Goal: Information Seeking & Learning: Understand process/instructions

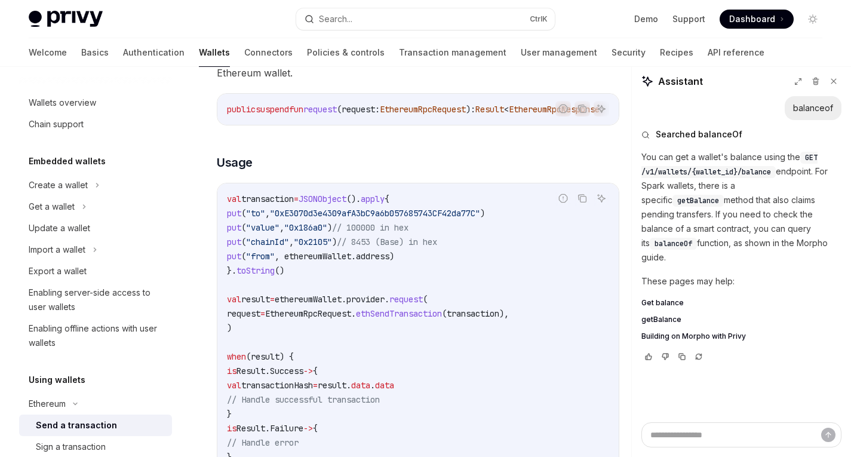
scroll to position [152, 0]
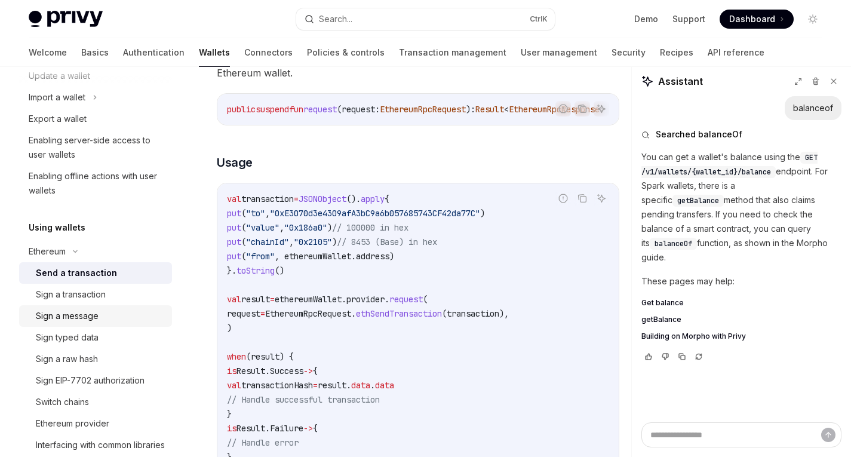
click at [85, 320] on div "Sign a message" at bounding box center [67, 316] width 63 height 14
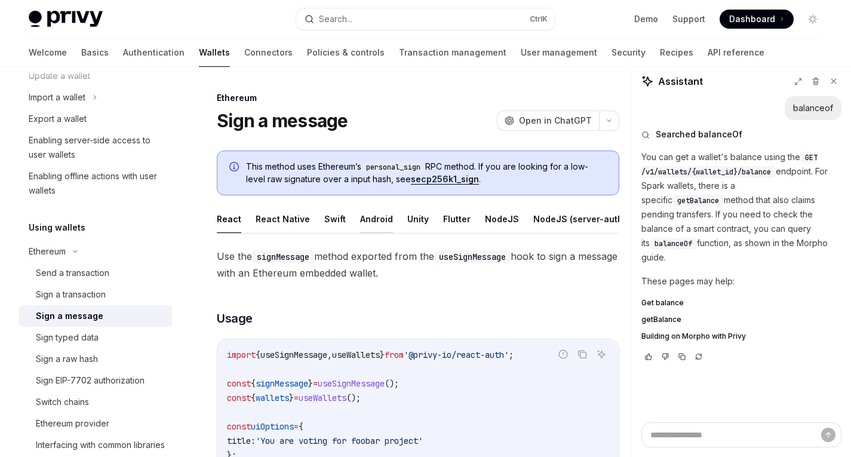
click at [373, 217] on button "Android" at bounding box center [376, 219] width 33 height 28
type textarea "*"
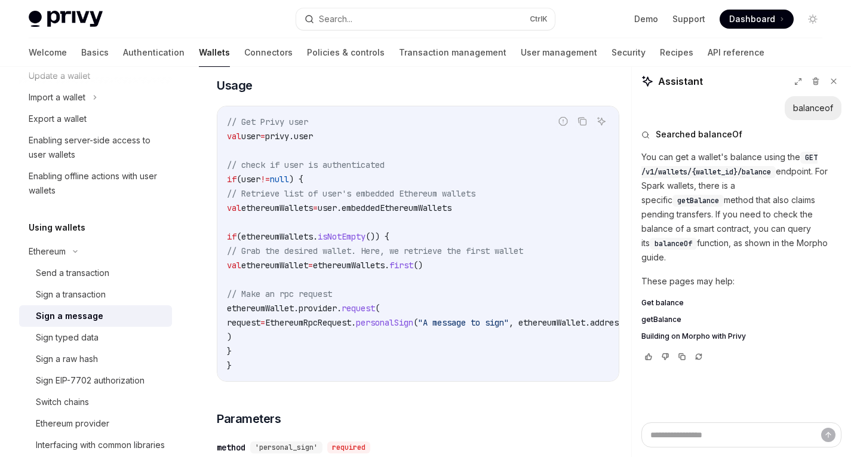
click at [413, 328] on span "personalSign" at bounding box center [384, 322] width 57 height 11
click at [708, 52] on link "API reference" at bounding box center [736, 52] width 57 height 29
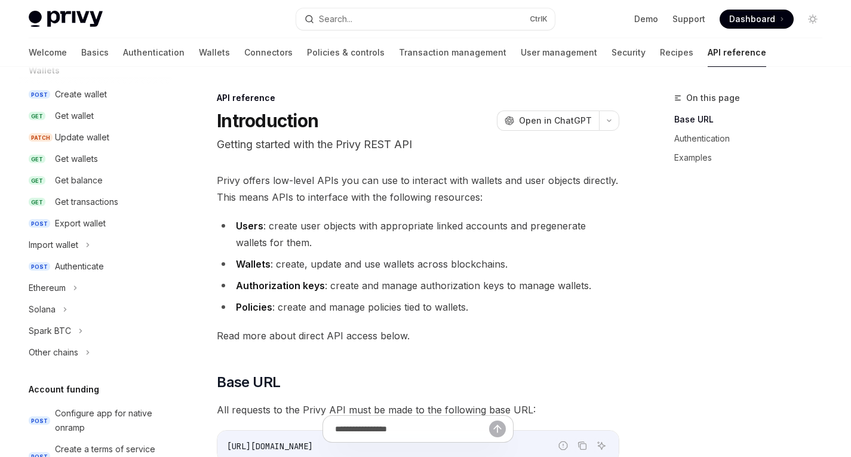
type textarea "*"
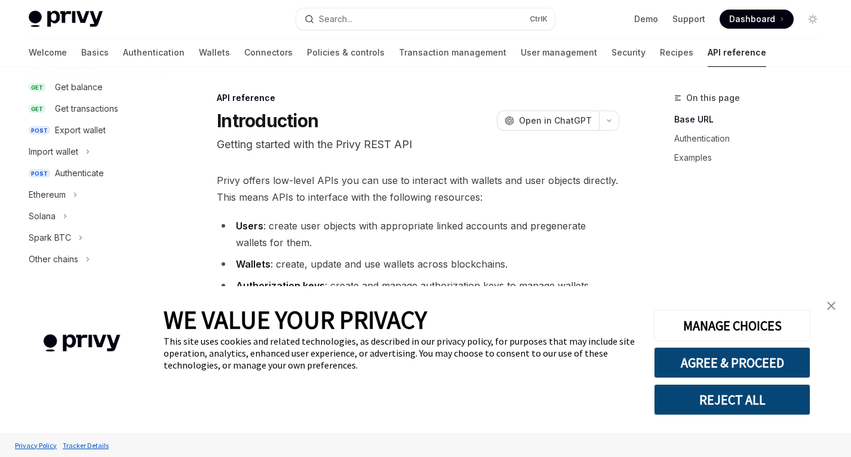
scroll to position [222, 0]
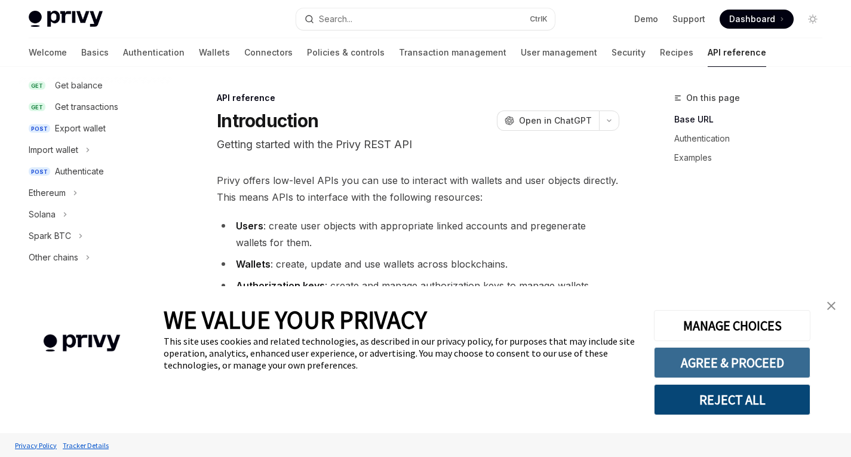
click at [733, 353] on button "AGREE & PROCEED" at bounding box center [732, 362] width 156 height 31
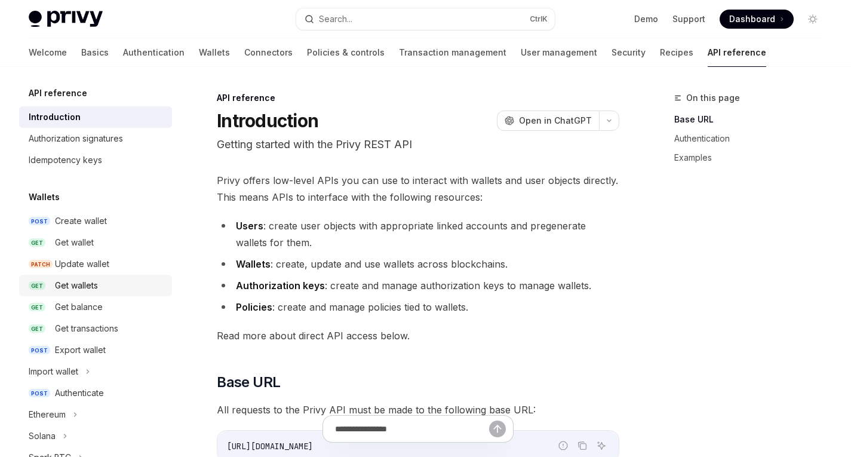
scroll to position [167, 0]
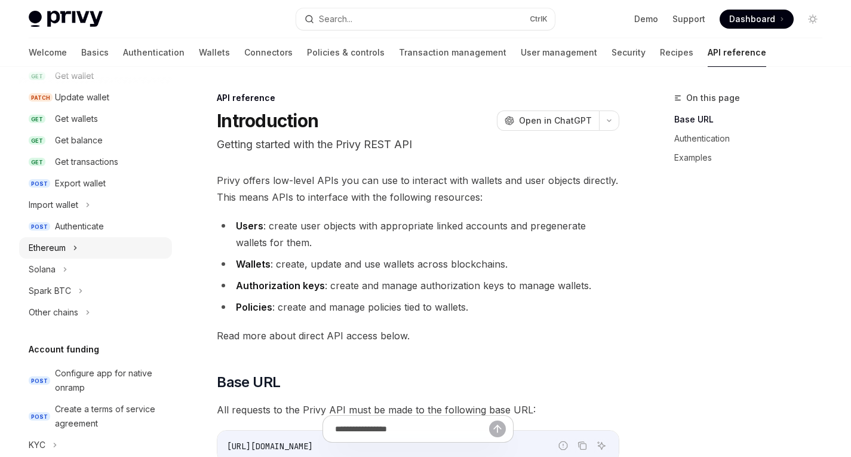
click at [69, 250] on div "Ethereum" at bounding box center [95, 247] width 153 height 21
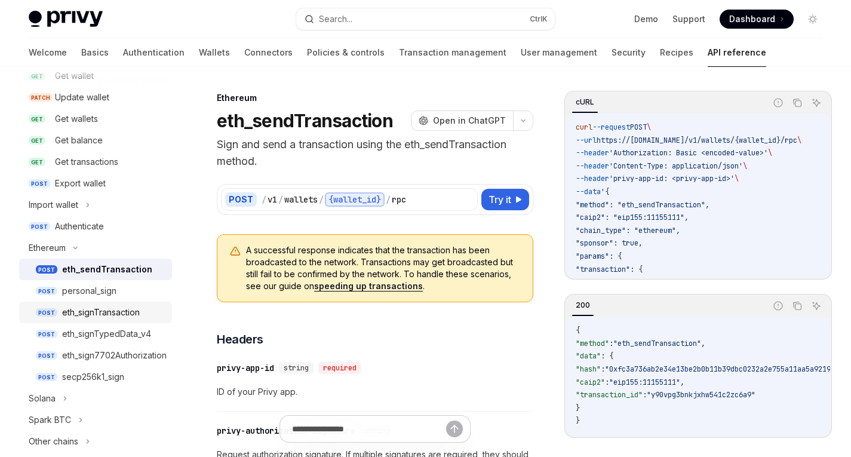
click at [119, 313] on div "eth_signTransaction" at bounding box center [101, 312] width 78 height 14
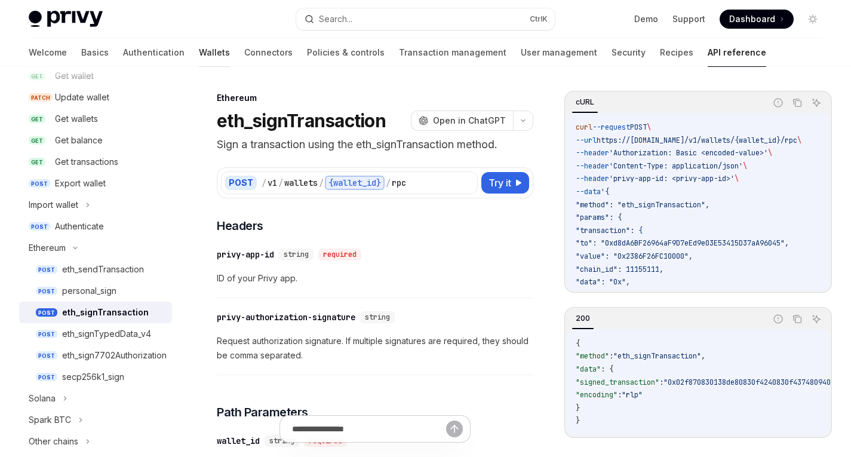
click at [199, 60] on link "Wallets" at bounding box center [214, 52] width 31 height 29
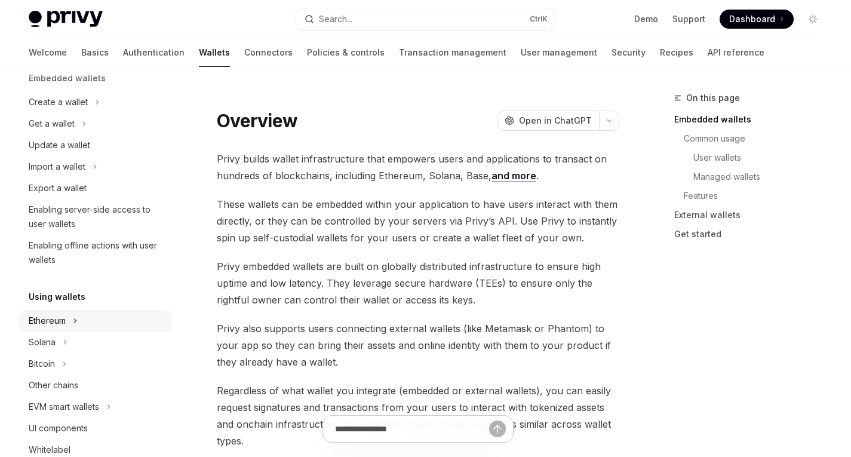
click at [53, 318] on div "Ethereum" at bounding box center [47, 320] width 37 height 14
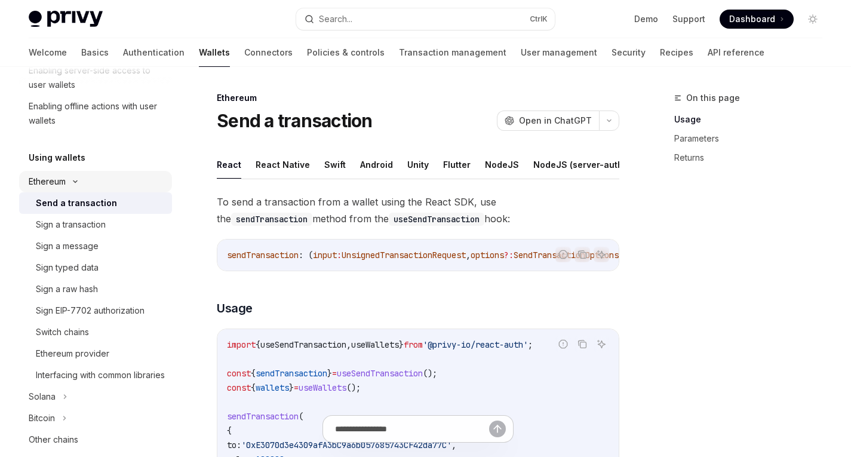
scroll to position [223, 0]
click at [65, 251] on div "Sign a message" at bounding box center [67, 245] width 63 height 14
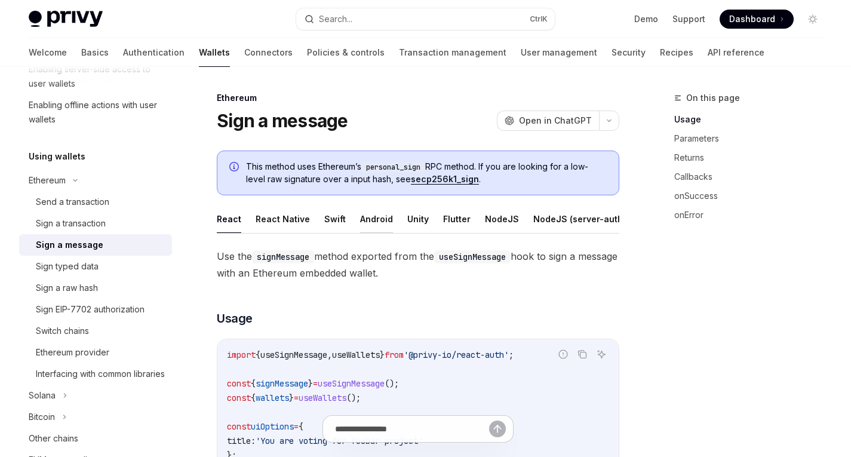
click at [364, 220] on button "Android" at bounding box center [376, 219] width 33 height 28
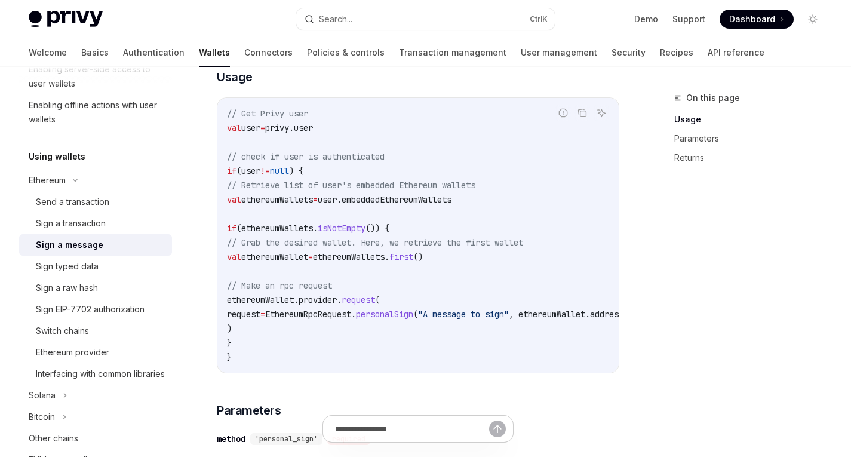
scroll to position [180, 0]
click at [288, 270] on code "// Get Privy user val user = privy.user // check if user is authenticated if (u…" at bounding box center [444, 235] width 435 height 258
click at [413, 319] on span "personalSign" at bounding box center [384, 313] width 57 height 11
click at [412, 343] on code "// Get Privy user val user = privy.user // check if user is authenticated if (u…" at bounding box center [444, 235] width 435 height 258
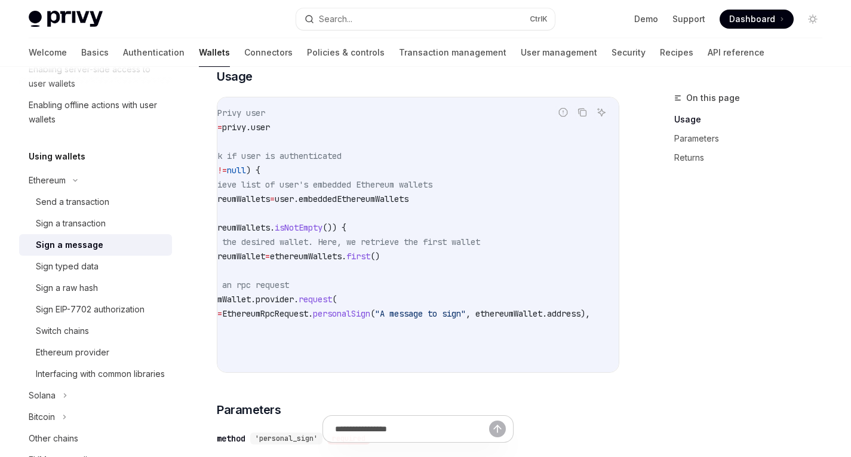
scroll to position [0, 0]
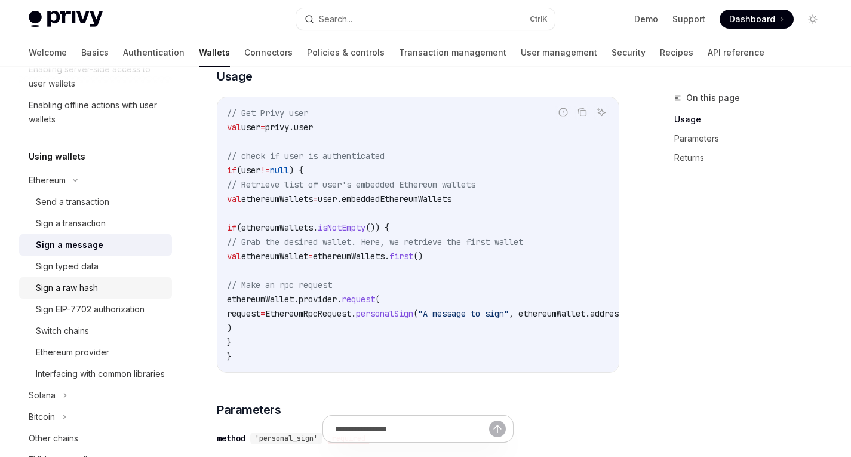
click at [76, 285] on div "Sign a raw hash" at bounding box center [67, 288] width 62 height 14
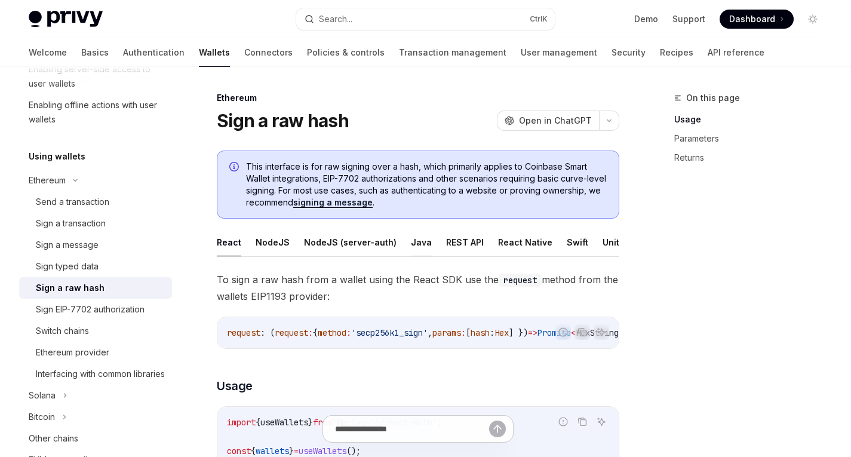
click at [411, 245] on button "Java" at bounding box center [421, 242] width 21 height 28
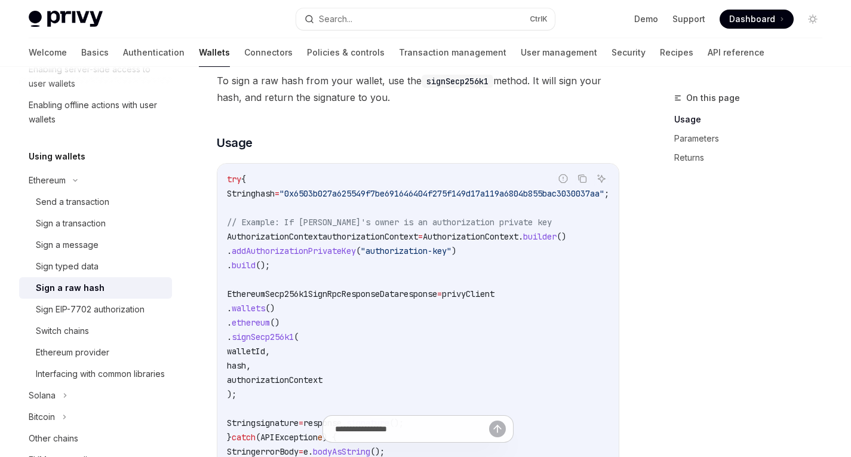
scroll to position [245, 0]
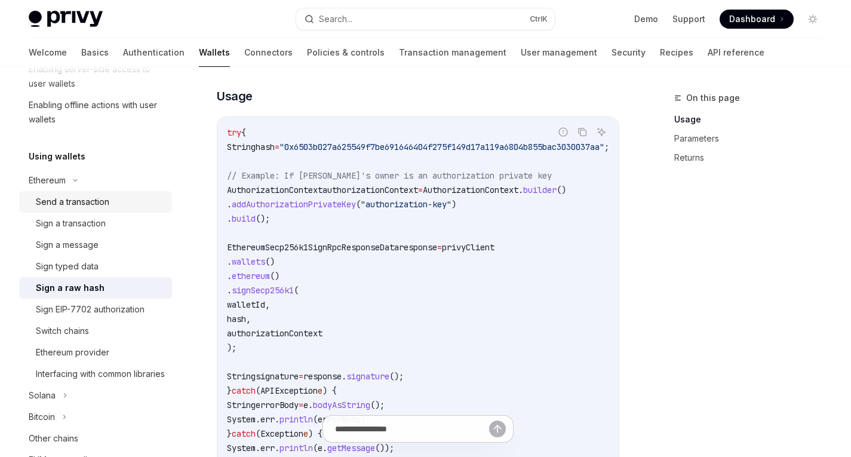
click at [81, 208] on div "Send a transaction" at bounding box center [72, 202] width 73 height 14
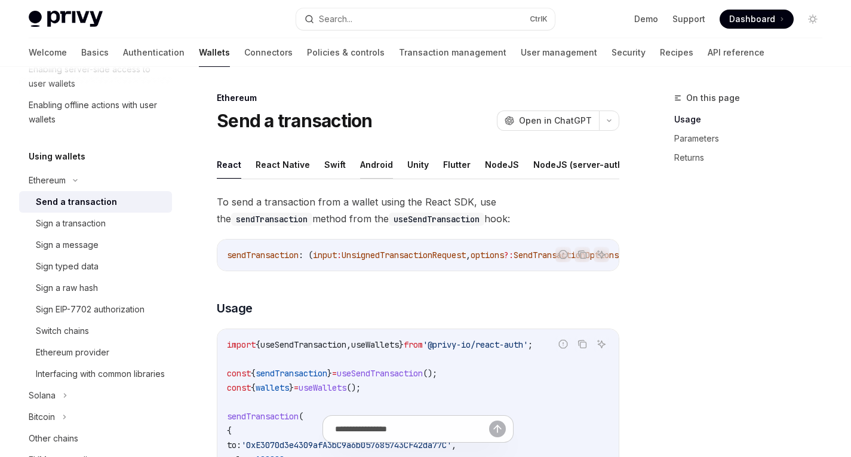
click at [372, 174] on button "Android" at bounding box center [376, 164] width 33 height 28
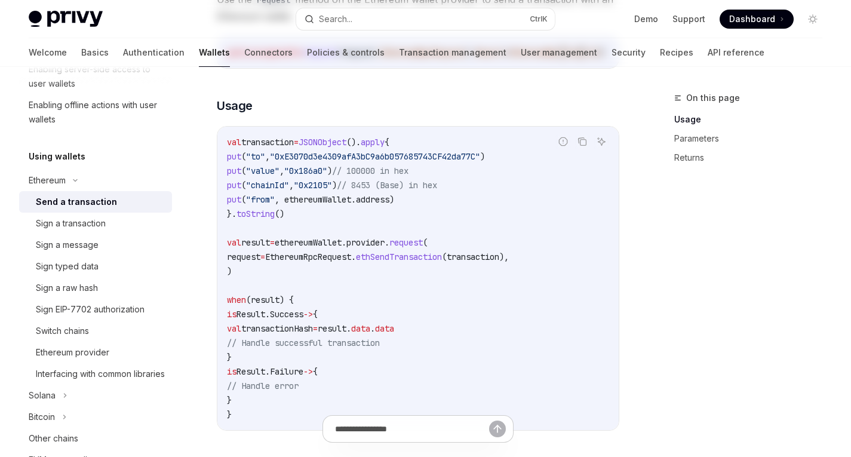
scroll to position [209, 0]
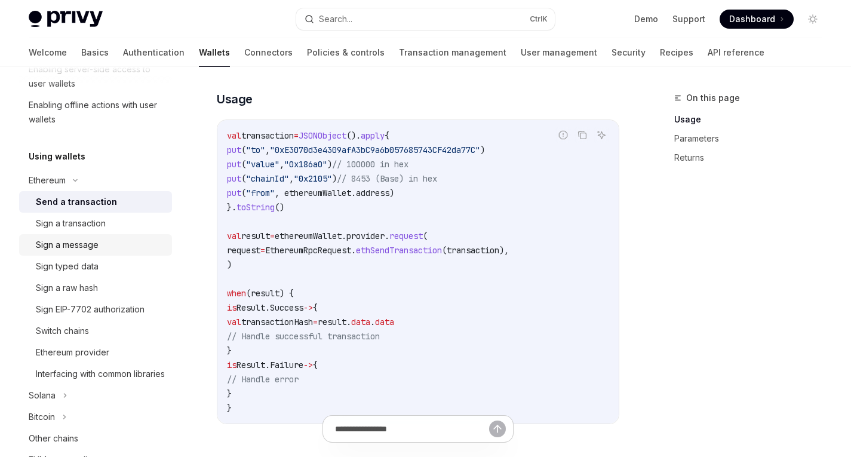
click at [75, 254] on link "Sign a message" at bounding box center [95, 244] width 153 height 21
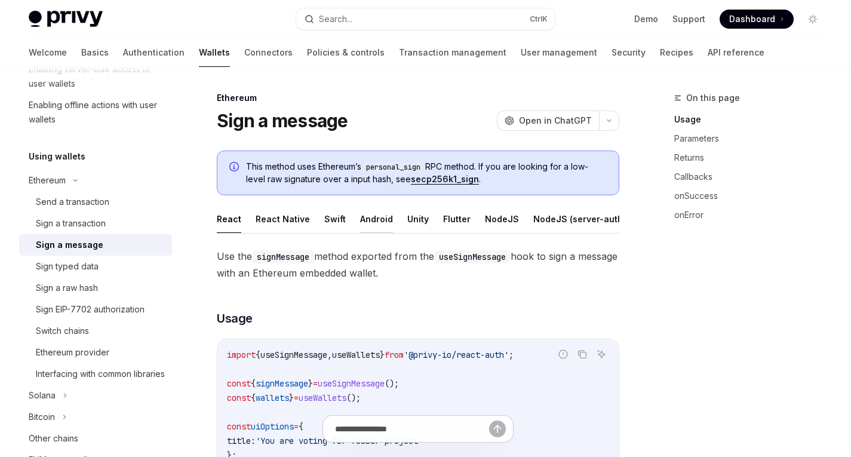
click at [370, 216] on button "Android" at bounding box center [376, 219] width 33 height 28
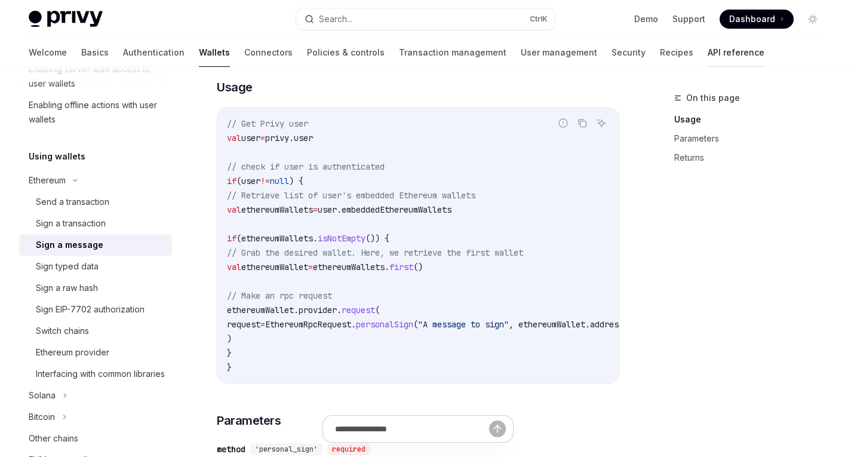
click at [708, 54] on link "API reference" at bounding box center [736, 52] width 57 height 29
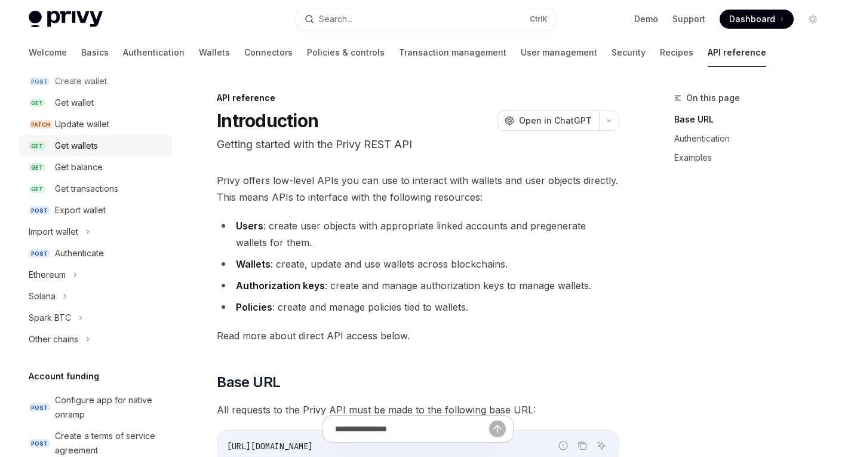
scroll to position [167, 0]
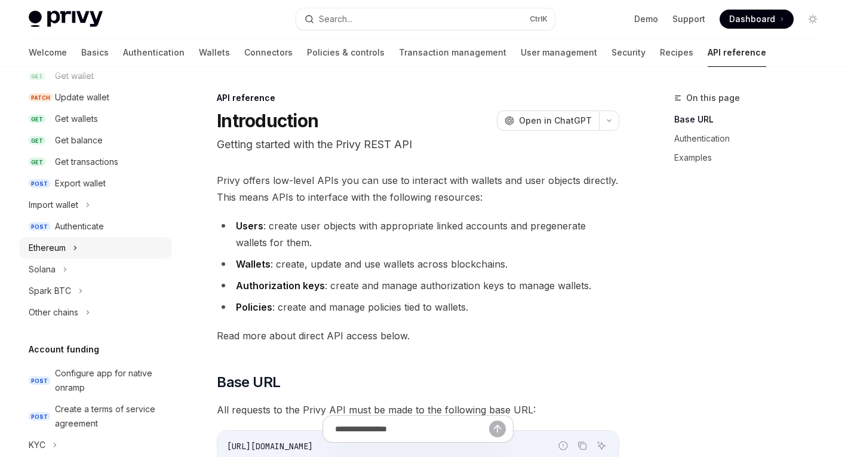
click at [69, 243] on div "Ethereum" at bounding box center [95, 247] width 153 height 21
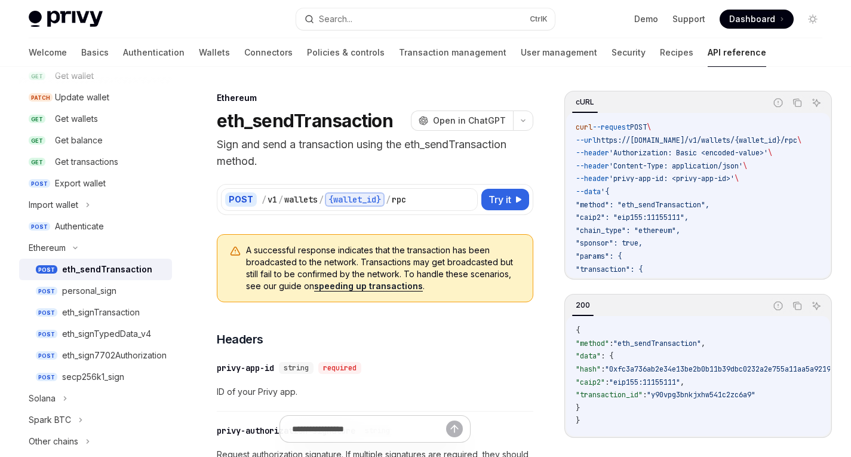
scroll to position [212, 0]
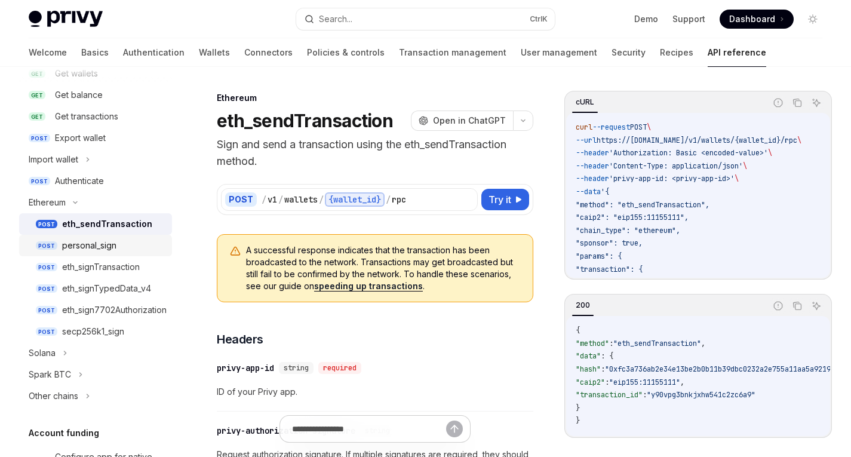
click at [93, 248] on div "personal_sign" at bounding box center [89, 245] width 54 height 14
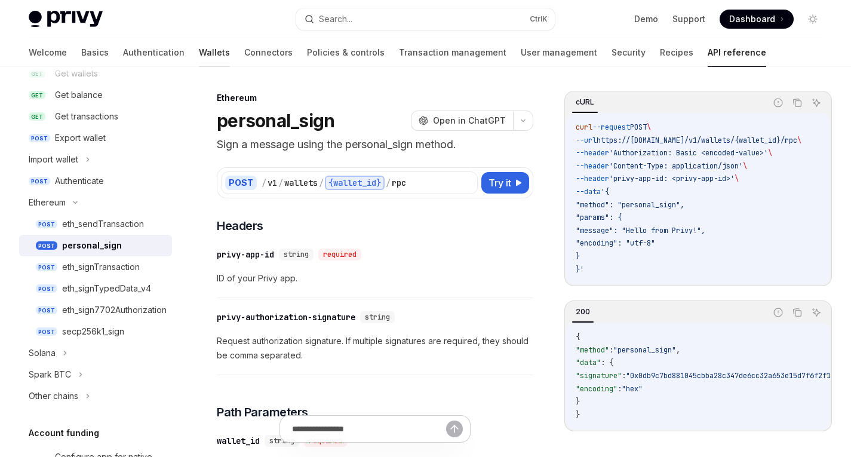
click at [199, 48] on link "Wallets" at bounding box center [214, 52] width 31 height 29
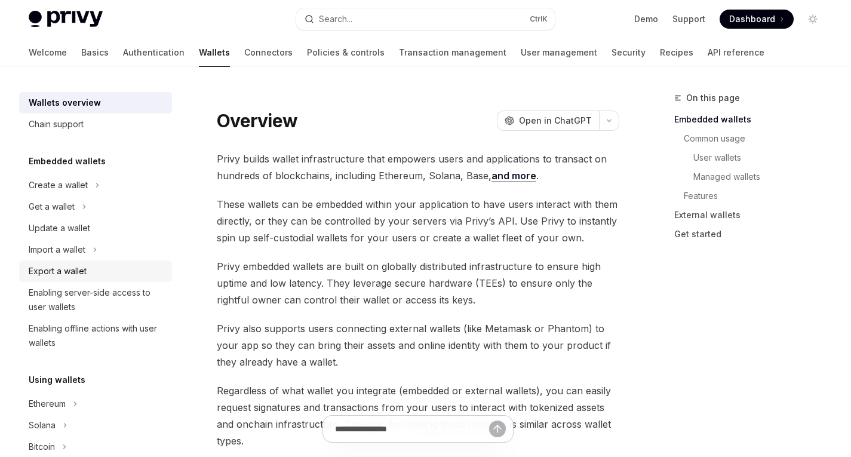
scroll to position [155, 0]
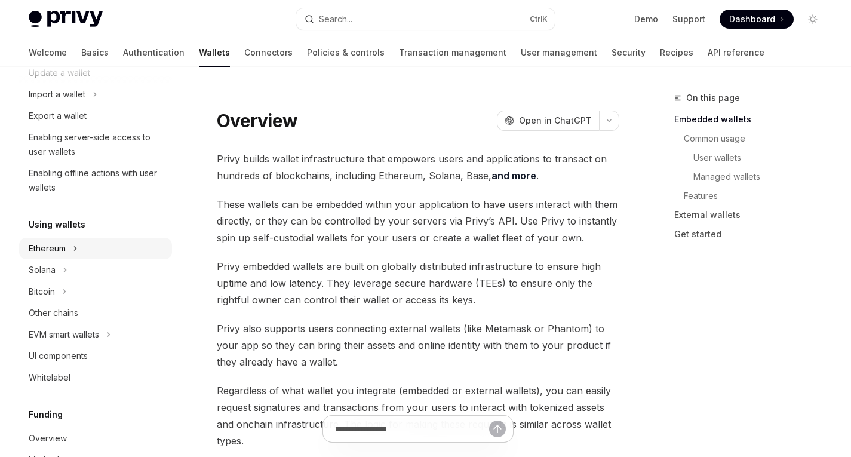
click at [59, 251] on div "Ethereum" at bounding box center [47, 248] width 37 height 14
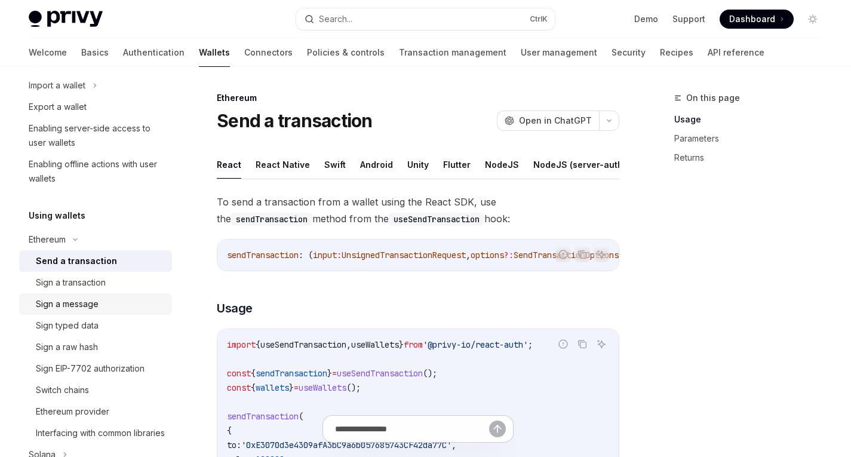
scroll to position [165, 0]
click at [79, 304] on div "Sign a message" at bounding box center [67, 303] width 63 height 14
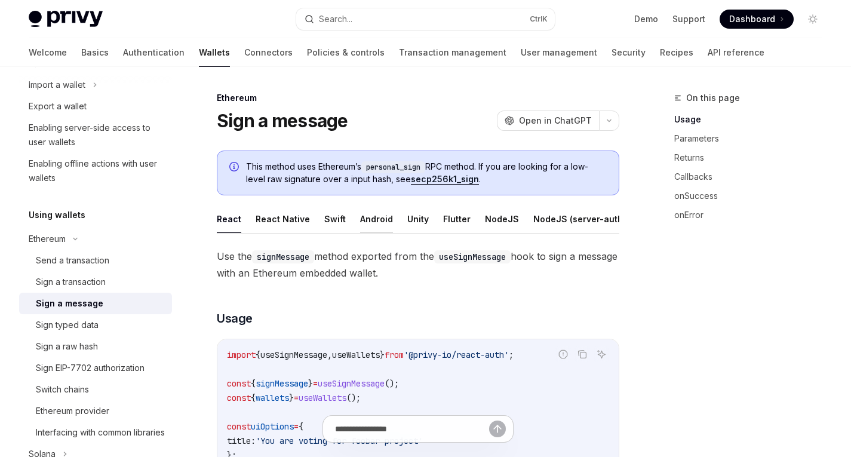
click at [376, 220] on button "Android" at bounding box center [376, 219] width 33 height 28
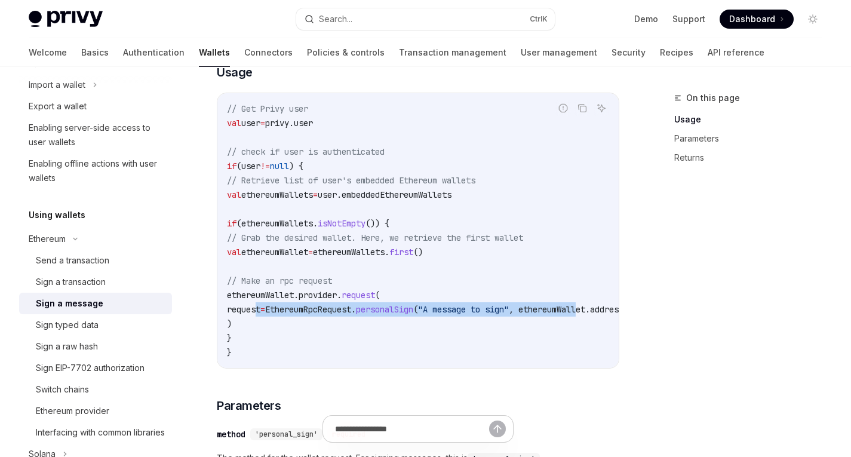
scroll to position [0, 103]
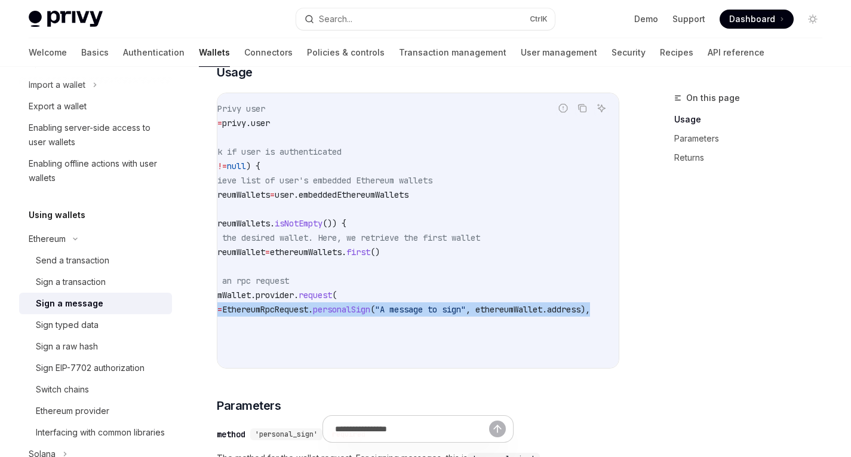
drag, startPoint x: 257, startPoint y: 318, endPoint x: 591, endPoint y: 323, distance: 334.4
click at [591, 323] on code "// Get Privy user val user = privy.user // check if user is authenticated if (u…" at bounding box center [401, 231] width 435 height 258
copy span "request = EthereumRpcRequest. personalSign ( "A message to sign" , ethereumWall…"
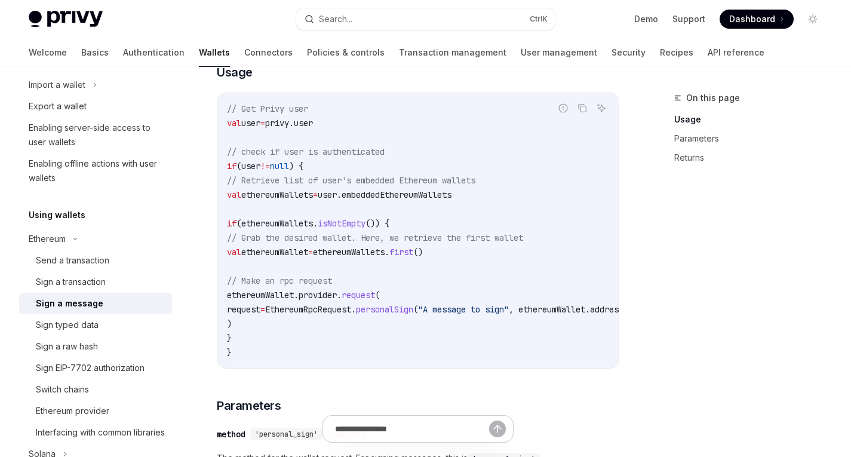
click at [408, 276] on code "// Get Privy user val user = privy.user // check if user is authenticated if (u…" at bounding box center [444, 231] width 435 height 258
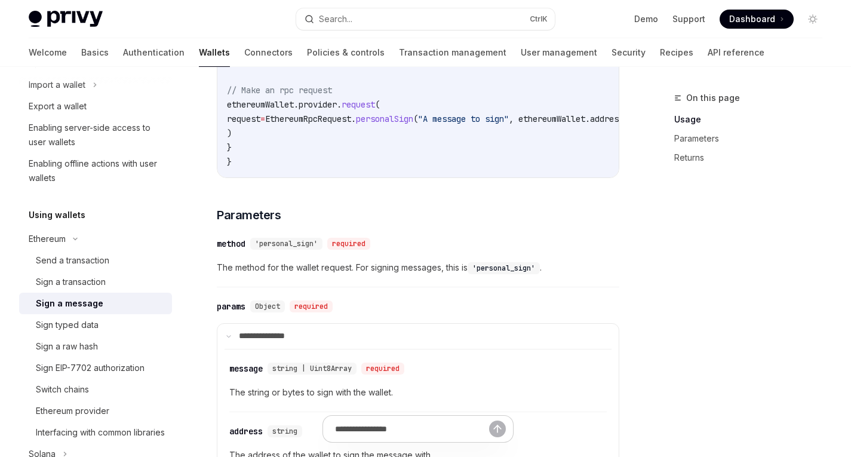
scroll to position [417, 0]
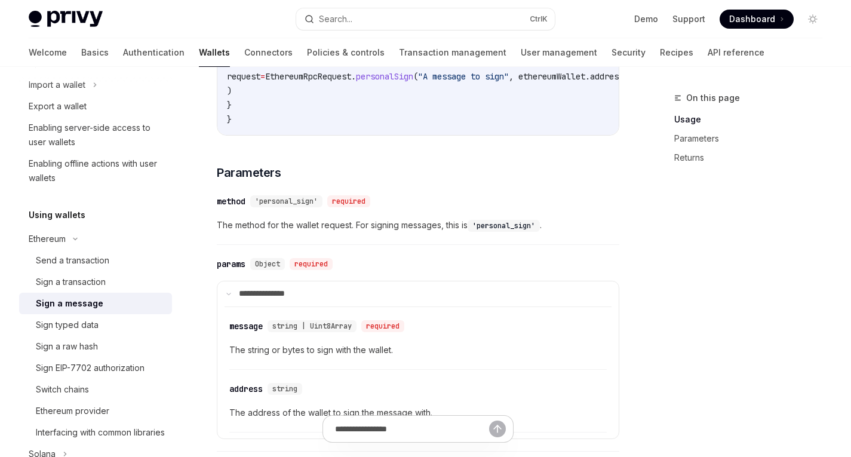
click at [503, 232] on code "'personal_sign'" at bounding box center [504, 226] width 72 height 12
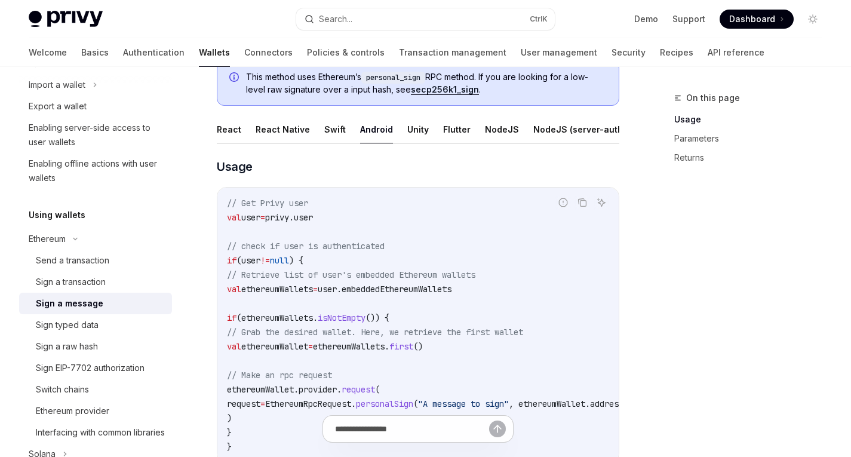
scroll to position [0, 0]
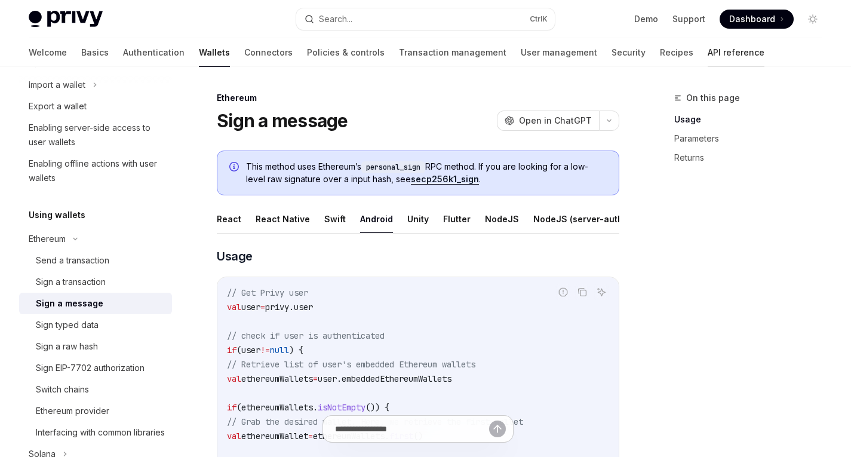
click at [708, 56] on link "API reference" at bounding box center [736, 52] width 57 height 29
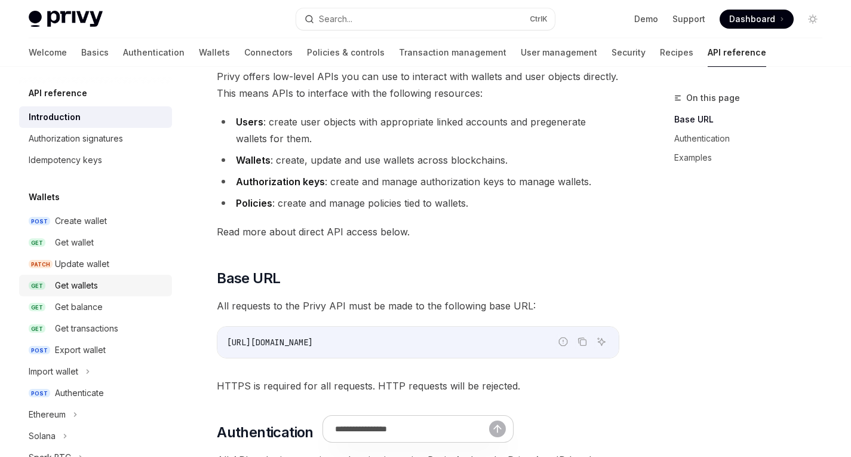
scroll to position [100, 0]
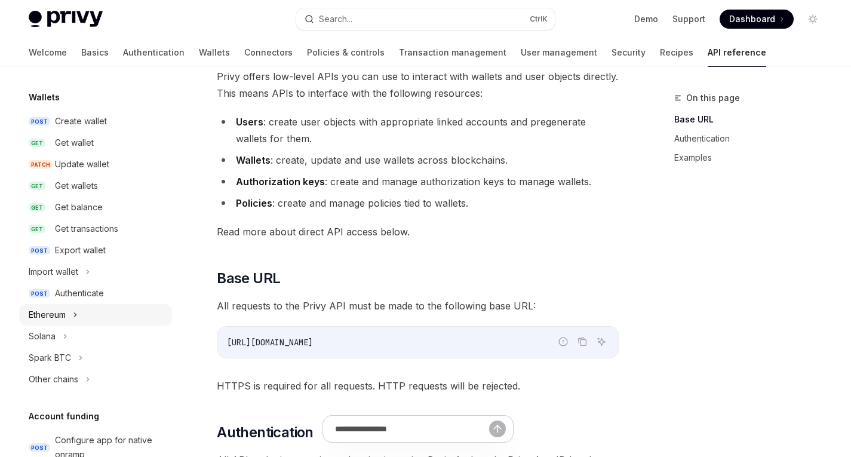
click at [62, 313] on div "Ethereum" at bounding box center [47, 314] width 37 height 14
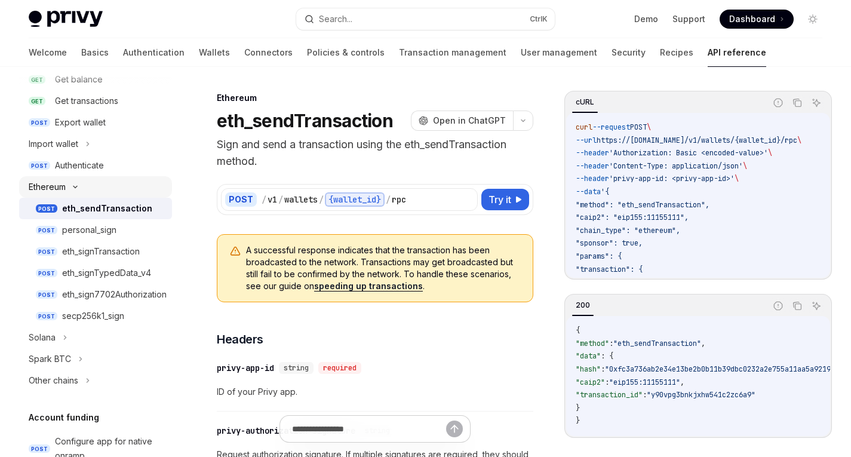
scroll to position [228, 0]
click at [103, 252] on div "eth_signTransaction" at bounding box center [101, 251] width 78 height 14
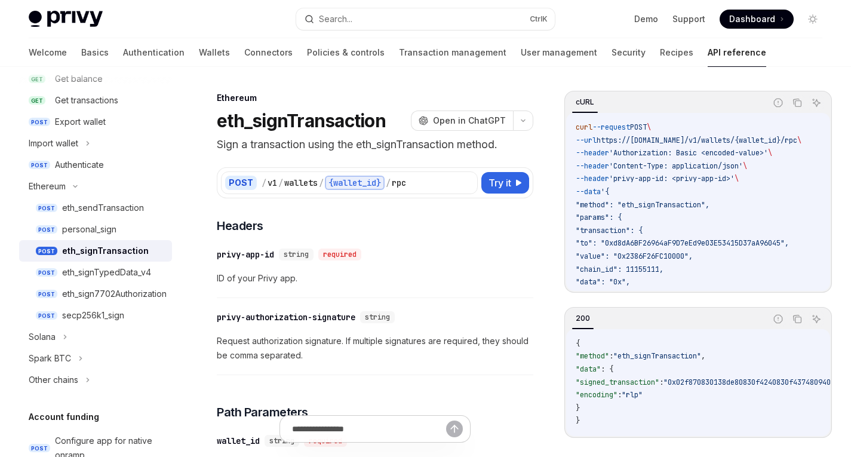
click at [393, 272] on span "ID of your Privy app." at bounding box center [375, 278] width 316 height 14
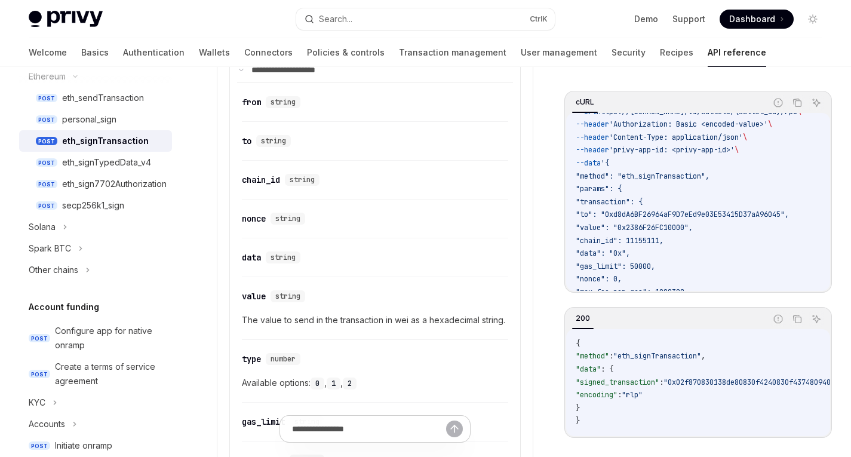
scroll to position [635, 0]
click at [110, 141] on div "eth_signTransaction" at bounding box center [105, 141] width 87 height 14
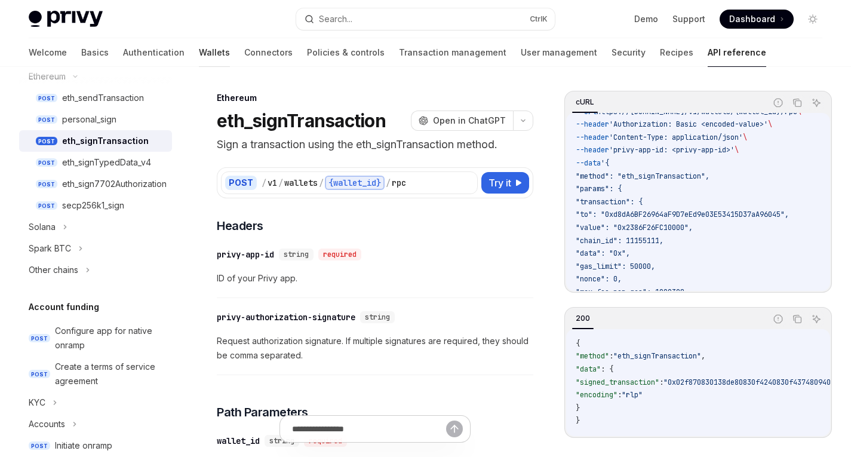
click at [199, 57] on link "Wallets" at bounding box center [214, 52] width 31 height 29
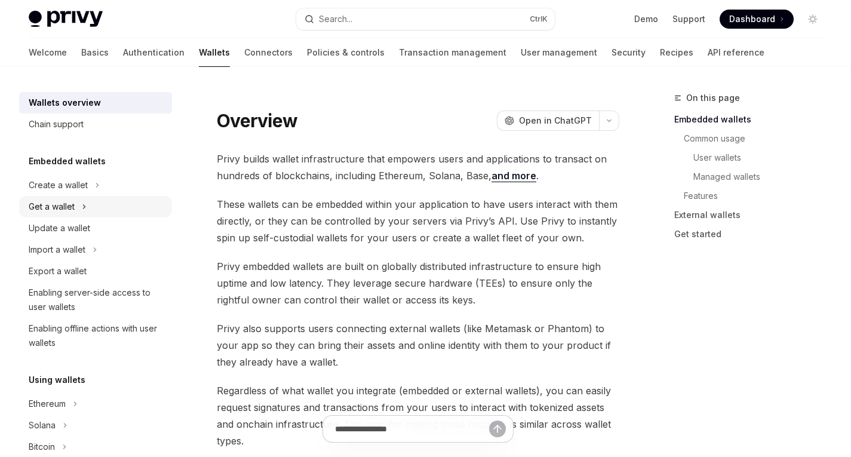
click at [62, 208] on div "Get a wallet" at bounding box center [52, 206] width 46 height 14
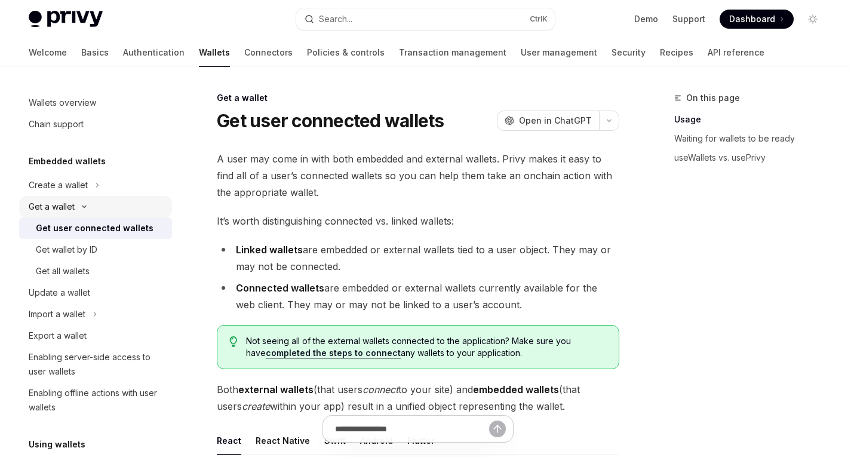
click at [57, 210] on div "Get a wallet" at bounding box center [52, 206] width 46 height 14
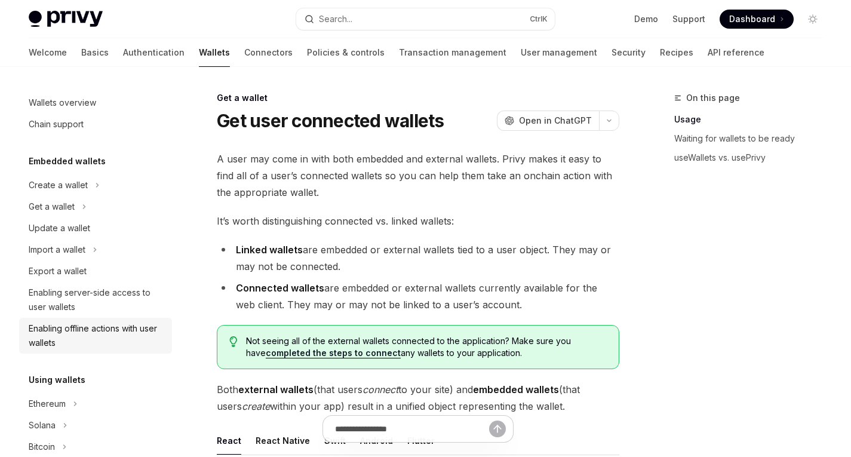
scroll to position [105, 0]
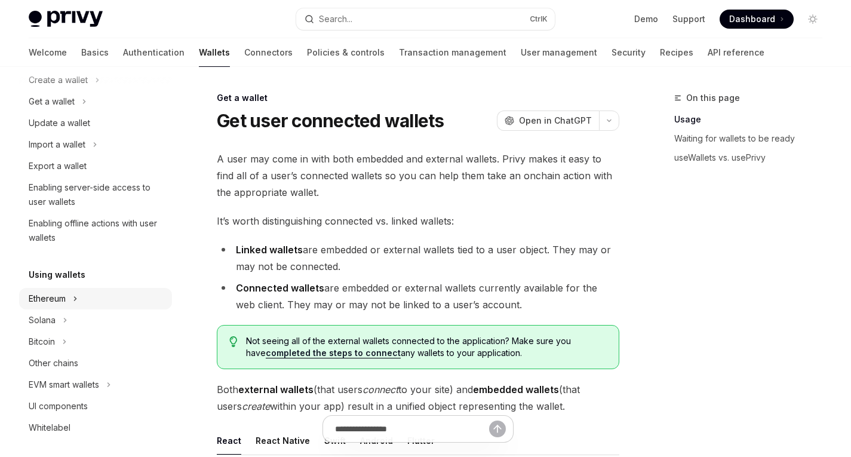
click at [66, 305] on div "Ethereum" at bounding box center [47, 298] width 37 height 14
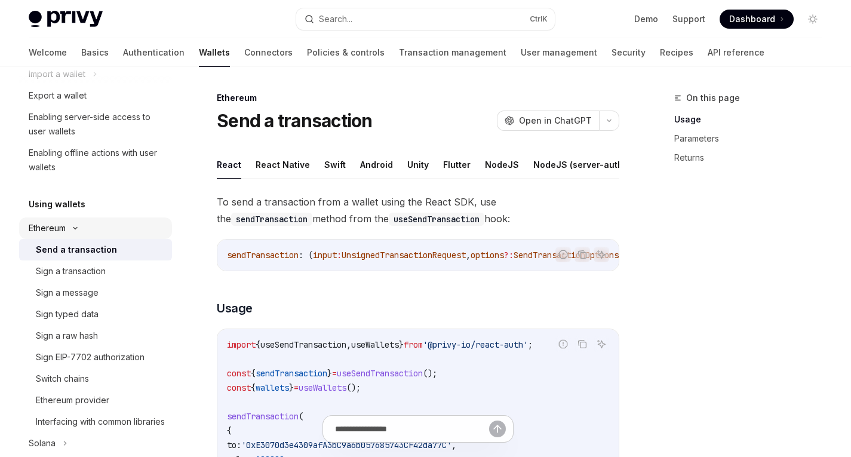
scroll to position [177, 0]
click at [72, 288] on div "Sign a message" at bounding box center [67, 291] width 63 height 14
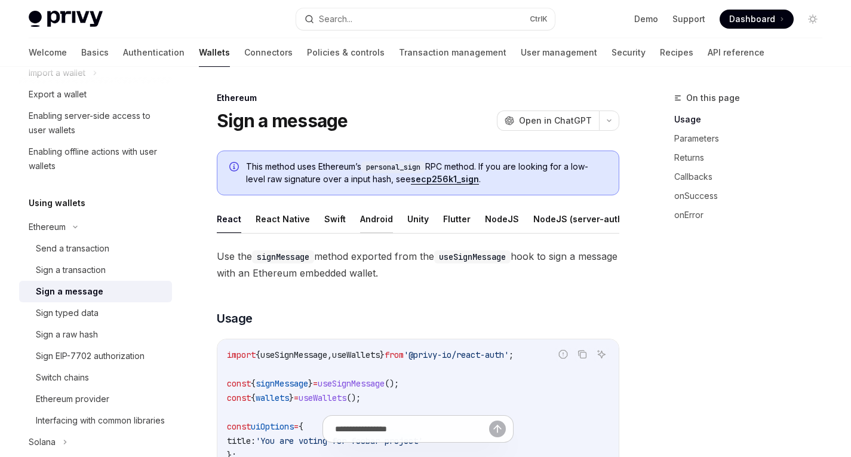
click at [370, 225] on button "Android" at bounding box center [376, 219] width 33 height 28
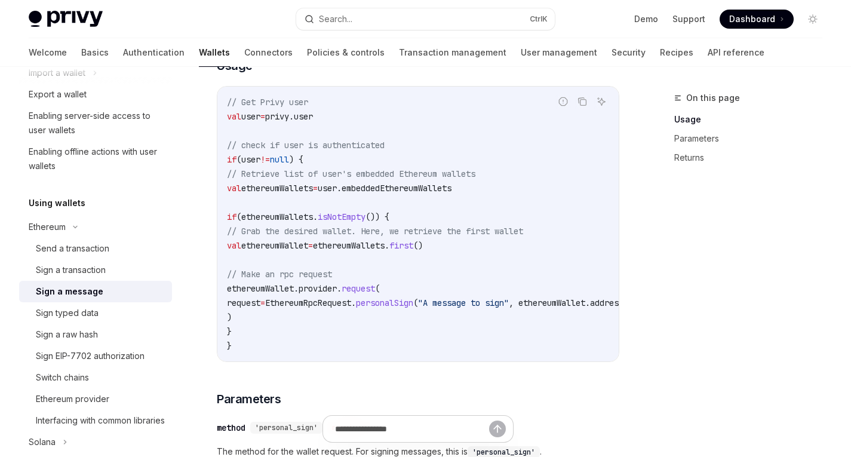
scroll to position [196, 0]
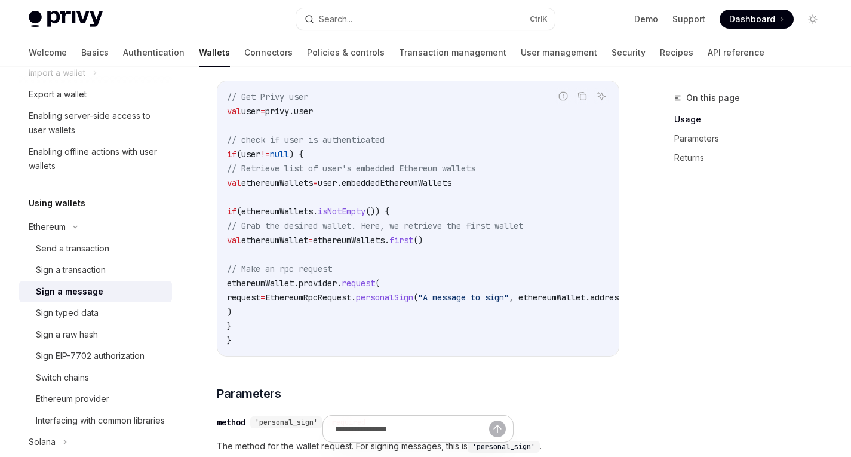
drag, startPoint x: 256, startPoint y: 317, endPoint x: 222, endPoint y: 279, distance: 51.2
click at [222, 279] on div "// Get Privy user val user = privy.user // check if user is authenticated if (u…" at bounding box center [417, 218] width 401 height 275
copy code "// Make an rpc request ethereumWallet.provider. request ( request = EthereumRpc…"
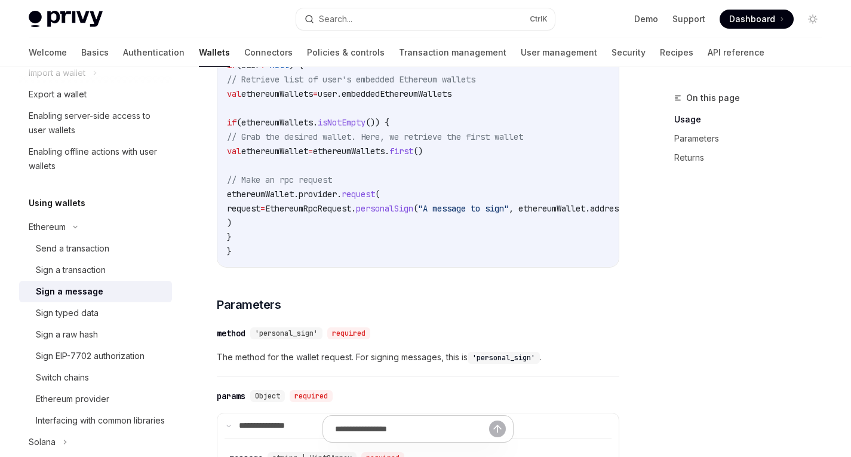
scroll to position [284, 0]
click at [390, 365] on span "The method for the wallet request. For signing messages, this is 'personal_sign…" at bounding box center [418, 357] width 402 height 14
click at [422, 365] on span "The method for the wallet request. For signing messages, this is 'personal_sign…" at bounding box center [418, 357] width 402 height 14
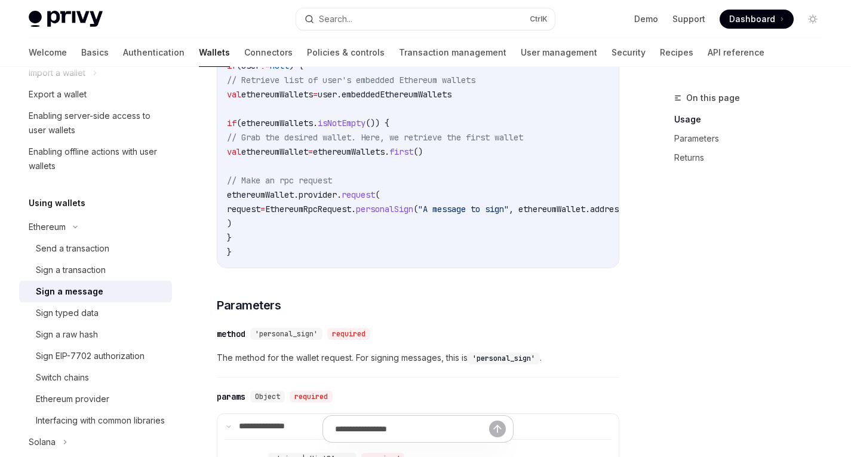
click at [473, 364] on code "'personal_sign'" at bounding box center [504, 358] width 72 height 12
click at [512, 364] on code "'personal_sign'" at bounding box center [504, 358] width 72 height 12
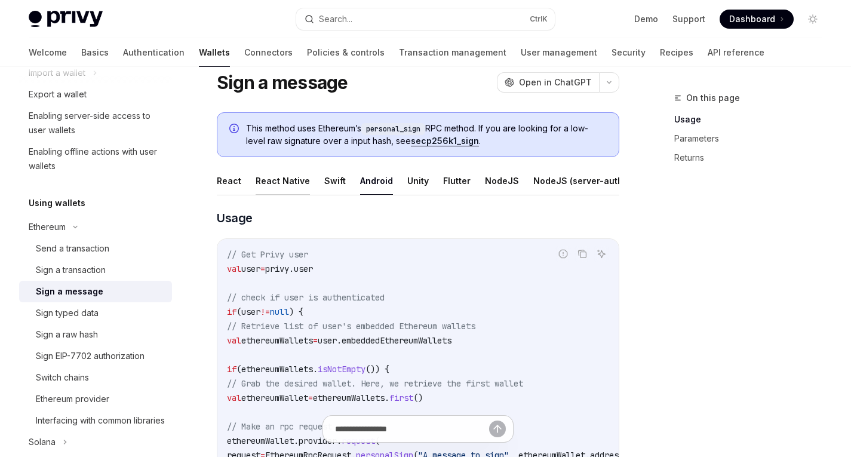
scroll to position [0, 77]
click at [563, 181] on button "Java" at bounding box center [573, 181] width 21 height 28
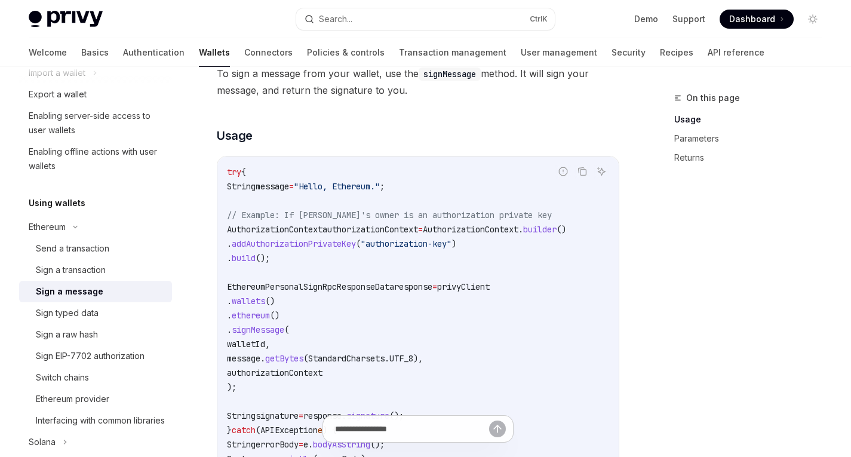
scroll to position [203, 0]
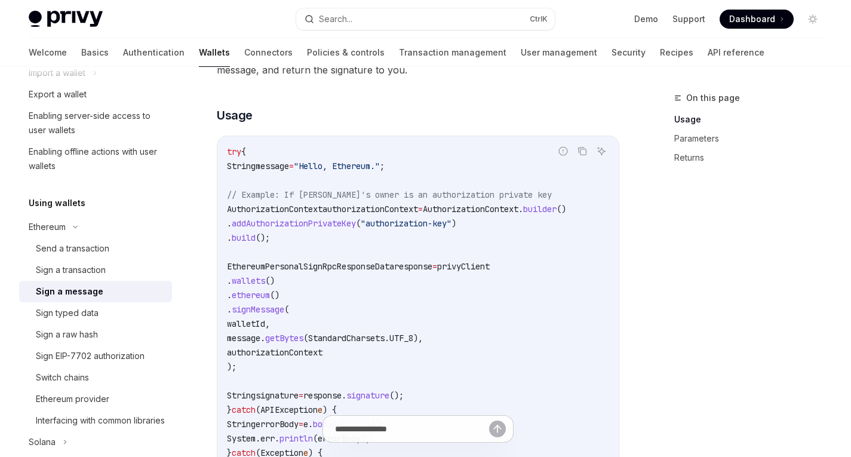
click at [438, 229] on span ""authorization-key"" at bounding box center [406, 223] width 91 height 11
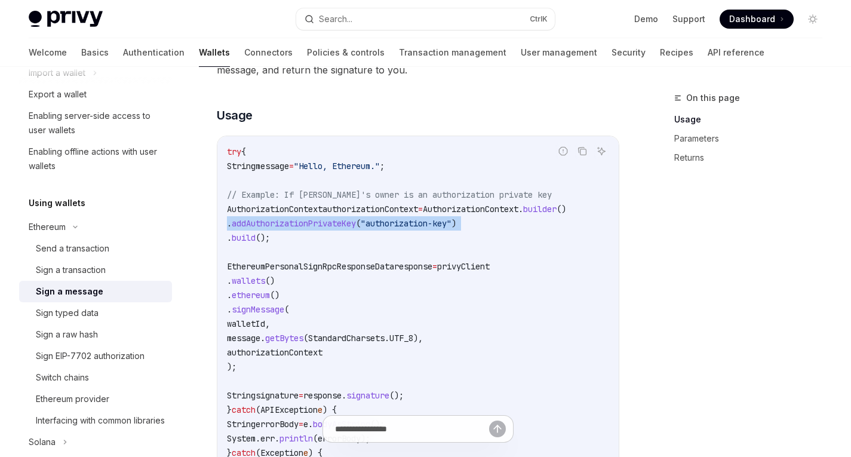
click at [438, 229] on span ""authorization-key"" at bounding box center [406, 223] width 91 height 11
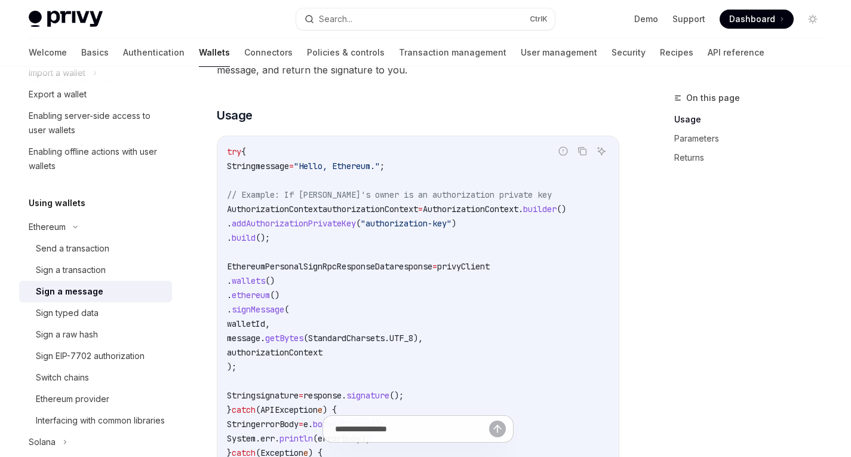
click at [456, 239] on code "try { String message = "Hello, Ethereum." ; // Example: If wallet's owner is an…" at bounding box center [418, 316] width 382 height 344
click at [490, 272] on span "privyClient" at bounding box center [463, 266] width 53 height 11
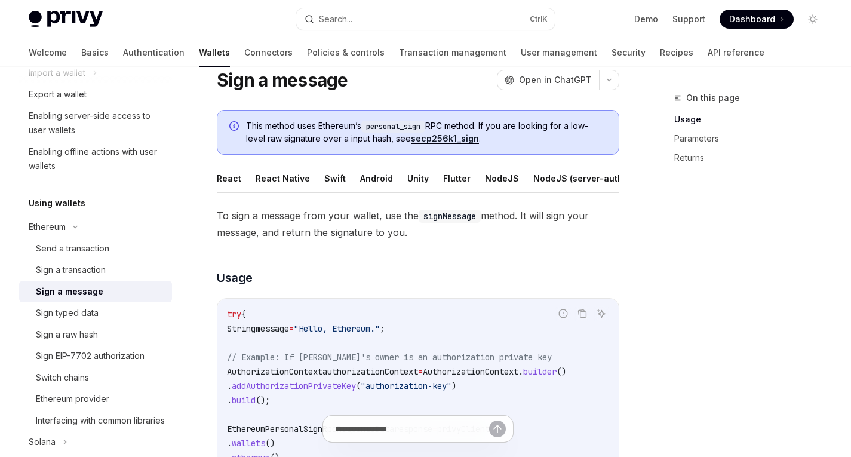
scroll to position [38, 0]
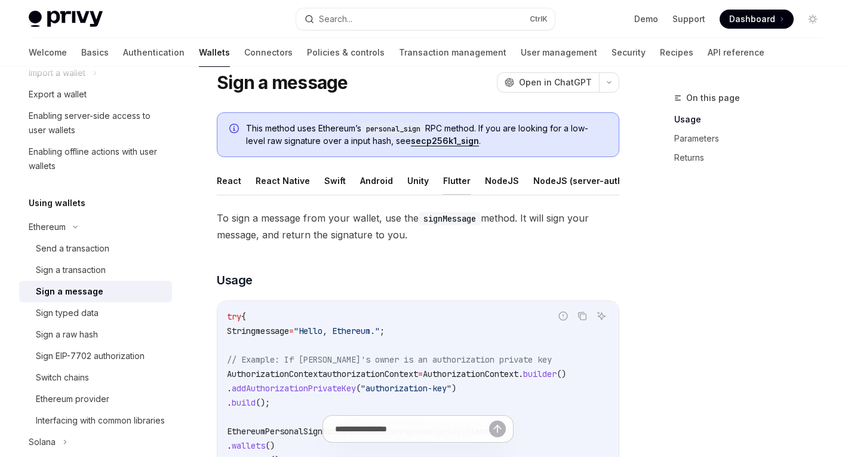
click at [443, 182] on button "Flutter" at bounding box center [456, 181] width 27 height 28
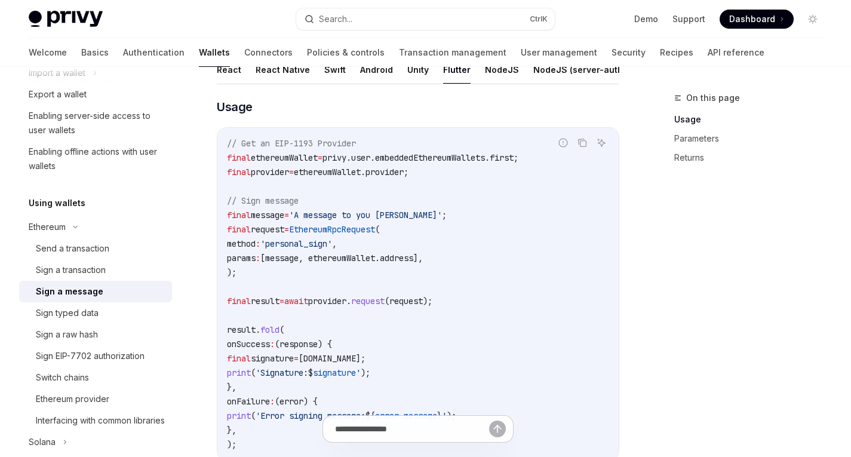
scroll to position [156, 0]
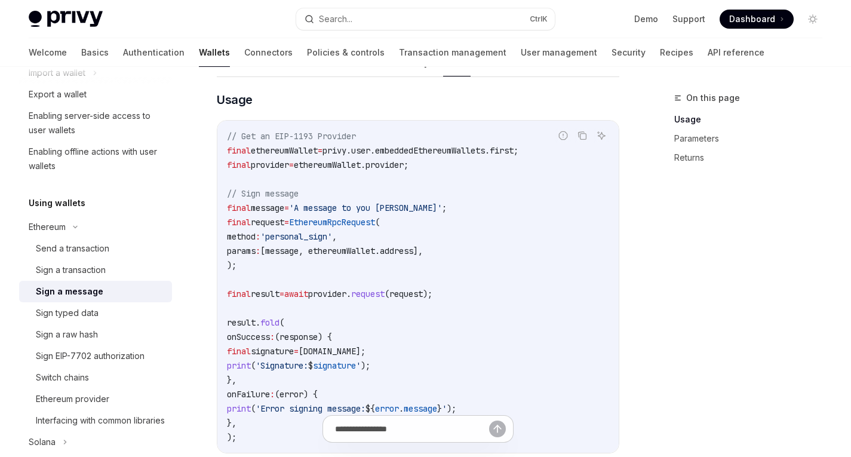
click at [325, 242] on span "'personal_sign'" at bounding box center [296, 236] width 72 height 11
click at [313, 240] on span "'personal_sign'" at bounding box center [296, 236] width 72 height 11
click at [403, 256] on span "[message, ethereumWallet.address]," at bounding box center [341, 250] width 162 height 11
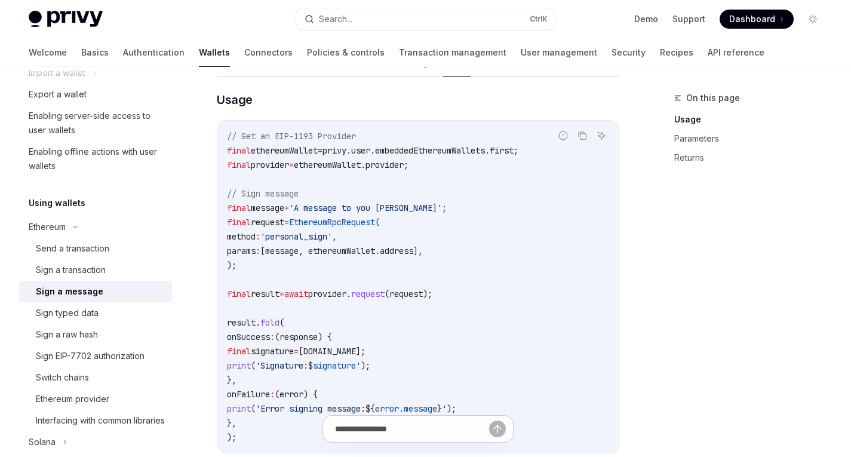
click at [318, 242] on span "'personal_sign'" at bounding box center [296, 236] width 72 height 11
click at [384, 254] on span "[message, ethereumWallet.address]," at bounding box center [341, 250] width 162 height 11
click at [313, 242] on span "'personal_sign'" at bounding box center [296, 236] width 72 height 11
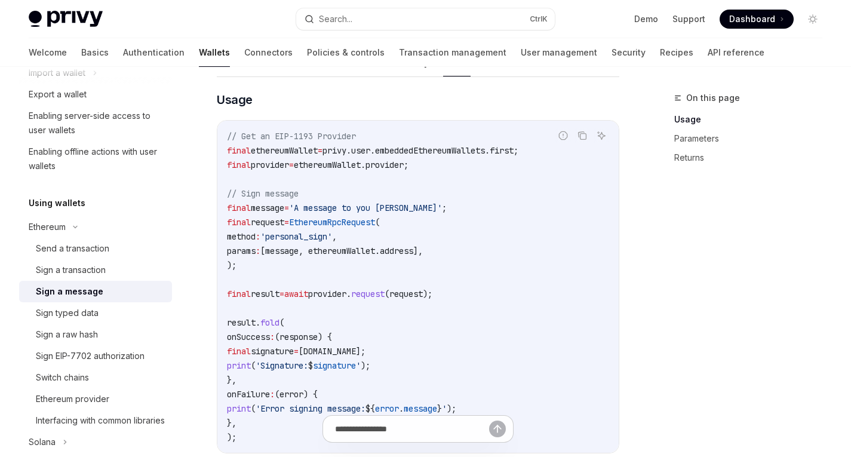
click at [407, 252] on code "// Get an EIP-1193 Provider final ethereumWallet = privy.user.embeddedEthereumW…" at bounding box center [418, 286] width 382 height 315
click at [327, 242] on span "'personal_sign'" at bounding box center [296, 236] width 72 height 11
click at [383, 246] on code "// Get an EIP-1193 Provider final ethereumWallet = privy.user.embeddedEthereumW…" at bounding box center [418, 286] width 382 height 315
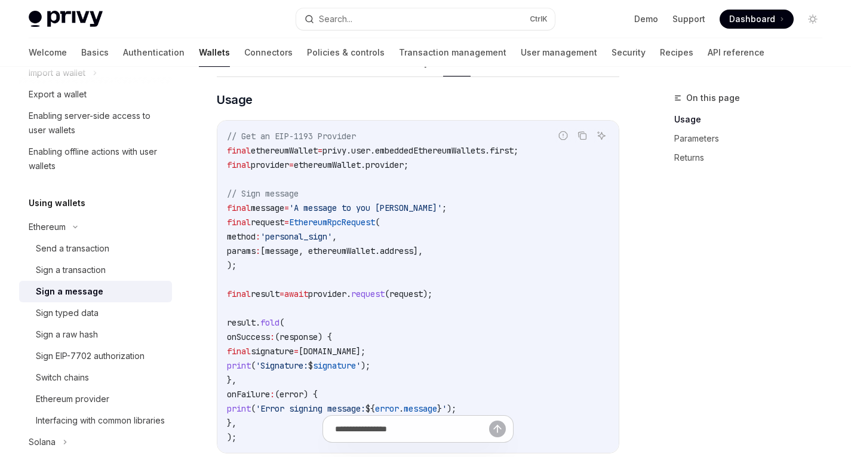
click at [317, 242] on span "'personal_sign'" at bounding box center [296, 236] width 72 height 11
click at [689, 44] on div "Welcome Basics Authentication Wallets Connectors Policies & controls Transactio…" at bounding box center [425, 52] width 851 height 29
click at [708, 56] on link "API reference" at bounding box center [736, 52] width 57 height 29
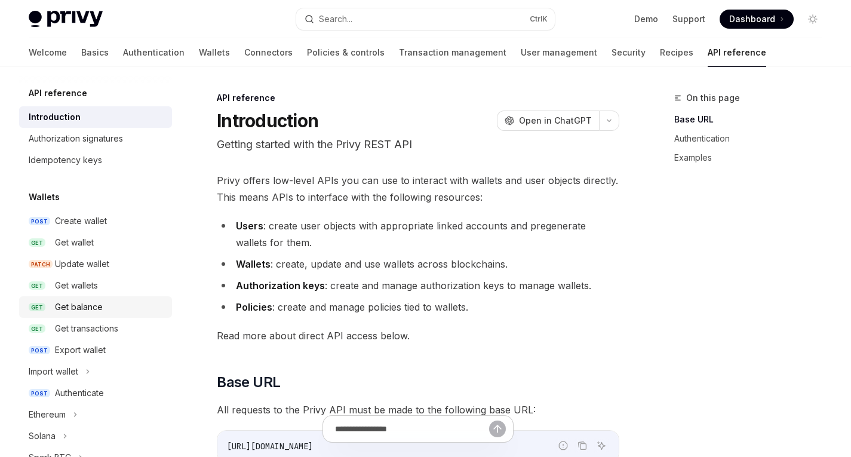
scroll to position [180, 0]
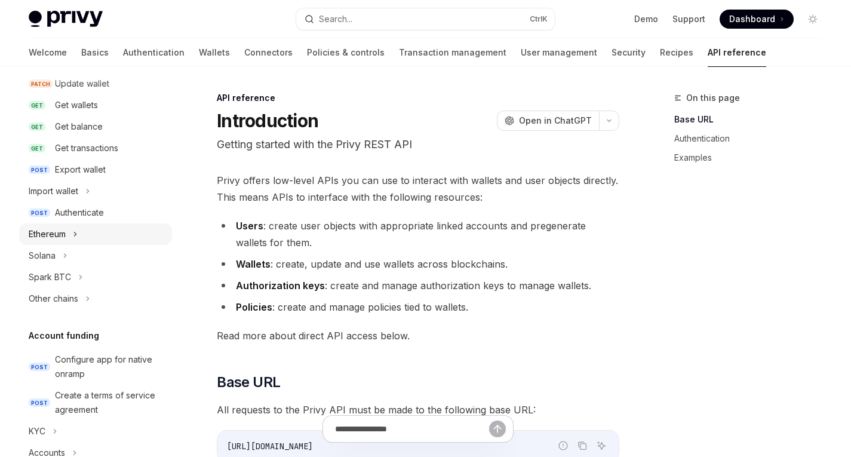
click at [51, 240] on div "Ethereum" at bounding box center [47, 234] width 37 height 14
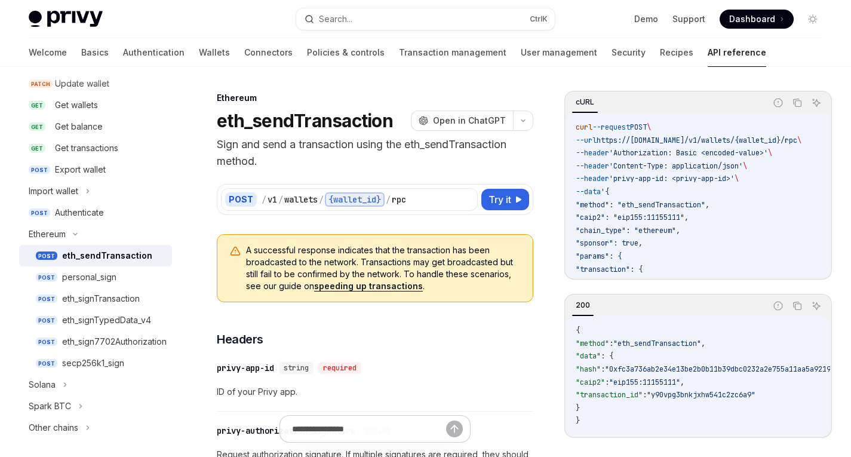
click at [86, 260] on div "eth_sendTransaction" at bounding box center [107, 255] width 90 height 14
click at [199, 56] on link "Wallets" at bounding box center [214, 52] width 31 height 29
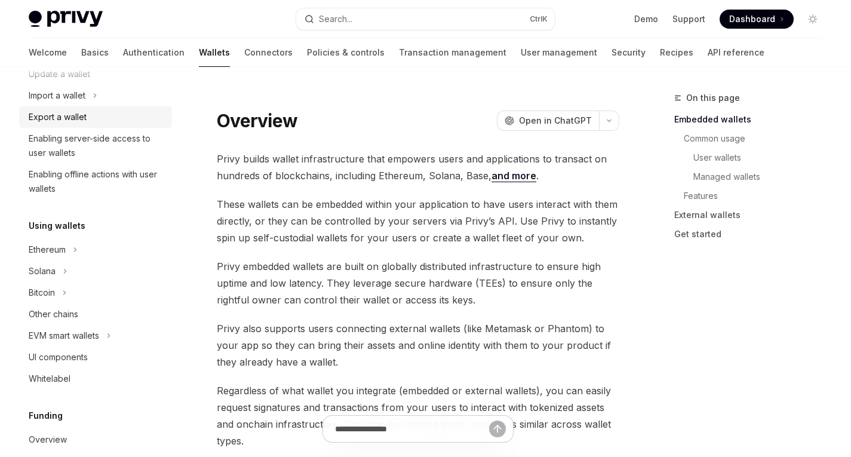
scroll to position [155, 0]
click at [64, 244] on div "Ethereum" at bounding box center [47, 249] width 37 height 14
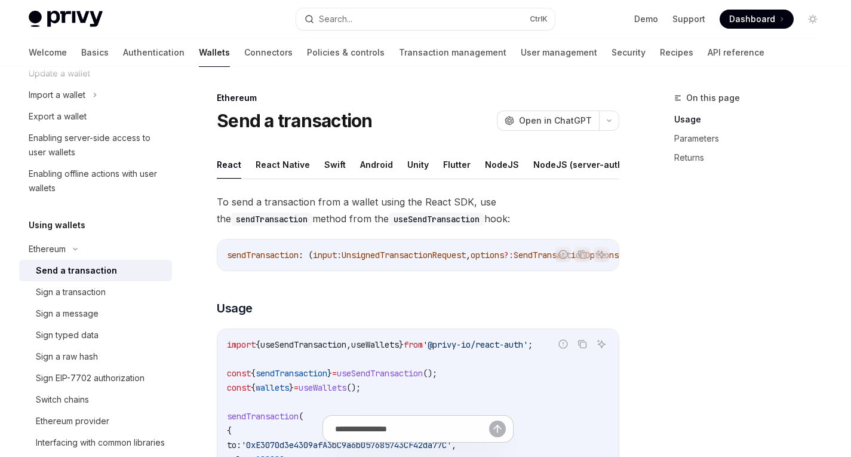
click at [78, 272] on div "Send a transaction" at bounding box center [76, 270] width 81 height 14
click at [361, 164] on button "Android" at bounding box center [376, 164] width 33 height 28
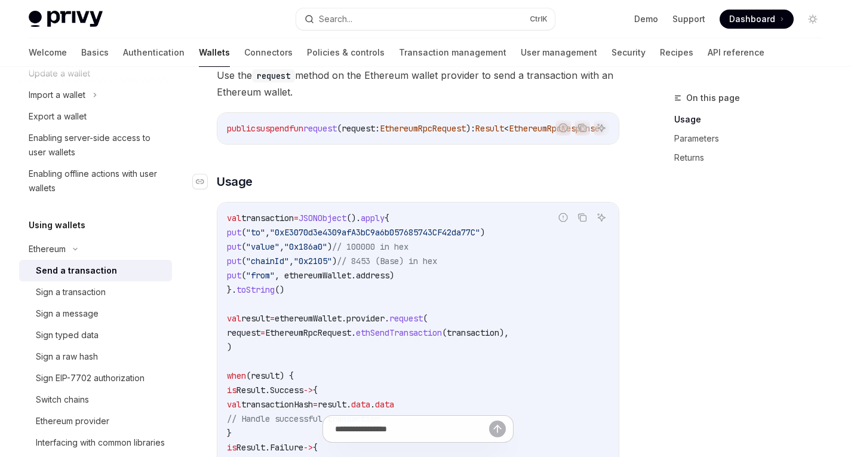
scroll to position [205, 0]
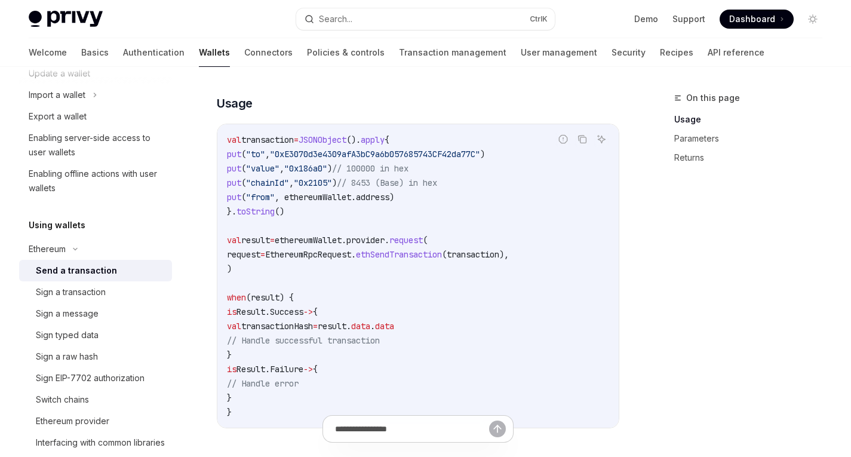
click at [469, 287] on code "val transaction = JSONObject (). apply { put ( "to" , "0xE3070d3e4309afA3bC9a6b…" at bounding box center [418, 276] width 382 height 287
click at [356, 276] on code "val transaction = JSONObject (). apply { put ( "to" , "0xE3070d3e4309afA3bC9a6b…" at bounding box center [418, 276] width 382 height 287
click at [356, 260] on span "EthereumRpcRequest." at bounding box center [310, 254] width 91 height 11
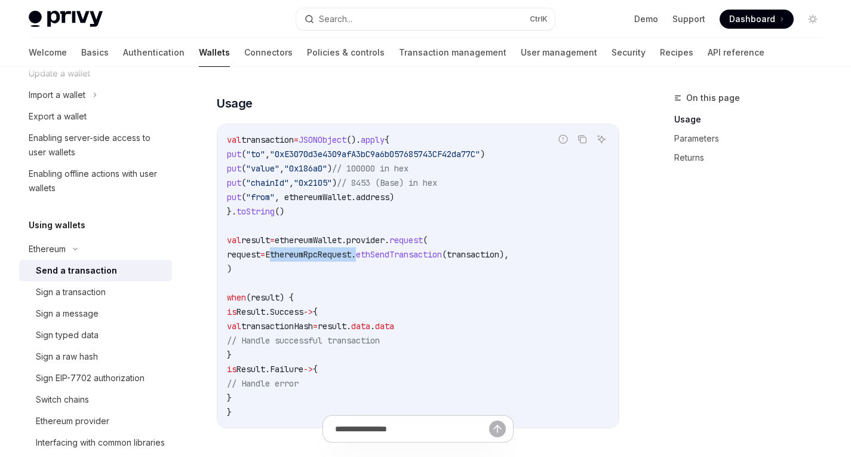
copy span "EthereumRpcRequest"
click at [69, 316] on div "Sign a message" at bounding box center [67, 313] width 63 height 14
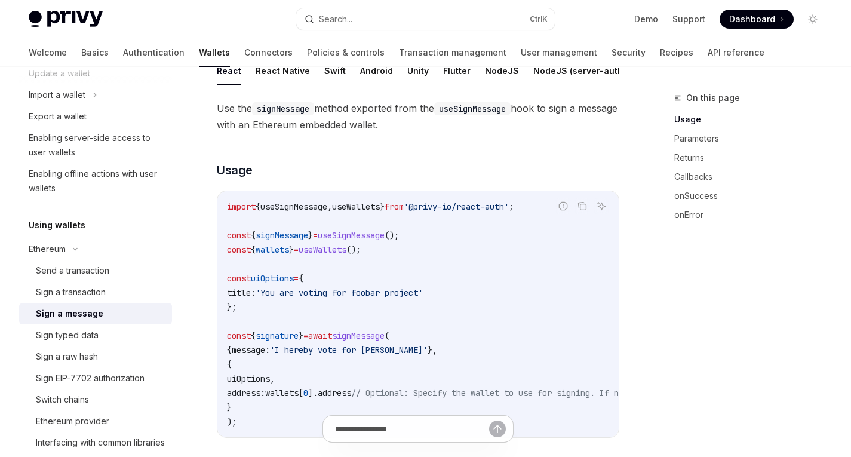
scroll to position [147, 0]
click at [390, 299] on span "'You are voting for foobar project'" at bounding box center [339, 293] width 167 height 11
click at [563, 75] on button "Java" at bounding box center [573, 71] width 21 height 28
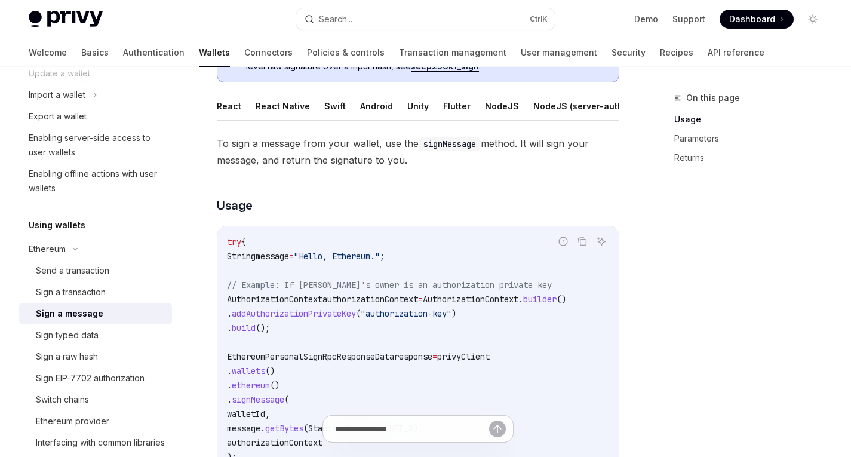
scroll to position [55, 0]
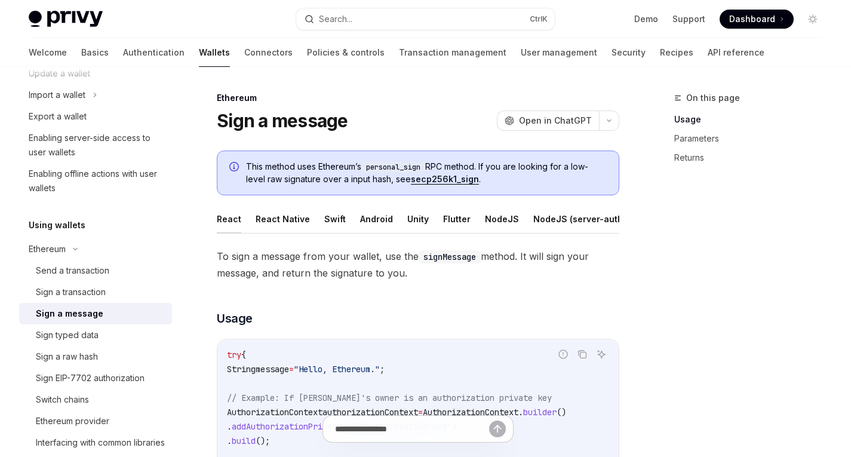
click at [234, 222] on button "React" at bounding box center [229, 219] width 24 height 28
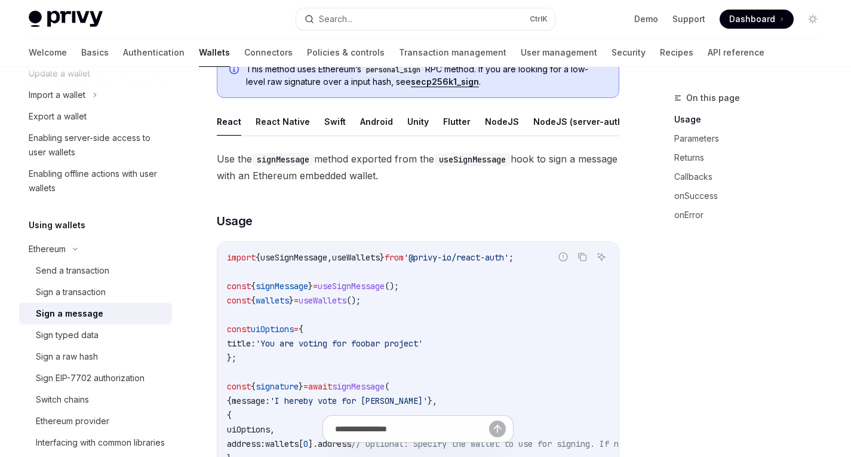
scroll to position [95, 0]
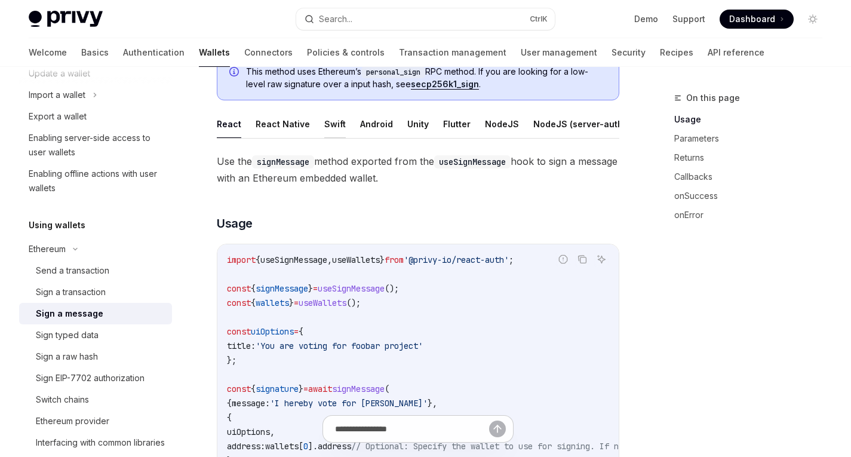
click at [324, 126] on button "Swift" at bounding box center [334, 124] width 21 height 28
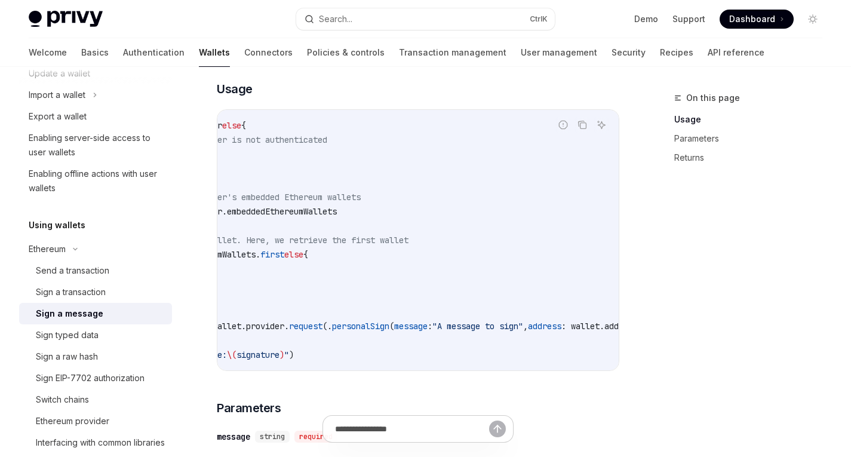
scroll to position [0, 132]
click at [372, 331] on span "personalSign" at bounding box center [343, 326] width 57 height 11
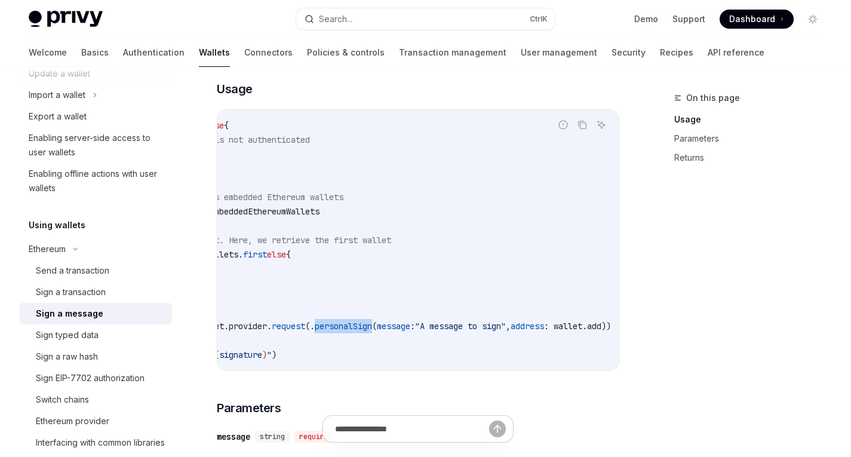
click at [372, 331] on span "personalSign" at bounding box center [343, 326] width 57 height 11
copy span "personalSign"
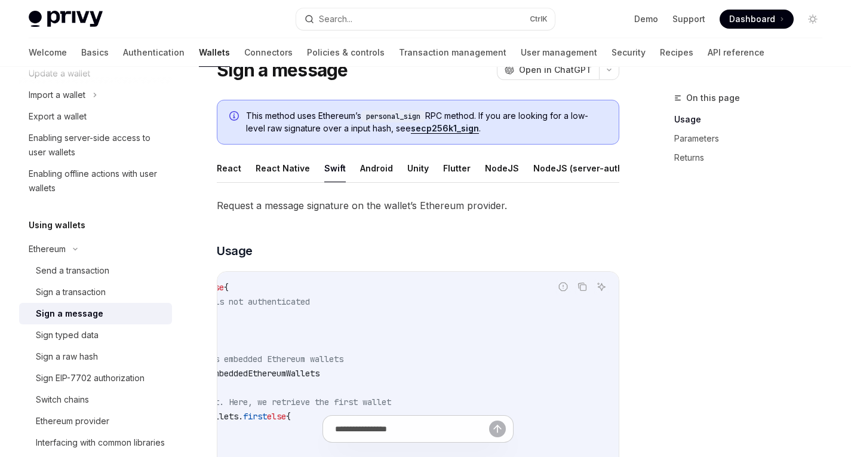
scroll to position [50, 0]
click at [365, 164] on button "Android" at bounding box center [376, 169] width 33 height 28
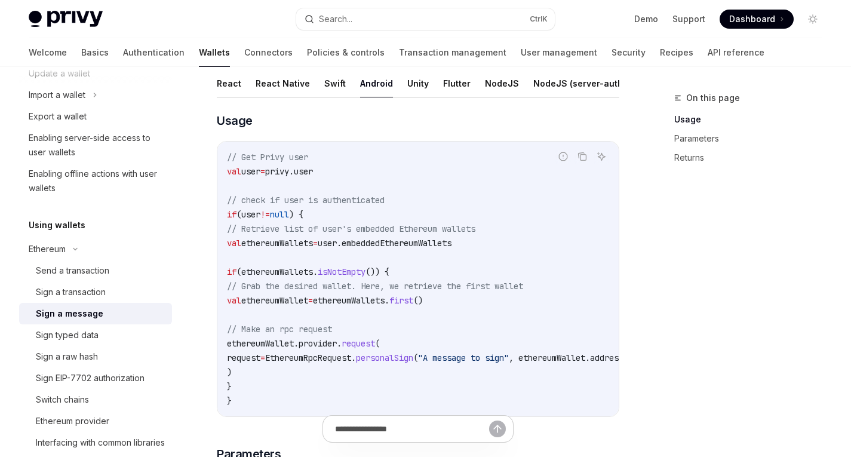
scroll to position [136, 0]
click at [356, 362] on span "EthereumRpcRequest." at bounding box center [310, 357] width 91 height 11
click at [413, 362] on span "personalSign" at bounding box center [384, 357] width 57 height 11
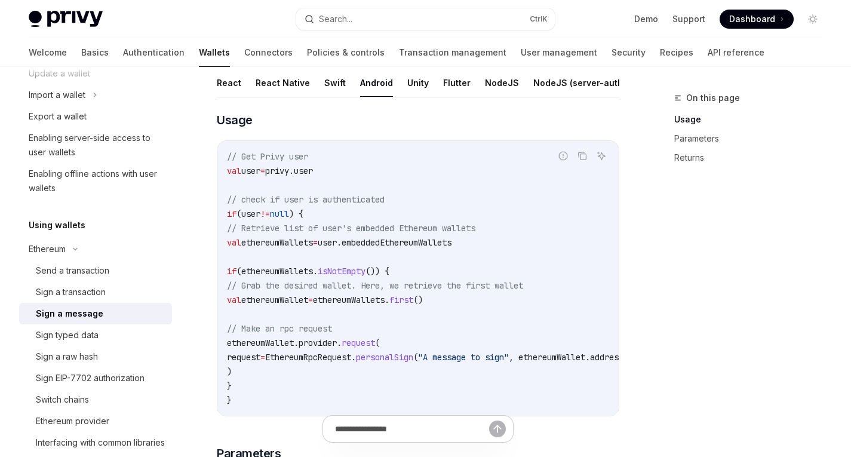
click at [494, 356] on code "// Get Privy user val user = privy.user // check if user is authenticated if (u…" at bounding box center [444, 278] width 435 height 258
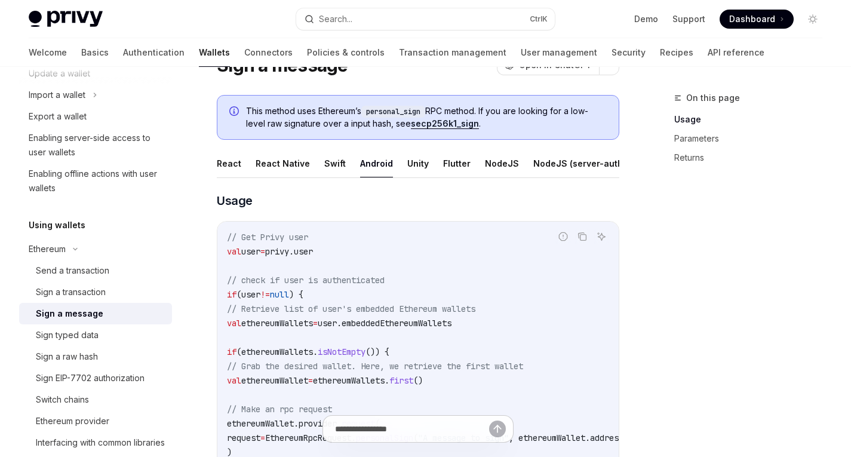
scroll to position [55, 0]
click at [450, 159] on button "Flutter" at bounding box center [456, 164] width 27 height 28
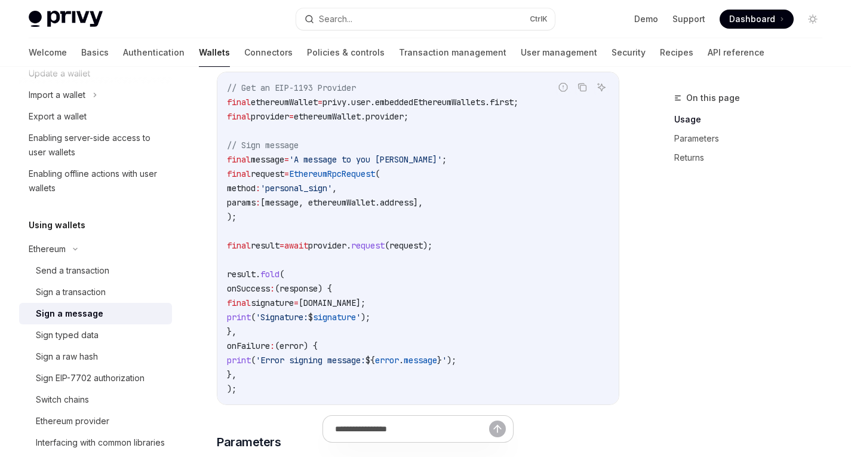
scroll to position [191, 0]
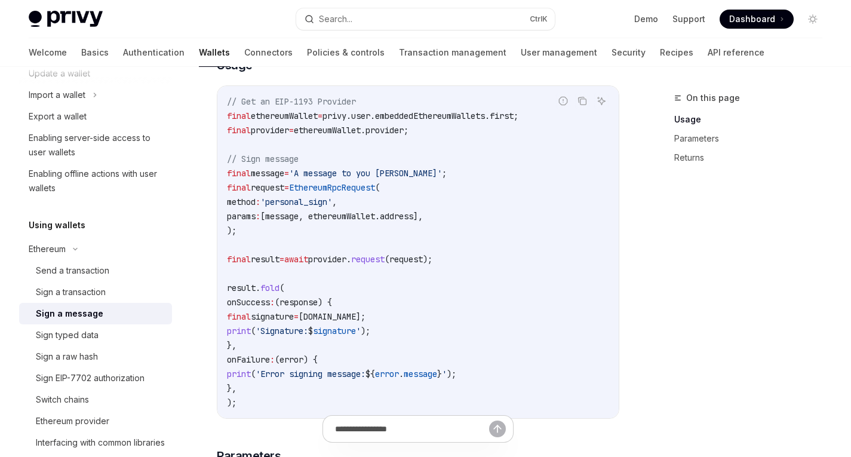
click at [324, 207] on span "'personal_sign'" at bounding box center [296, 201] width 72 height 11
copy span "personal_sign"
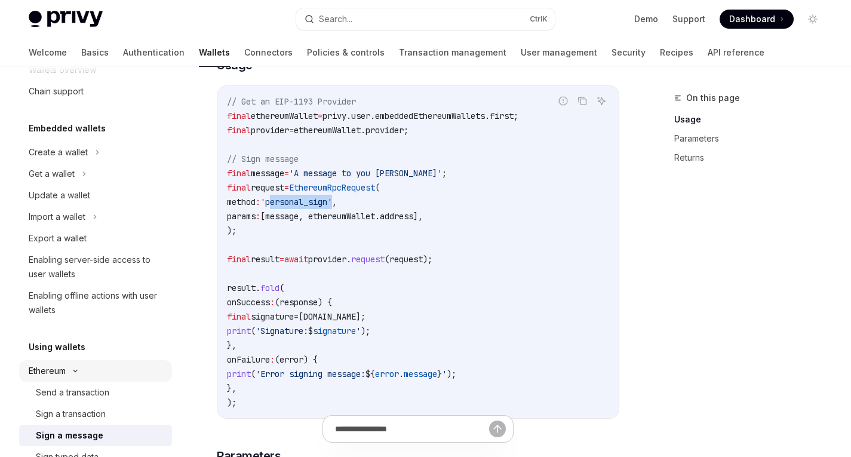
scroll to position [0, 0]
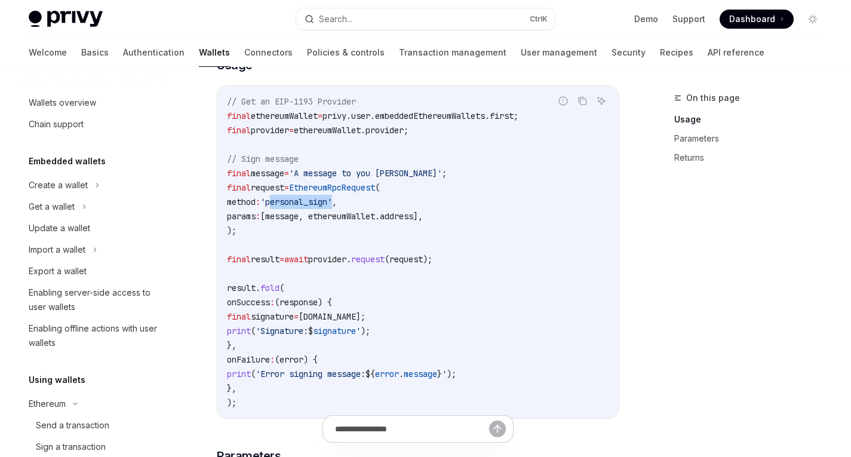
click at [78, 21] on img at bounding box center [66, 19] width 74 height 17
click at [401, 214] on code "// Get an EIP-1193 Provider final ethereumWallet = privy.user.embeddedEthereumW…" at bounding box center [418, 251] width 382 height 315
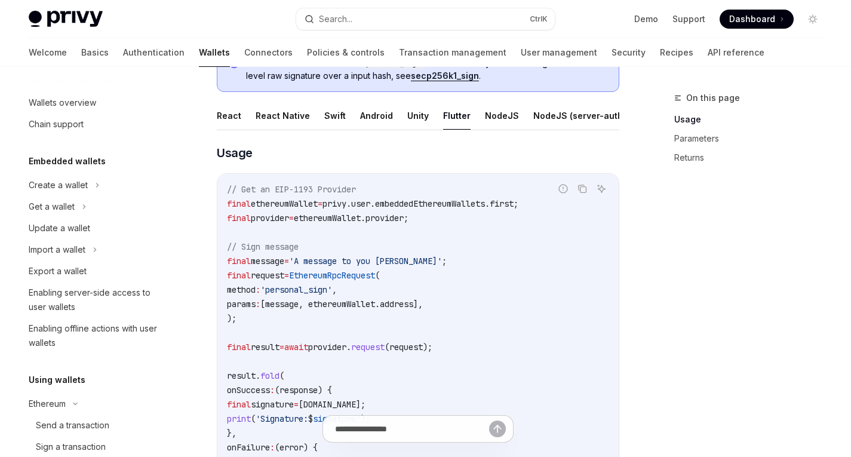
scroll to position [110, 0]
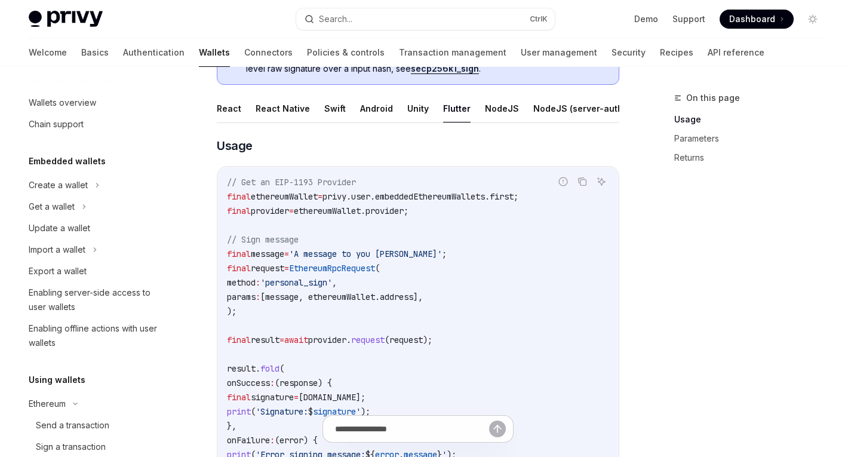
click at [294, 313] on code "// Get an EIP-1193 Provider final ethereumWallet = privy.user.embeddedEthereumW…" at bounding box center [418, 332] width 382 height 315
click at [299, 302] on span "[message, ethereumWallet.address]," at bounding box center [341, 296] width 162 height 11
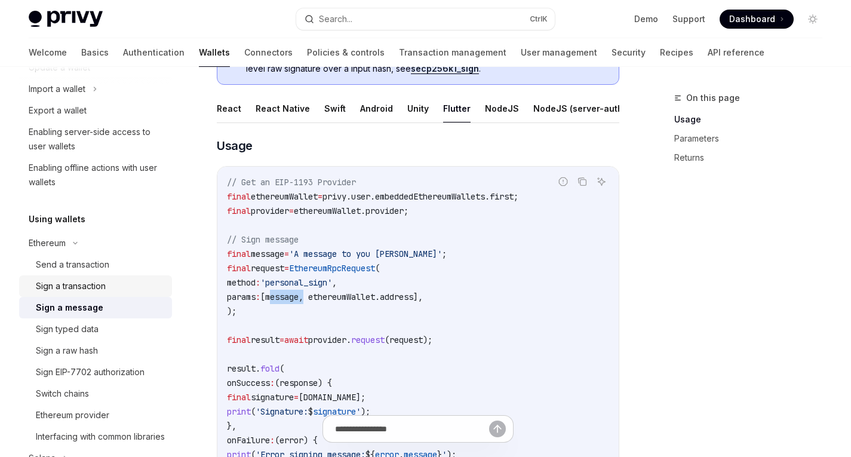
click at [90, 290] on div "Sign a transaction" at bounding box center [71, 286] width 70 height 14
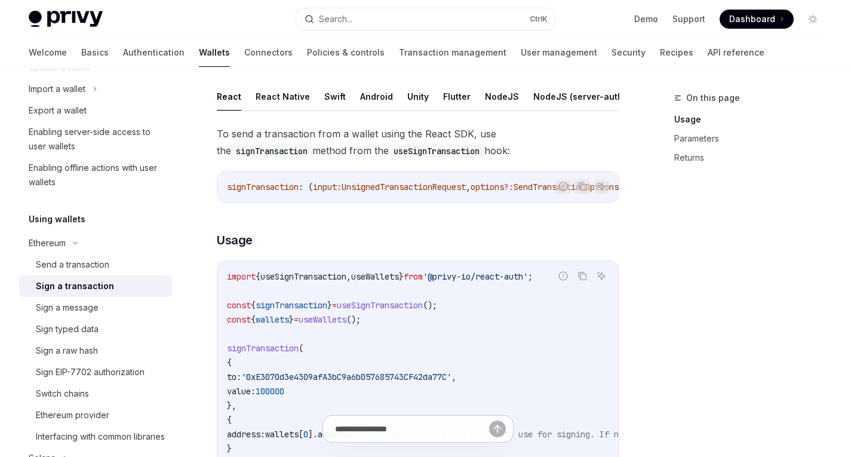
scroll to position [64, 0]
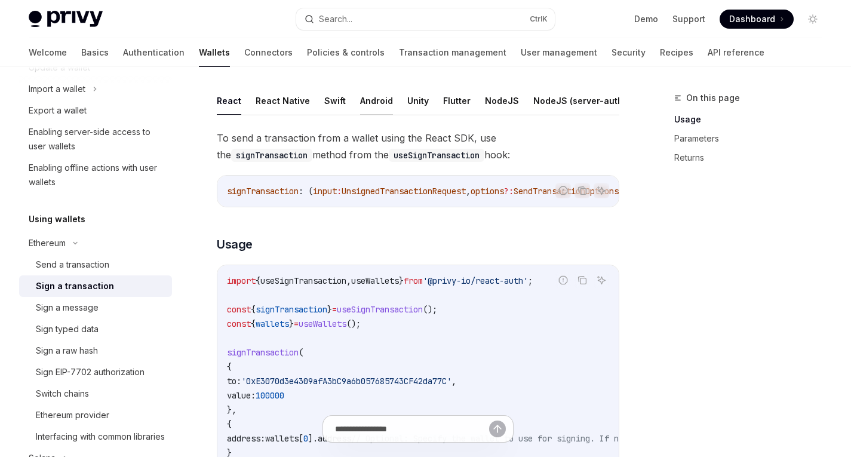
click at [368, 94] on button "Android" at bounding box center [376, 101] width 33 height 28
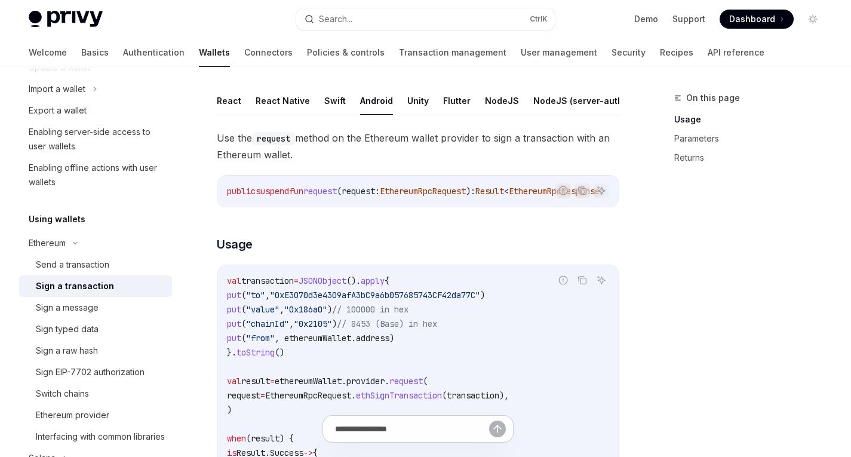
scroll to position [132, 0]
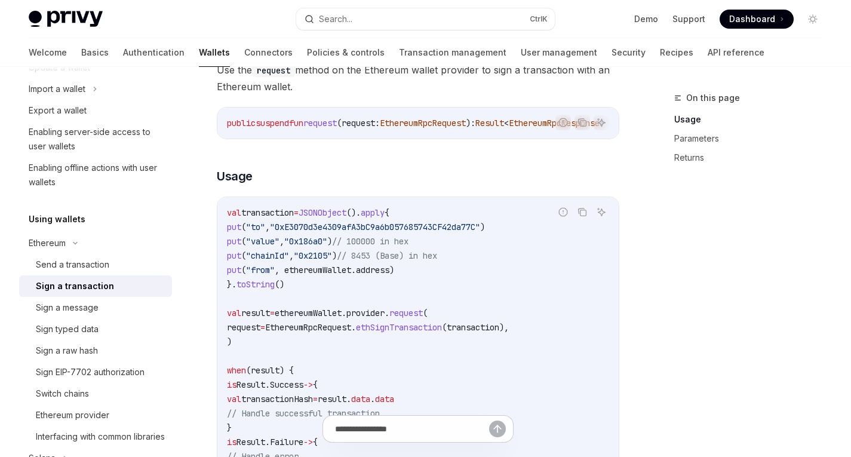
click at [423, 333] on span "ethSignTransaction" at bounding box center [399, 327] width 86 height 11
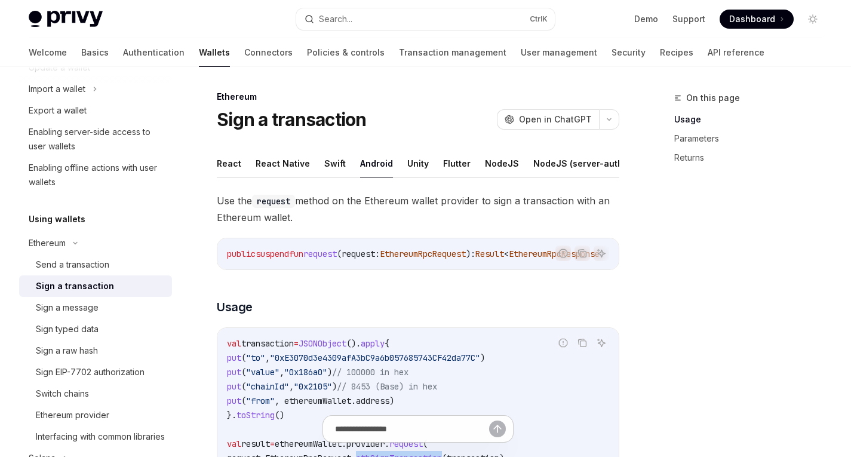
scroll to position [61, 0]
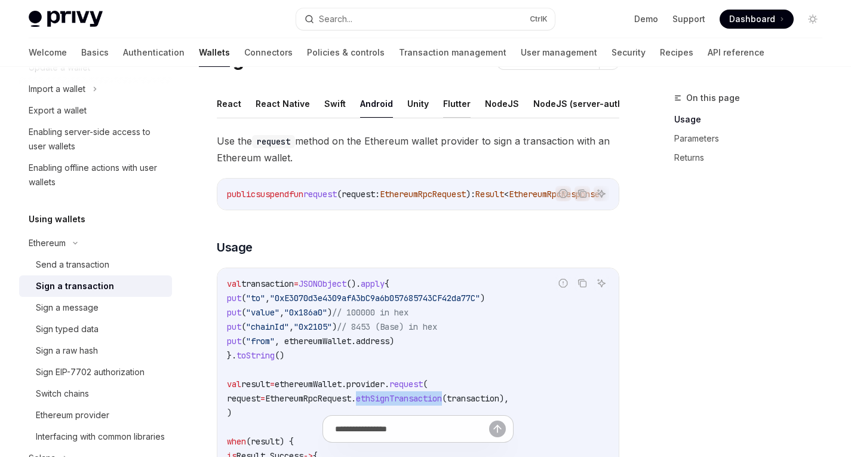
click at [453, 104] on button "Flutter" at bounding box center [456, 104] width 27 height 28
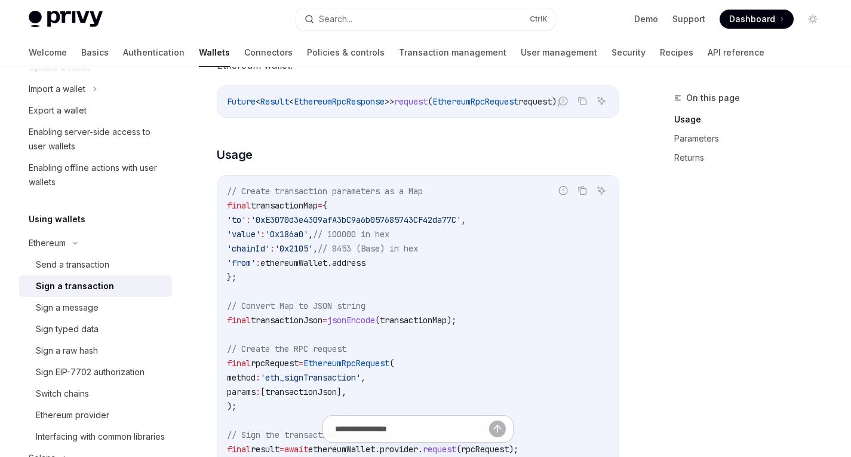
scroll to position [213, 0]
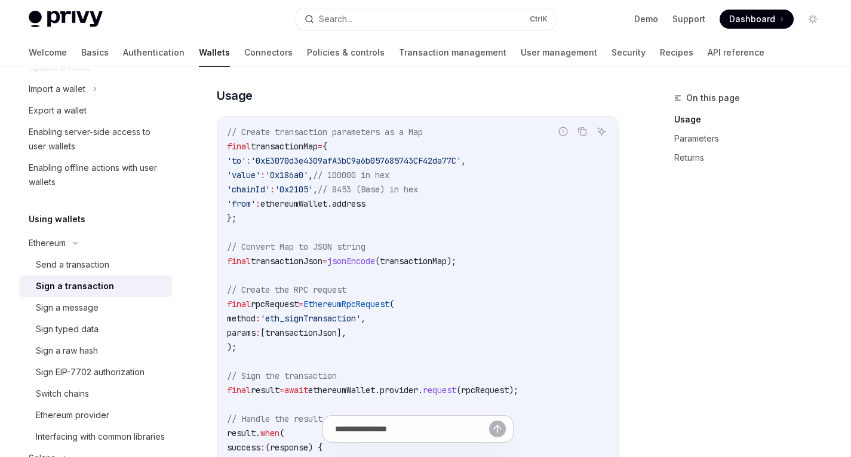
click at [346, 324] on span "'eth_signTransaction'" at bounding box center [310, 318] width 100 height 11
click at [304, 266] on span "transactionJson" at bounding box center [287, 261] width 72 height 11
click at [375, 265] on span "jsonEncode" at bounding box center [351, 261] width 48 height 11
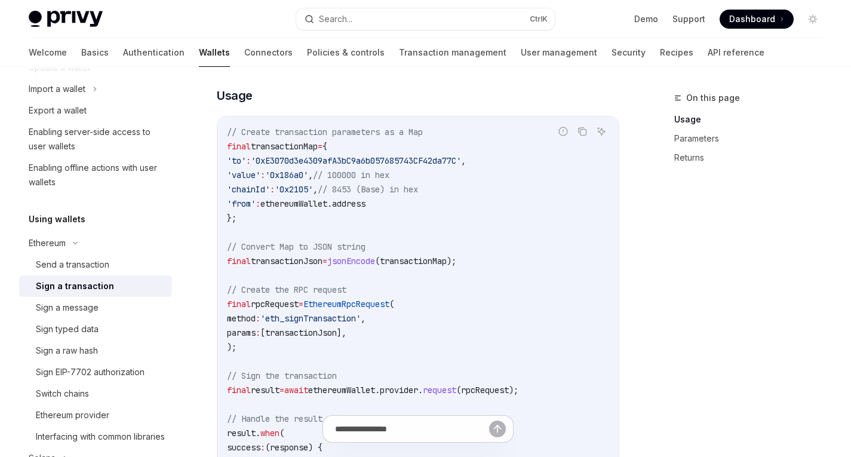
click at [375, 265] on span "jsonEncode" at bounding box center [351, 261] width 48 height 11
click at [450, 266] on span "(transactionMap);" at bounding box center [415, 261] width 81 height 11
click at [365, 266] on span "jsonEncode" at bounding box center [351, 261] width 48 height 11
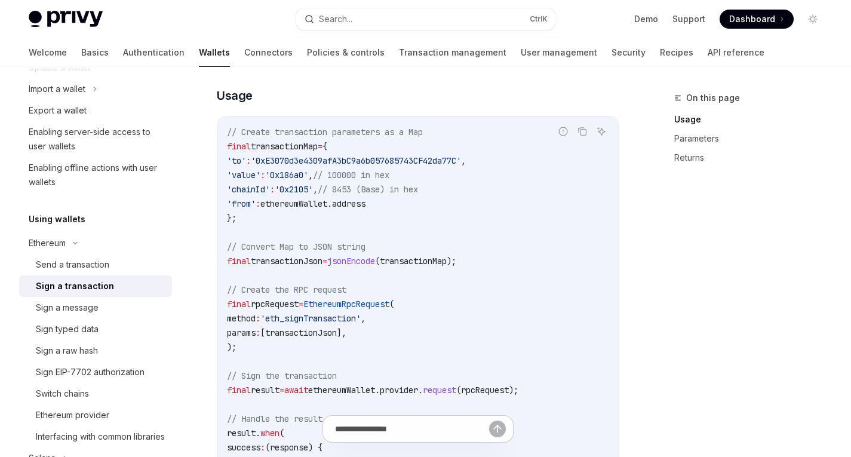
click at [346, 334] on code "// Create transaction parameters as a Map final transactionMap = { 'to' : '0xE3…" at bounding box center [418, 340] width 382 height 430
click at [336, 324] on span "'eth_signTransaction'" at bounding box center [310, 318] width 100 height 11
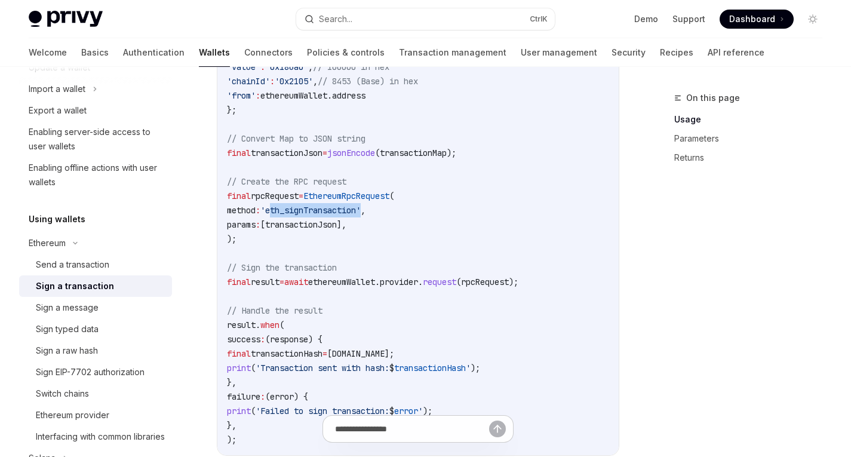
scroll to position [320, 0]
click at [69, 263] on div "Send a transaction" at bounding box center [72, 264] width 73 height 14
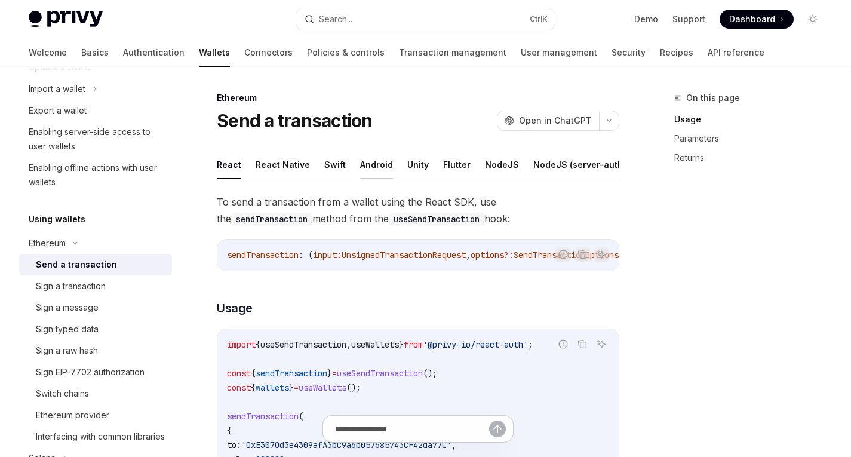
click at [382, 167] on button "Android" at bounding box center [376, 164] width 33 height 28
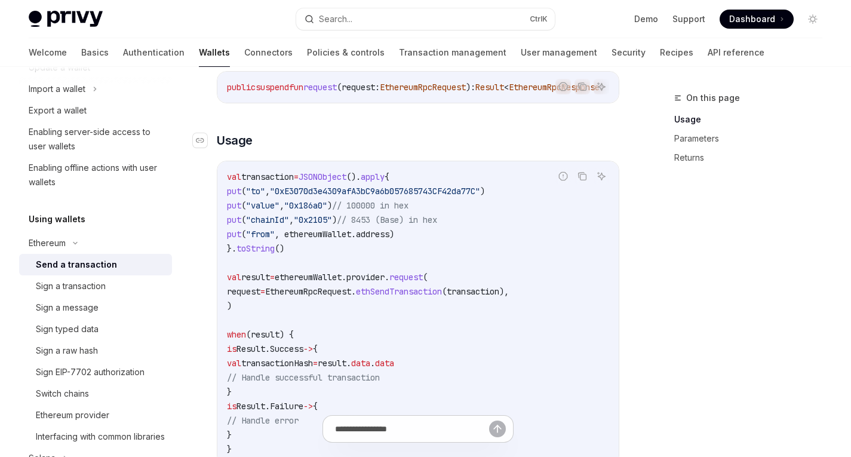
scroll to position [178, 0]
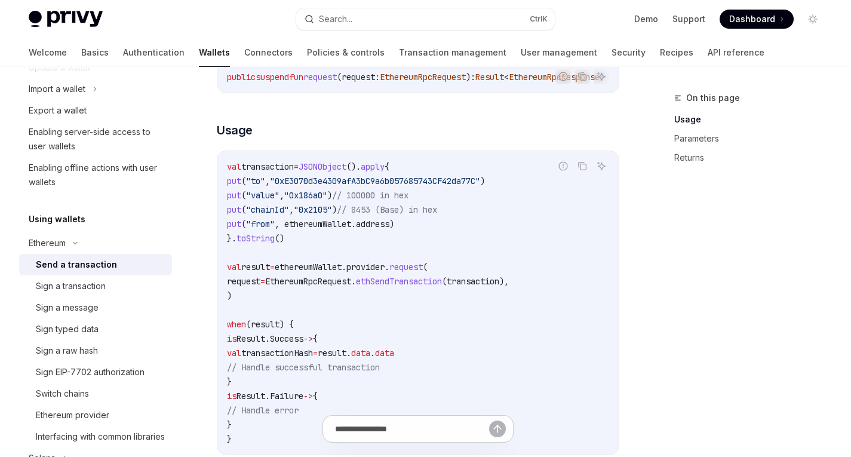
click at [356, 287] on span "EthereumRpcRequest." at bounding box center [310, 281] width 91 height 11
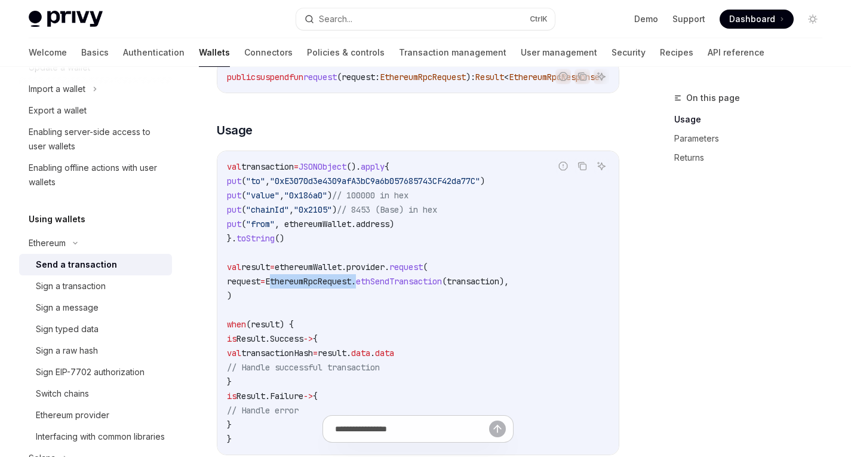
click at [356, 287] on span "EthereumRpcRequest." at bounding box center [310, 281] width 91 height 11
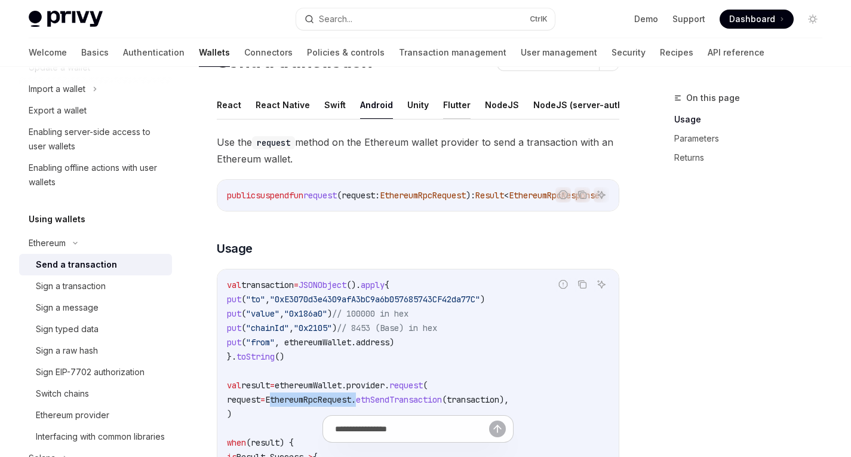
click at [450, 110] on button "Flutter" at bounding box center [456, 105] width 27 height 28
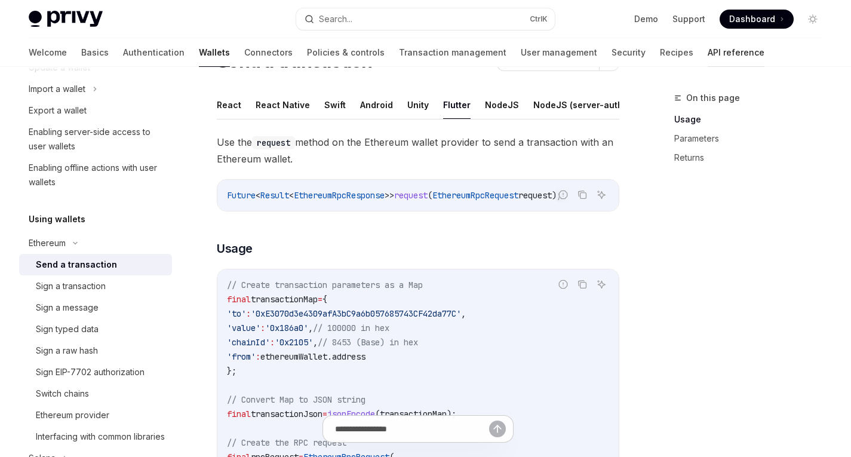
click at [708, 48] on link "API reference" at bounding box center [736, 52] width 57 height 29
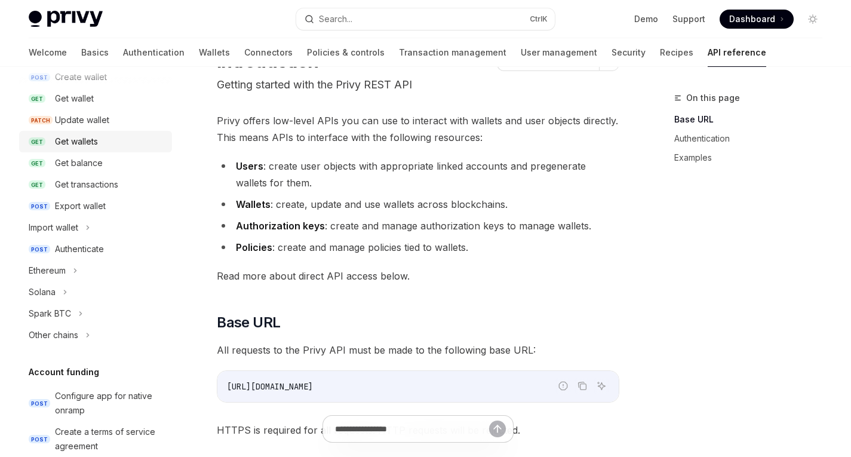
scroll to position [144, 0]
click at [75, 269] on icon at bounding box center [75, 270] width 5 height 14
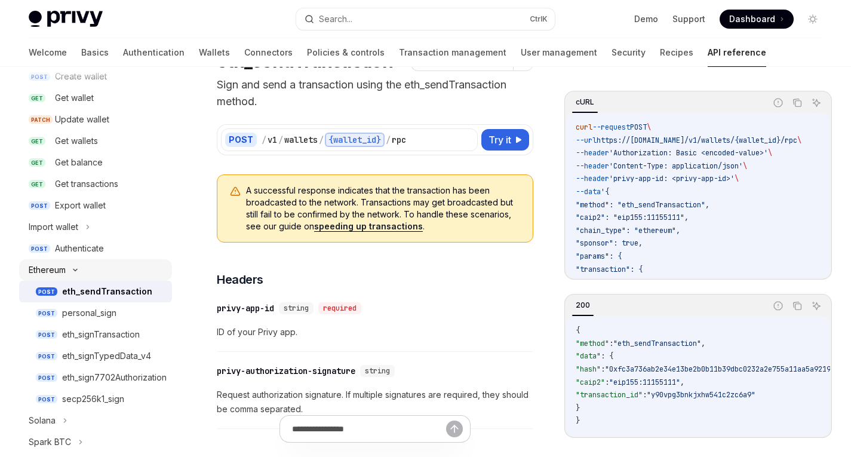
scroll to position [217, 0]
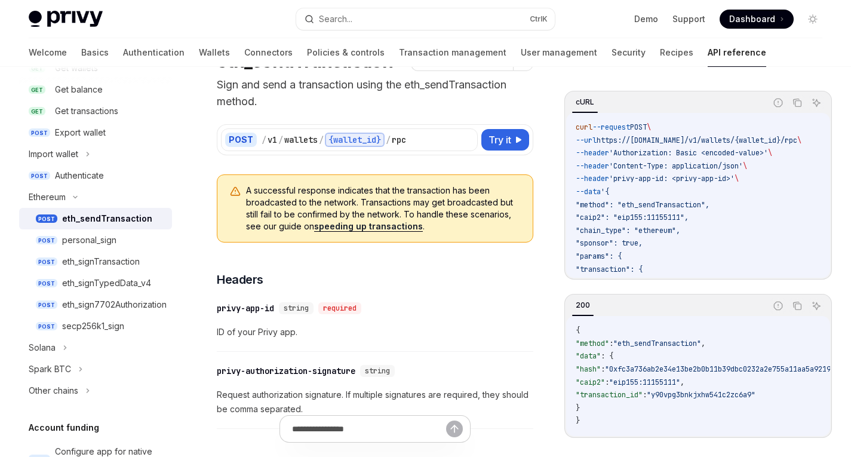
click at [97, 228] on link "POST eth_sendTransaction" at bounding box center [95, 218] width 153 height 21
click at [99, 219] on div "eth_sendTransaction" at bounding box center [107, 218] width 90 height 14
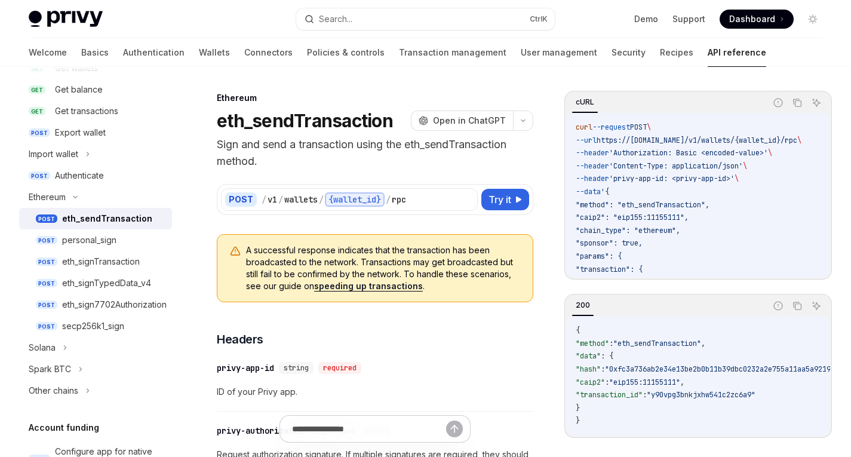
scroll to position [111, 0]
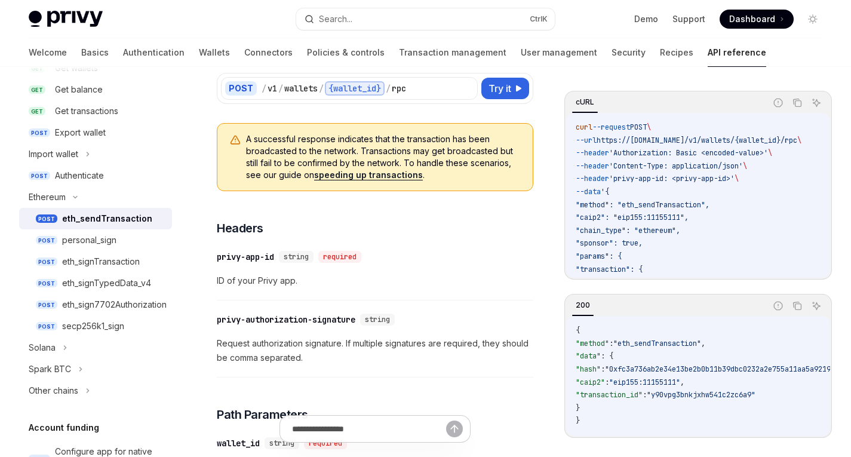
click at [276, 347] on span "Request authorization signature. If multiple signatures are required, they shou…" at bounding box center [375, 350] width 316 height 29
click at [322, 338] on span "Request authorization signature. If multiple signatures are required, they shou…" at bounding box center [375, 350] width 316 height 29
click at [358, 350] on span "Request authorization signature. If multiple signatures are required, they shou…" at bounding box center [375, 350] width 316 height 29
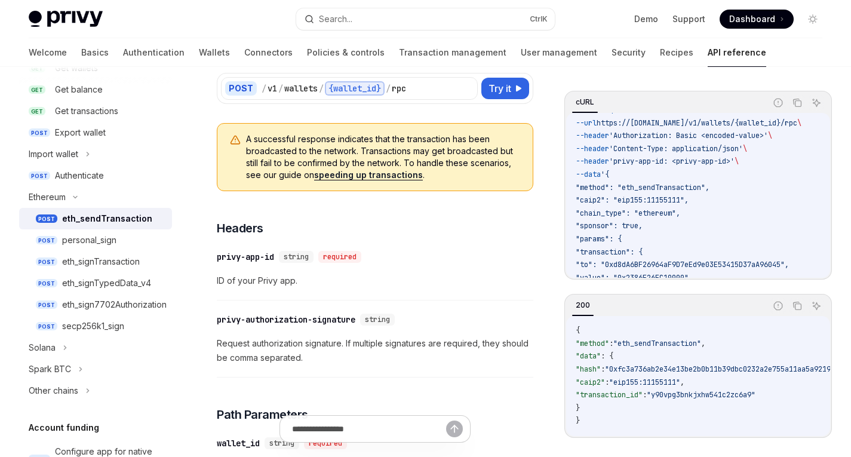
scroll to position [0, 0]
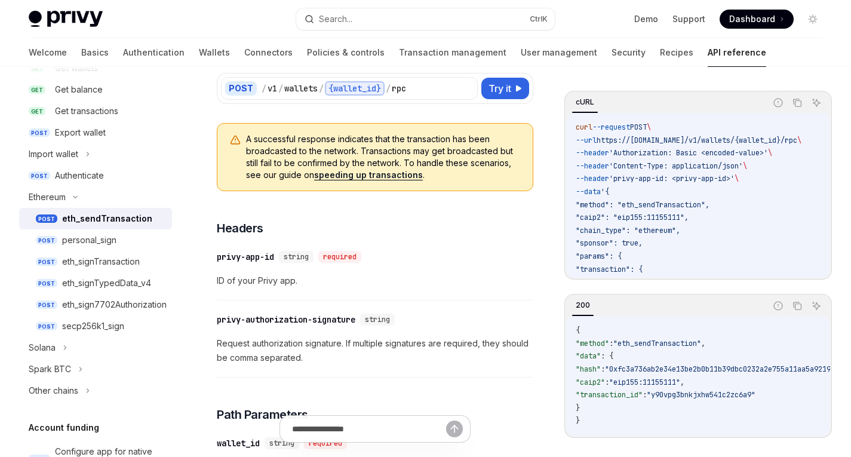
click at [284, 345] on span "Request authorization signature. If multiple signatures are required, they shou…" at bounding box center [375, 350] width 316 height 29
click at [316, 343] on span "Request authorization signature. If multiple signatures are required, they shou…" at bounding box center [375, 350] width 316 height 29
click at [338, 348] on span "Request authorization signature. If multiple signatures are required, they shou…" at bounding box center [375, 350] width 316 height 29
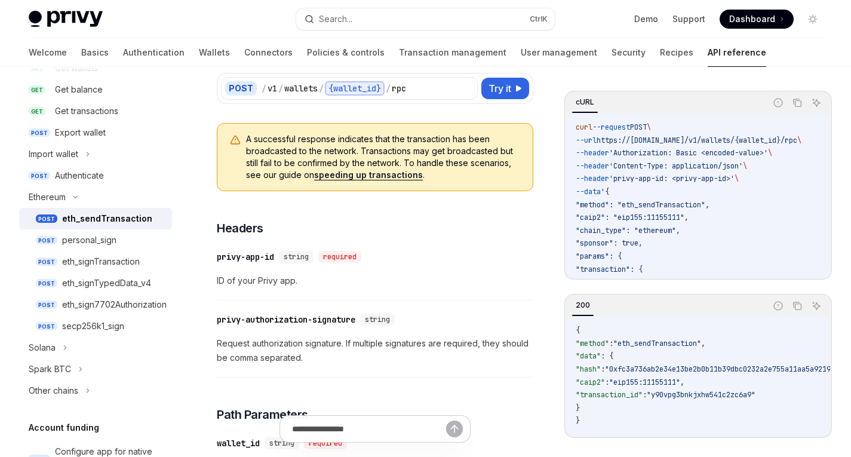
scroll to position [96, 0]
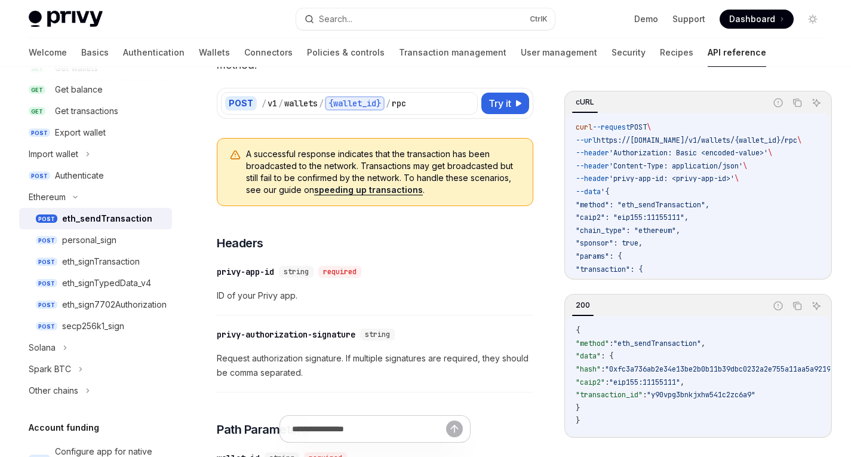
click at [665, 156] on span "'Authorization: Basic <encoded-value>'" at bounding box center [688, 153] width 159 height 10
click at [714, 154] on span "'Authorization: Basic <encoded-value>'" at bounding box center [688, 153] width 159 height 10
click at [746, 153] on span "'Authorization: Basic <encoded-value>'" at bounding box center [688, 153] width 159 height 10
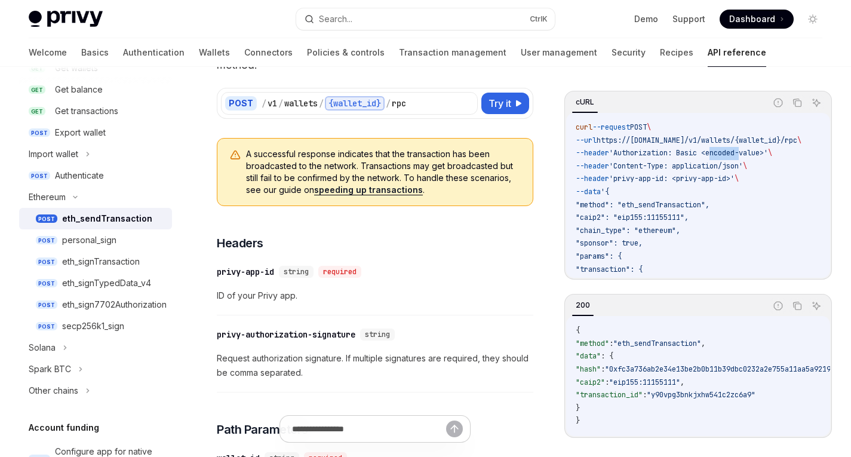
click at [746, 153] on span "'Authorization: Basic <encoded-value>'" at bounding box center [688, 153] width 159 height 10
click at [777, 173] on code "curl --request POST \ --url https://api.privy.io/v1/wallets/{wallet_id}/rpc \ -…" at bounding box center [703, 230] width 254 height 219
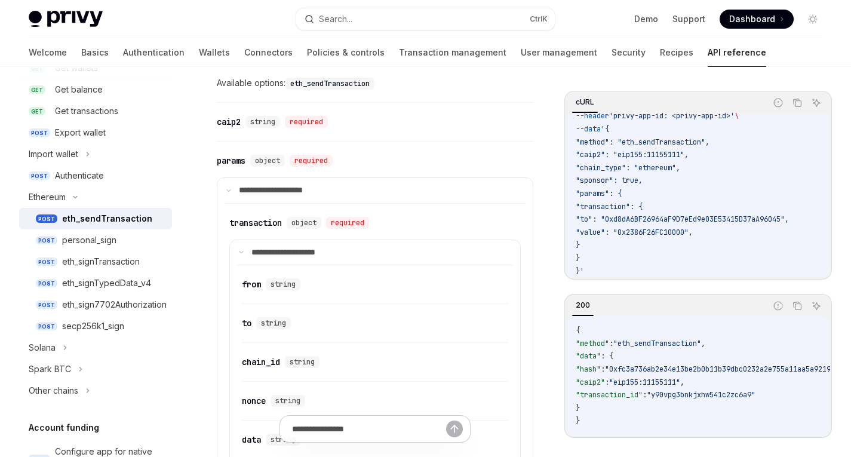
scroll to position [757, 0]
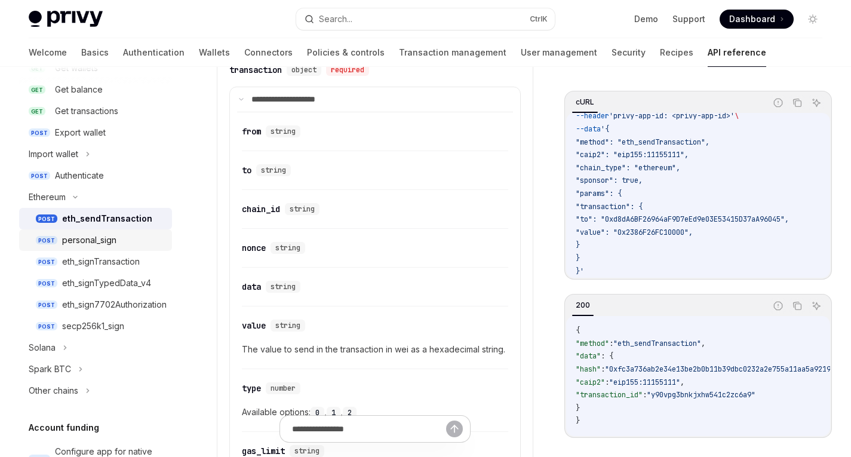
click at [89, 242] on div "personal_sign" at bounding box center [89, 240] width 54 height 14
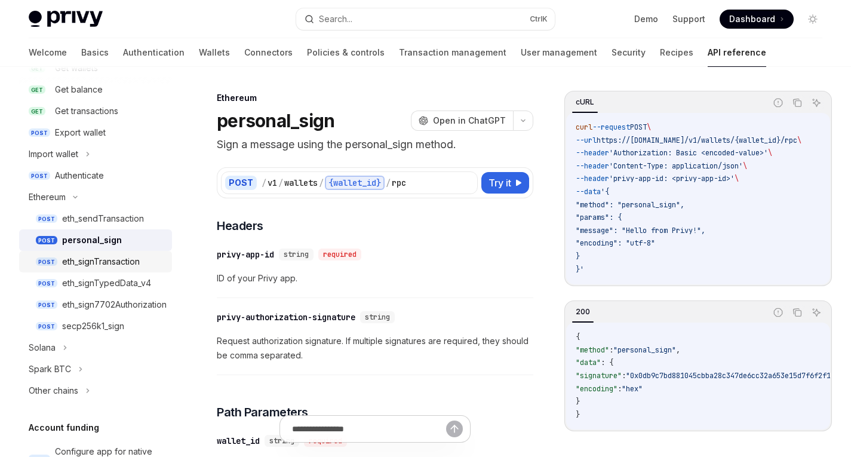
click at [107, 265] on div "eth_signTransaction" at bounding box center [101, 261] width 78 height 14
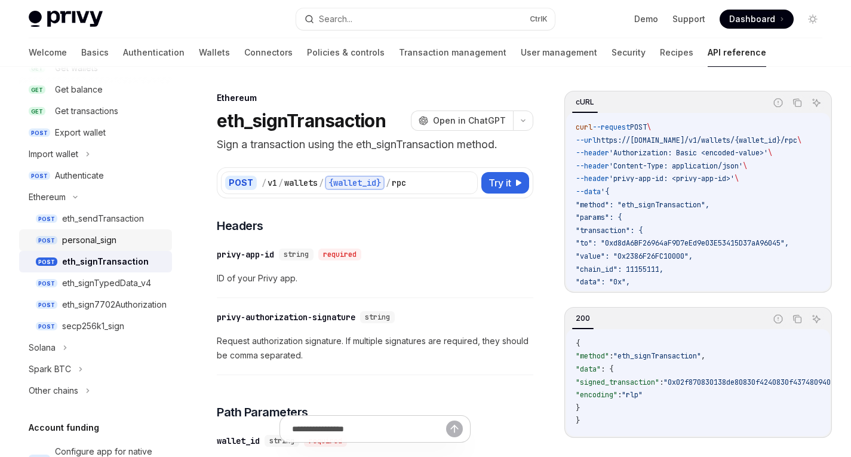
click at [93, 244] on div "personal_sign" at bounding box center [89, 240] width 54 height 14
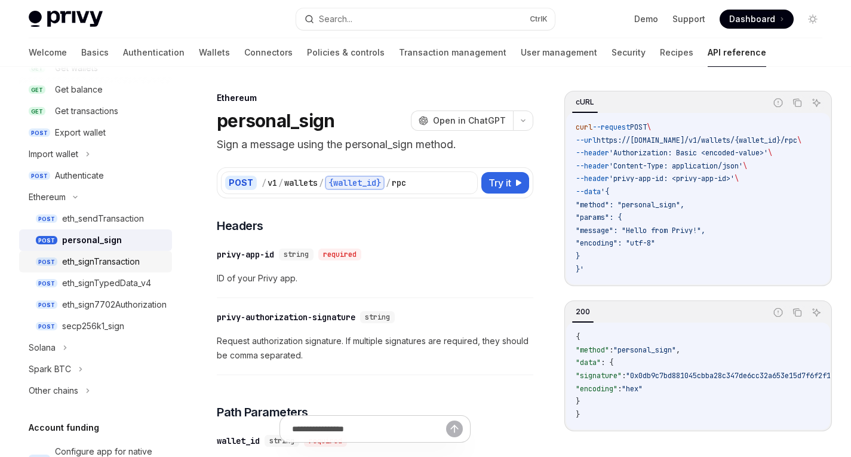
click at [90, 262] on div "eth_signTransaction" at bounding box center [101, 261] width 78 height 14
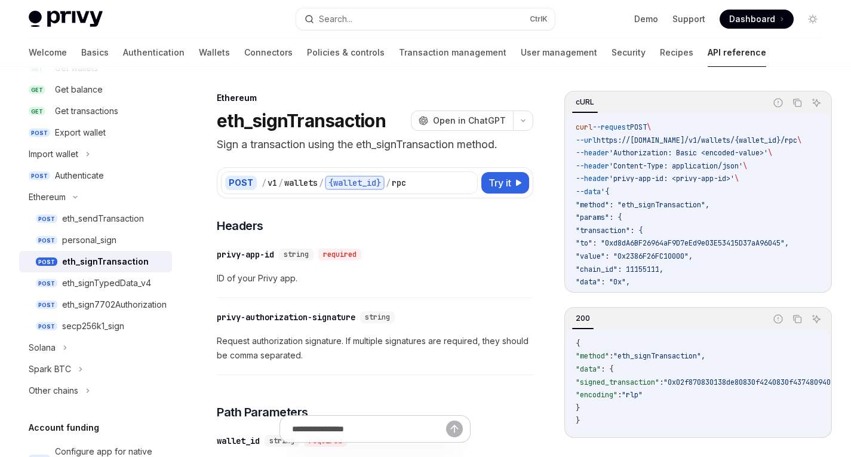
click at [391, 146] on p "Sign a transaction using the eth_signTransaction method." at bounding box center [375, 144] width 316 height 17
click at [269, 149] on p "Sign a transaction using the eth_signTransaction method." at bounding box center [375, 144] width 316 height 17
click at [395, 140] on p "Sign a transaction using the eth_signTransaction method." at bounding box center [375, 144] width 316 height 17
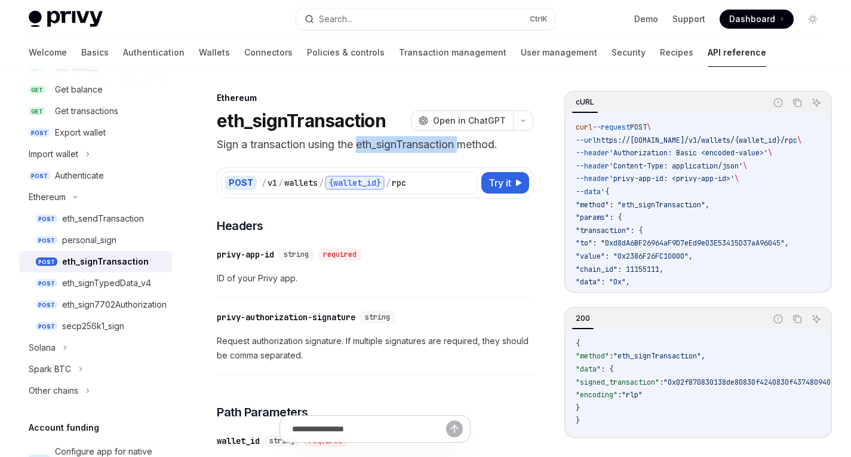
click at [395, 140] on p "Sign a transaction using the eth_signTransaction method." at bounding box center [375, 144] width 316 height 17
click at [372, 147] on p "Sign a transaction using the eth_signTransaction method." at bounding box center [375, 144] width 316 height 17
click at [380, 146] on p "Sign a transaction using the eth_signTransaction method." at bounding box center [375, 144] width 316 height 17
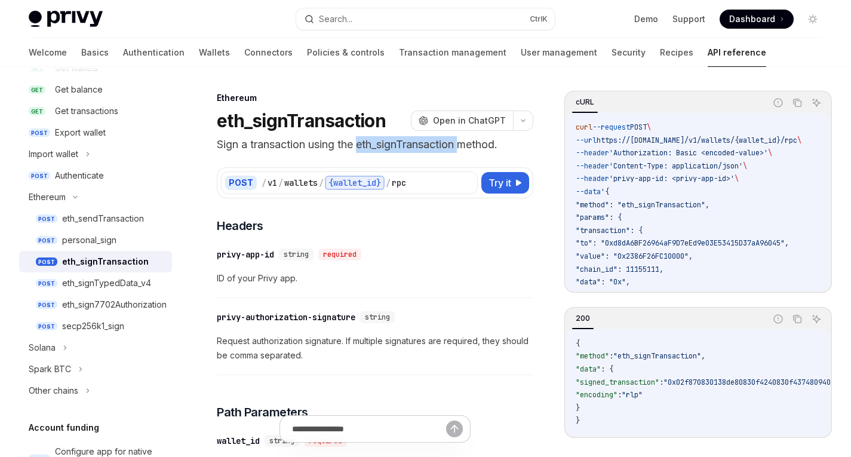
click at [393, 146] on p "Sign a transaction using the eth_signTransaction method." at bounding box center [375, 144] width 316 height 17
click at [262, 127] on h1 "eth_signTransaction" at bounding box center [301, 120] width 169 height 21
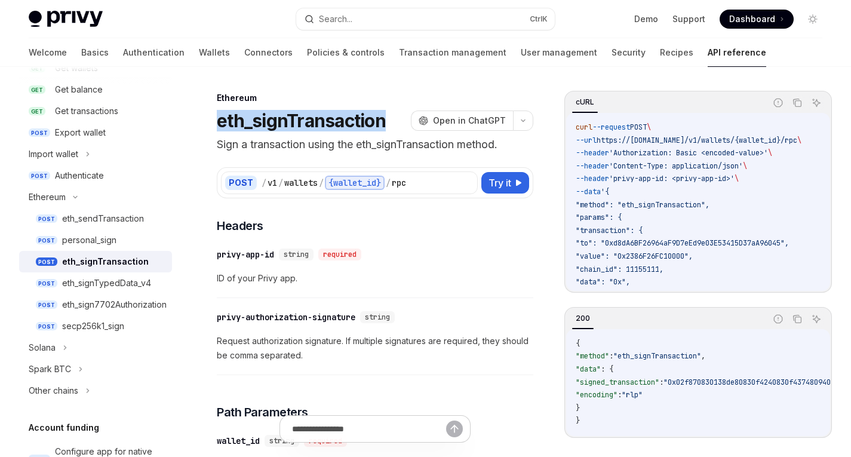
click at [262, 127] on h1 "eth_signTransaction" at bounding box center [301, 120] width 169 height 21
click at [103, 238] on div "personal_sign" at bounding box center [89, 240] width 54 height 14
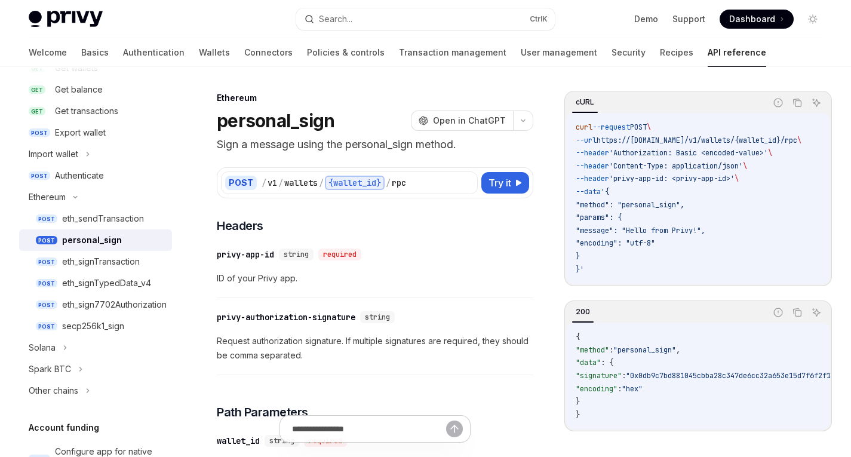
click at [287, 122] on h1 "personal_sign" at bounding box center [276, 120] width 118 height 21
copy h1 "personal_sign"
click at [103, 251] on link "POST eth_signTransaction" at bounding box center [95, 261] width 153 height 21
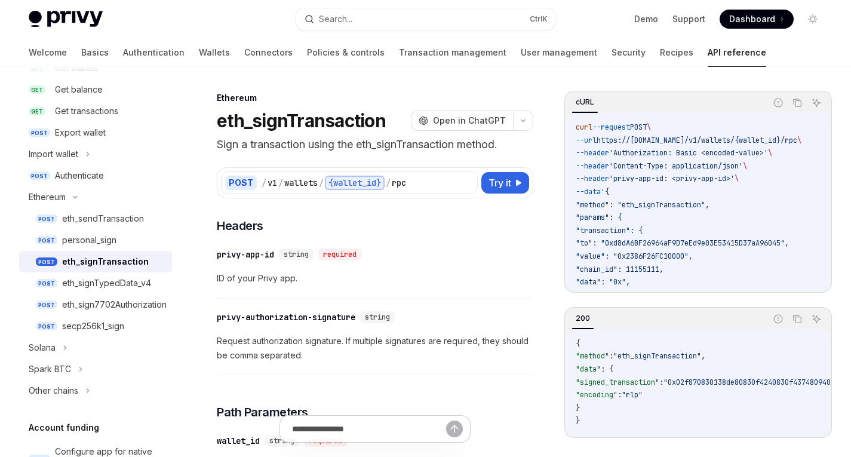
click at [98, 261] on div "eth_signTransaction" at bounding box center [105, 261] width 87 height 14
click at [311, 121] on h1 "eth_signTransaction" at bounding box center [301, 120] width 169 height 21
copy h1 "eth_signTransaction"
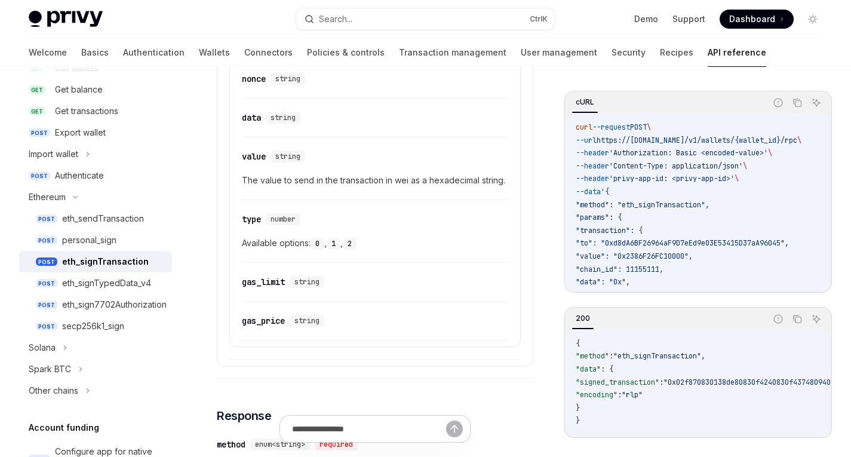
scroll to position [801, 0]
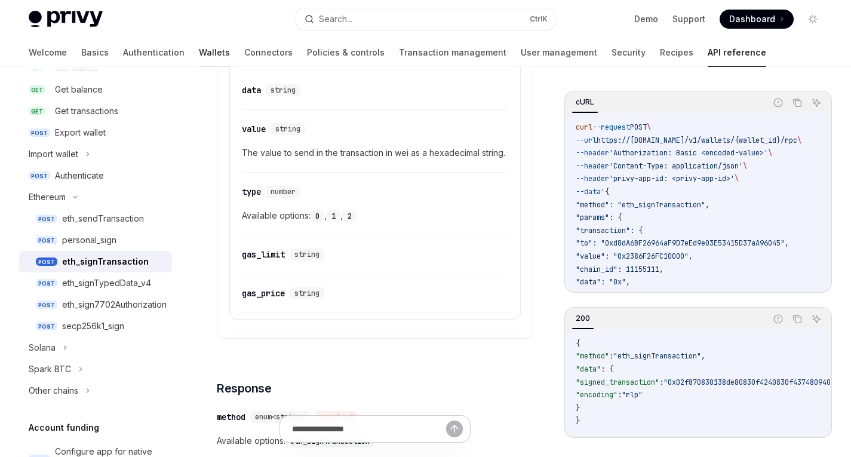
click at [199, 52] on link "Wallets" at bounding box center [214, 52] width 31 height 29
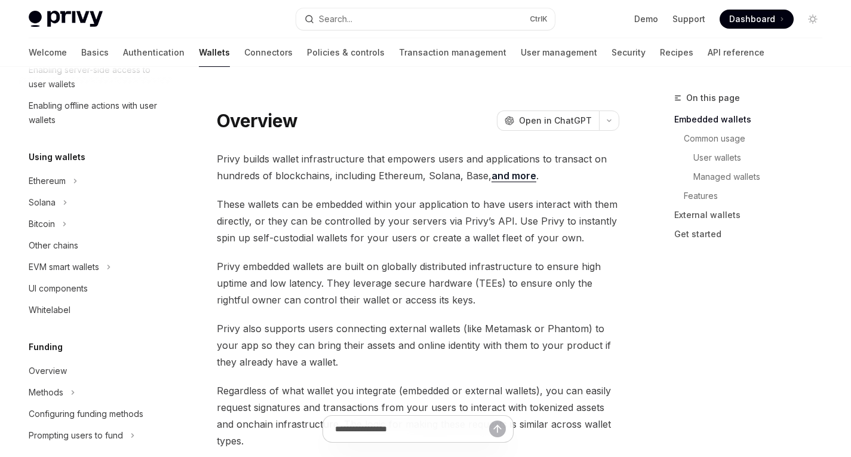
scroll to position [224, 0]
click at [70, 182] on div "Ethereum" at bounding box center [95, 179] width 153 height 21
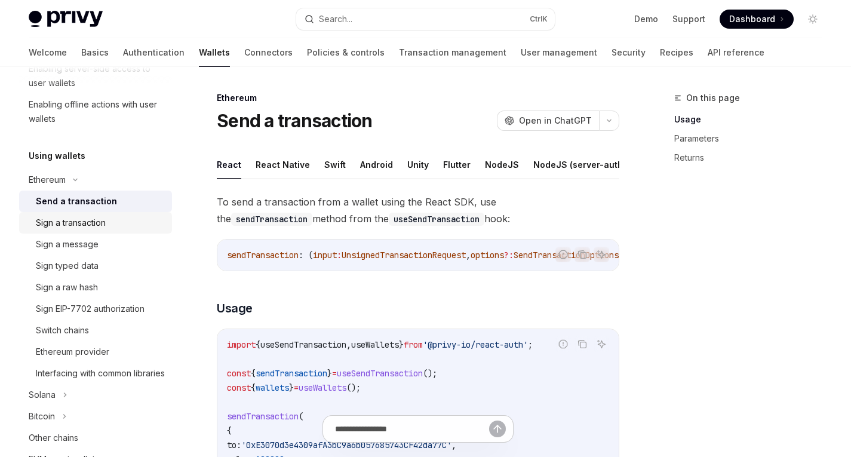
click at [76, 222] on div "Sign a transaction" at bounding box center [71, 223] width 70 height 14
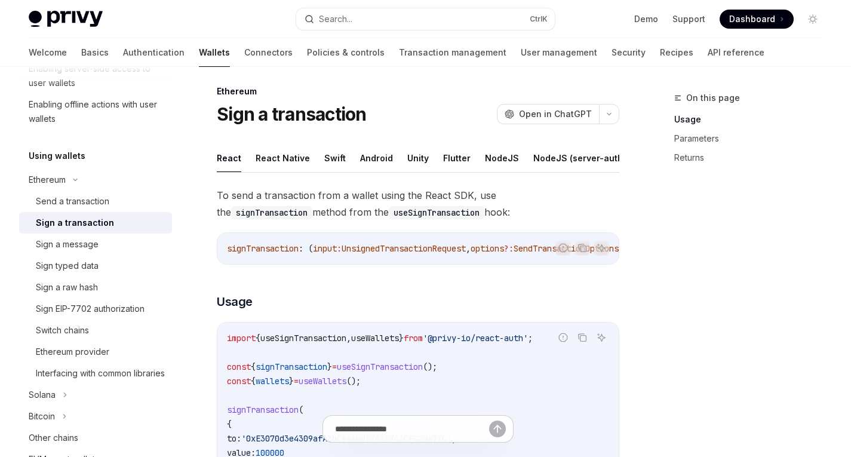
scroll to position [6, 0]
click at [362, 154] on button "Android" at bounding box center [376, 158] width 33 height 28
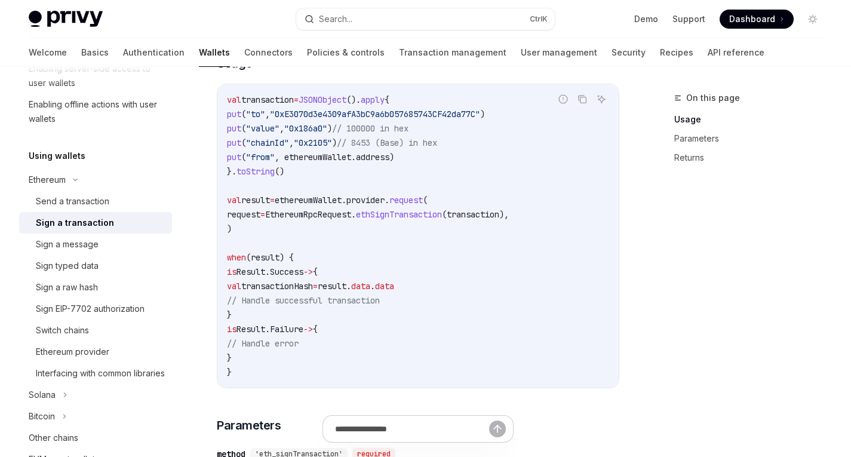
scroll to position [171, 0]
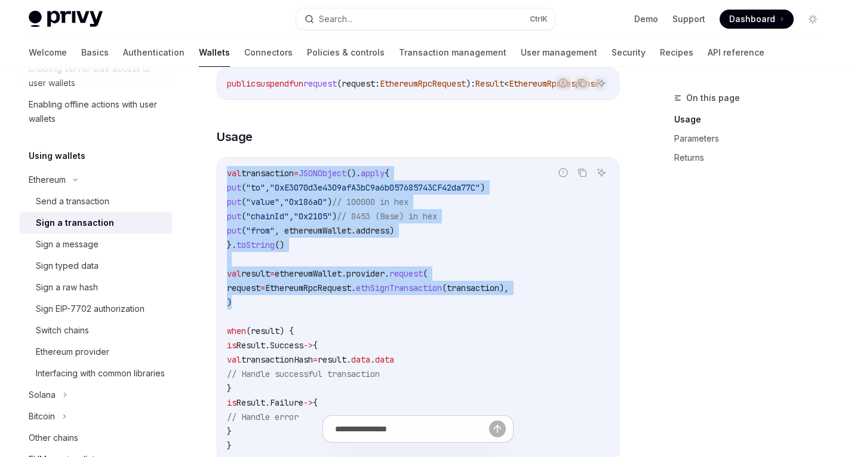
drag, startPoint x: 227, startPoint y: 184, endPoint x: 272, endPoint y: 310, distance: 133.5
click at [272, 310] on code "val transaction = JSONObject (). apply { put ( "to" , "0xE3070d3e4309afA3bC9a6b…" at bounding box center [418, 309] width 382 height 287
copy code "val transaction = JSONObject (). apply { put ( "to" , "0xE3070d3e4309afA3bC9a6b…"
click at [362, 279] on span "ethereumWallet.provider." at bounding box center [332, 273] width 115 height 11
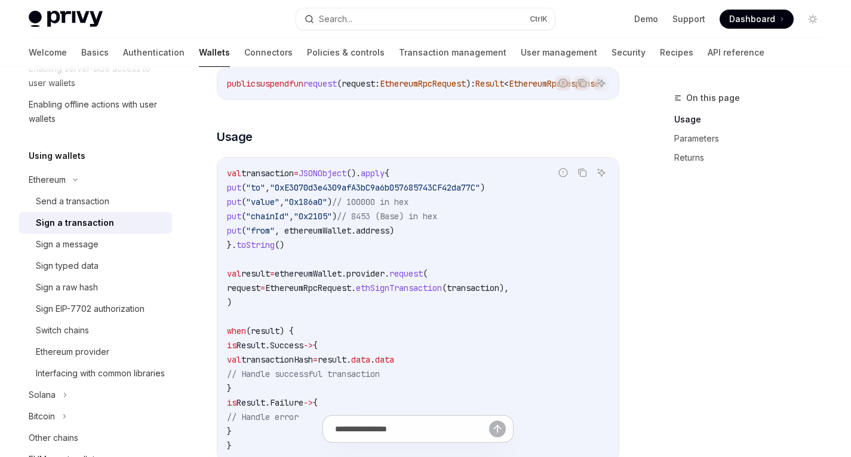
click at [389, 259] on code "val transaction = JSONObject (). apply { put ( "to" , "0xE3070d3e4309afA3bC9a6b…" at bounding box center [418, 309] width 382 height 287
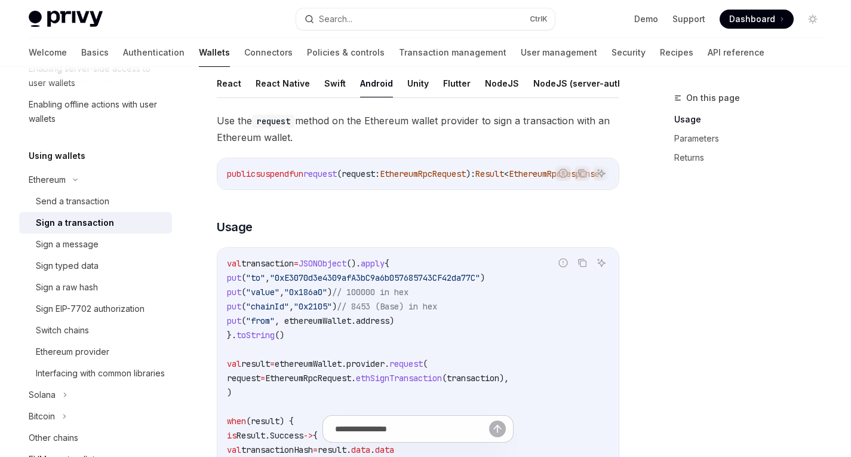
scroll to position [44, 0]
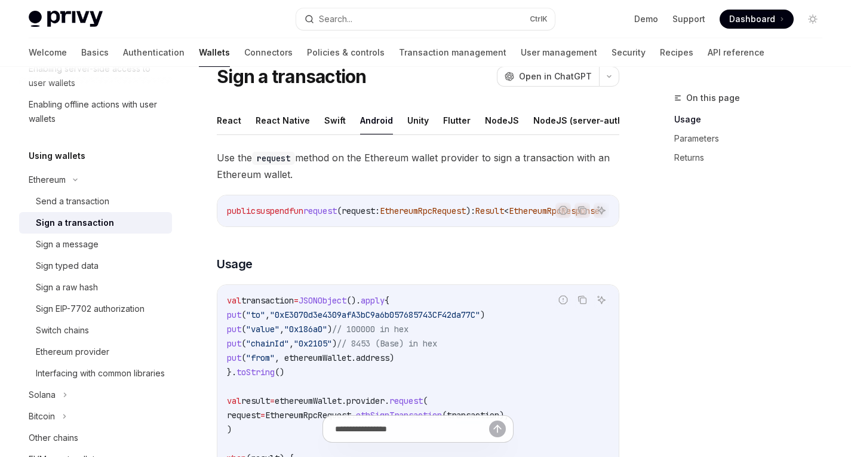
click at [243, 116] on ul "React React Native Swift Android Unity Flutter NodeJS NodeJS (server-auth) Java…" at bounding box center [418, 120] width 402 height 29
click at [229, 117] on button "React" at bounding box center [229, 120] width 24 height 28
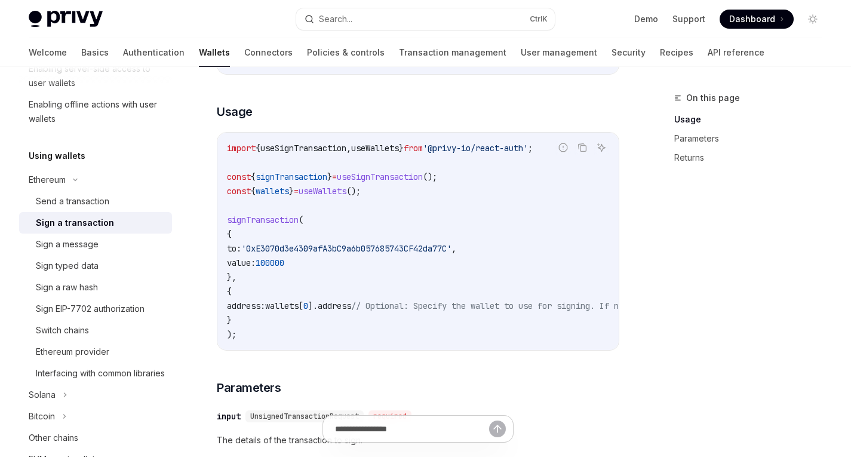
scroll to position [227, 0]
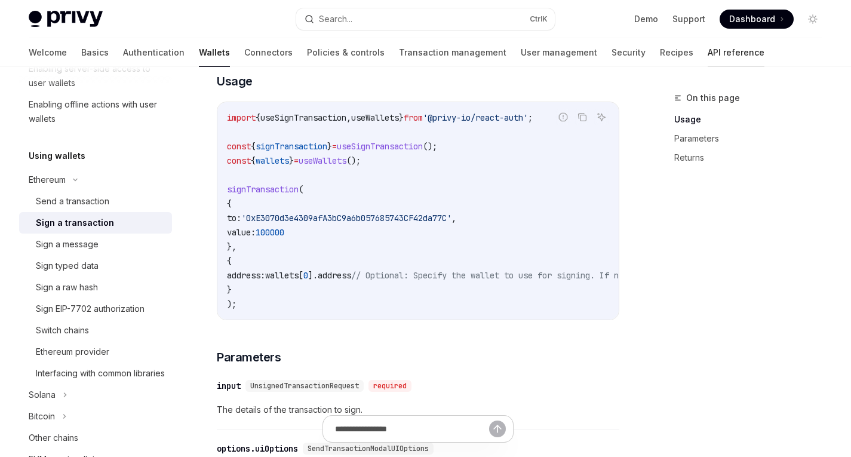
click at [708, 59] on link "API reference" at bounding box center [736, 52] width 57 height 29
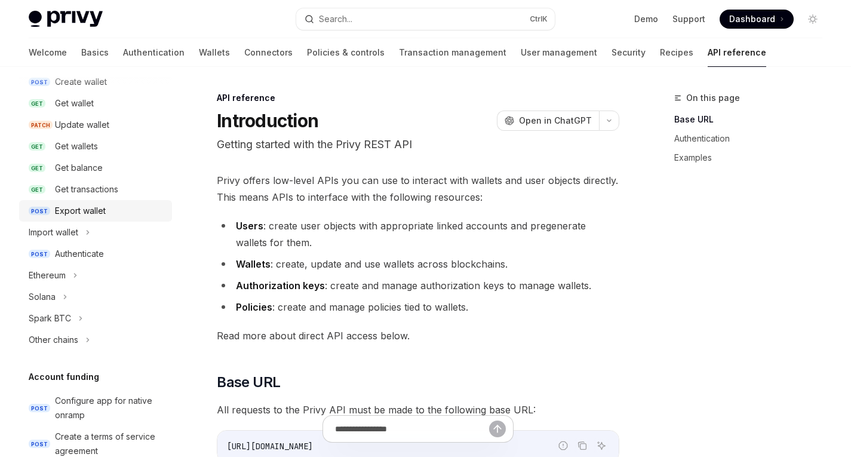
scroll to position [140, 0]
click at [59, 283] on div "Ethereum" at bounding box center [95, 274] width 153 height 21
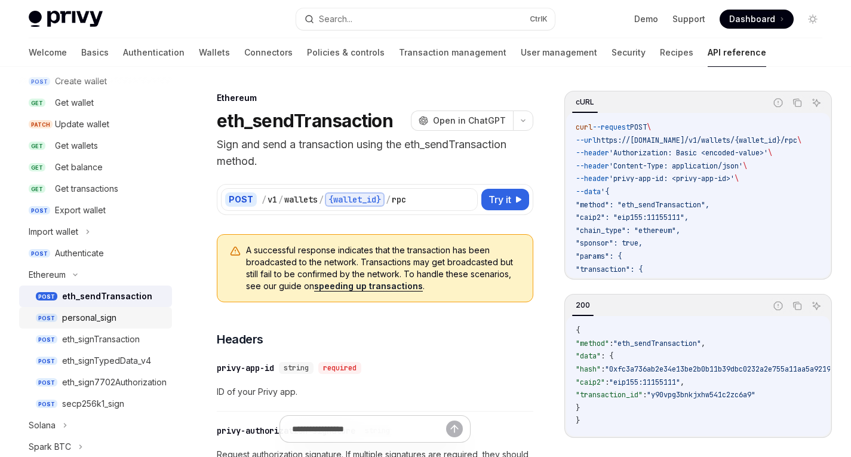
click at [90, 313] on div "personal_sign" at bounding box center [89, 317] width 54 height 14
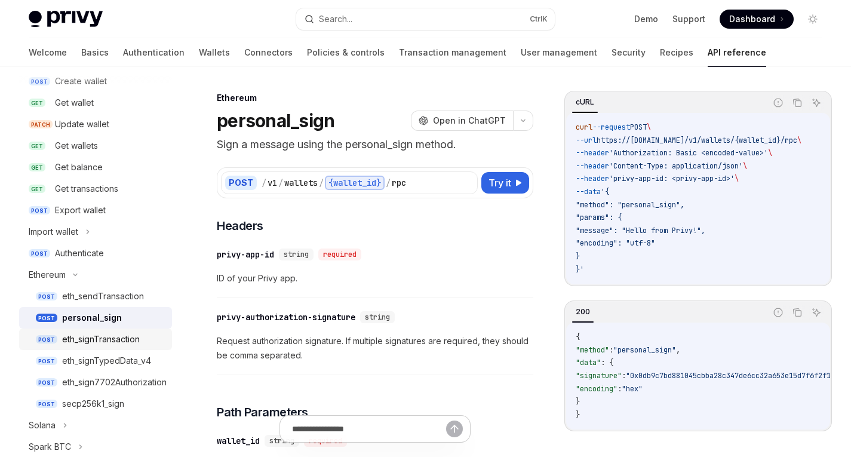
click at [96, 342] on div "eth_signTransaction" at bounding box center [101, 339] width 78 height 14
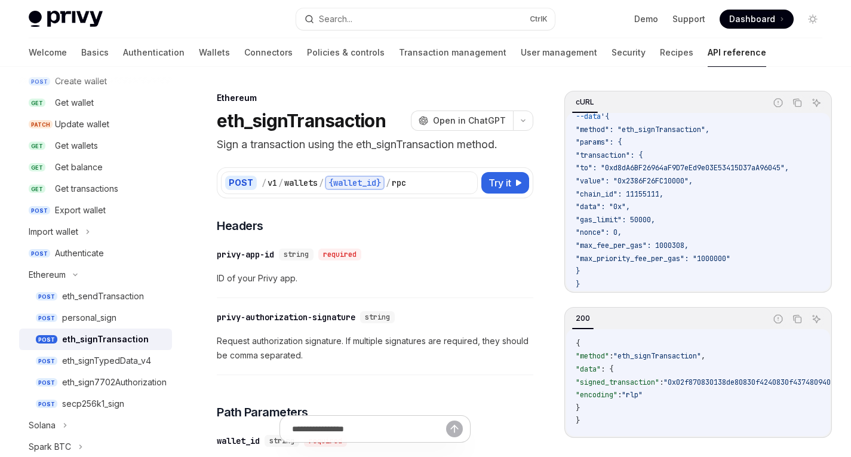
scroll to position [81, 0]
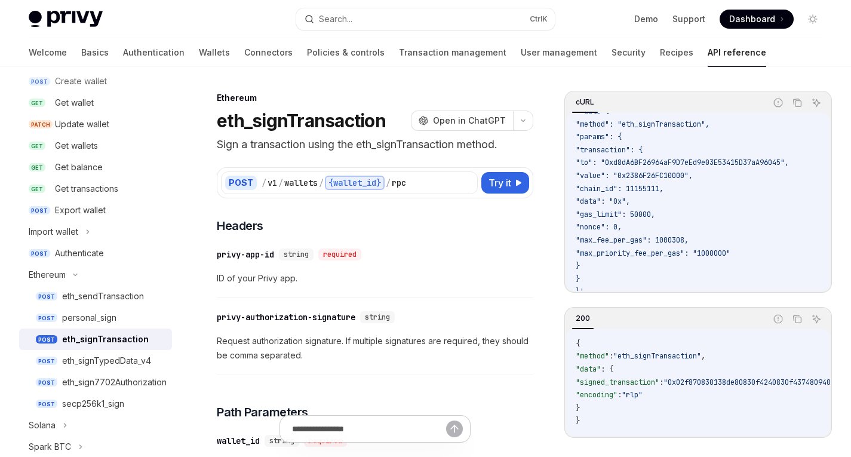
click at [614, 204] on span ""data": "0x"," at bounding box center [603, 201] width 54 height 10
click at [618, 211] on span ""gas_limit": 50000," at bounding box center [615, 215] width 79 height 10
click at [615, 227] on span ""nonce": 0," at bounding box center [599, 227] width 46 height 10
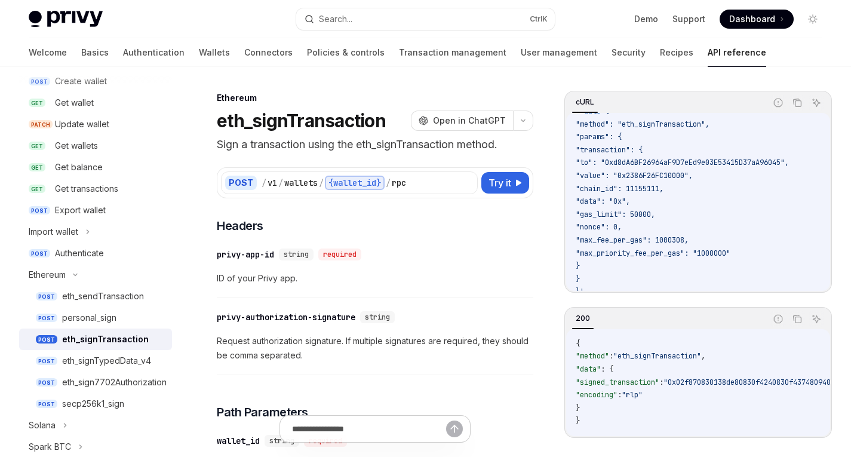
click at [615, 227] on span ""nonce": 0," at bounding box center [599, 227] width 46 height 10
click at [624, 244] on span ""max_fee_per_gas": 1000308," at bounding box center [632, 240] width 113 height 10
click at [641, 268] on code "curl --request POST \ --url https://[DOMAIN_NAME]/v1/wallets/{wallet_id}/rpc \ …" at bounding box center [703, 170] width 254 height 258
click at [637, 248] on span ""max_priority_fee_per_gas": "1000000"" at bounding box center [653, 253] width 155 height 10
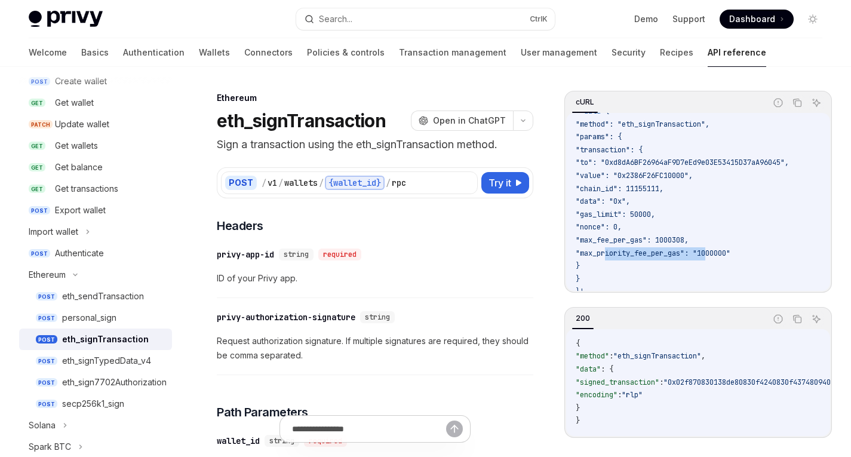
click at [637, 248] on span ""max_priority_fee_per_gas": "1000000"" at bounding box center [653, 253] width 155 height 10
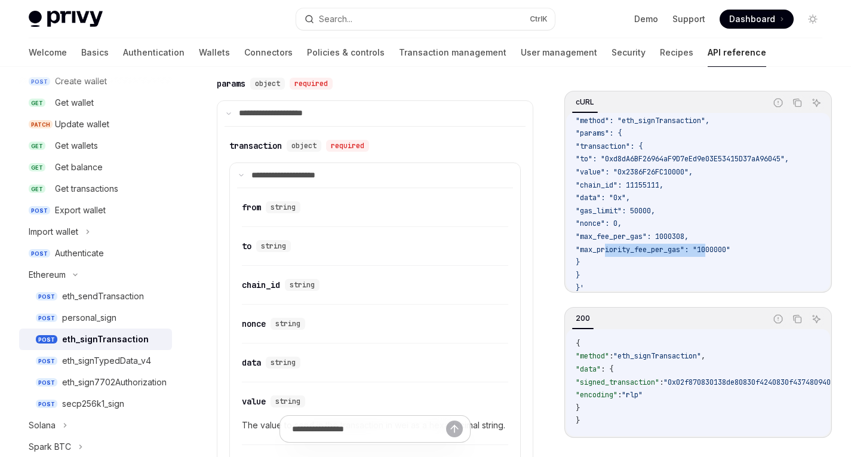
scroll to position [530, 0]
click at [98, 297] on div "eth_sendTransaction" at bounding box center [103, 296] width 82 height 14
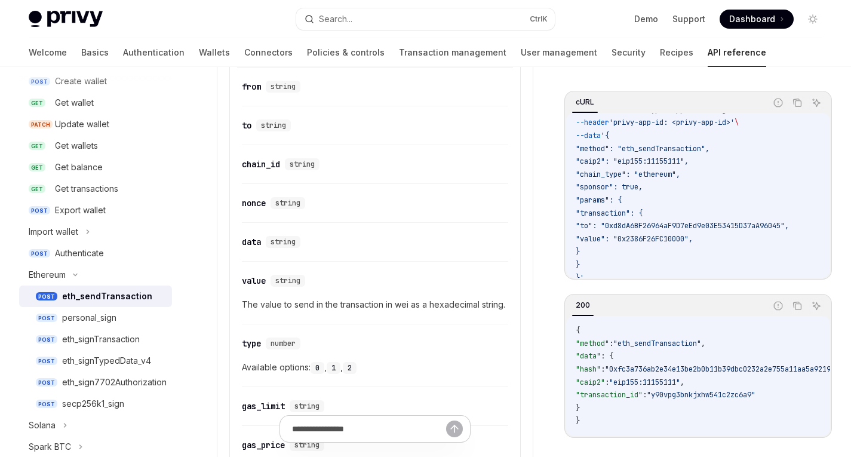
scroll to position [58, 0]
click at [86, 341] on div "eth_signTransaction" at bounding box center [101, 339] width 78 height 14
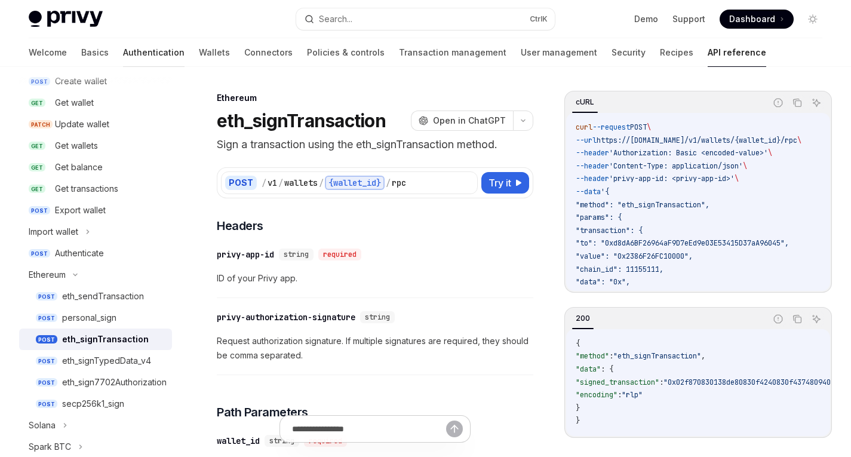
click at [123, 51] on link "Authentication" at bounding box center [153, 52] width 61 height 29
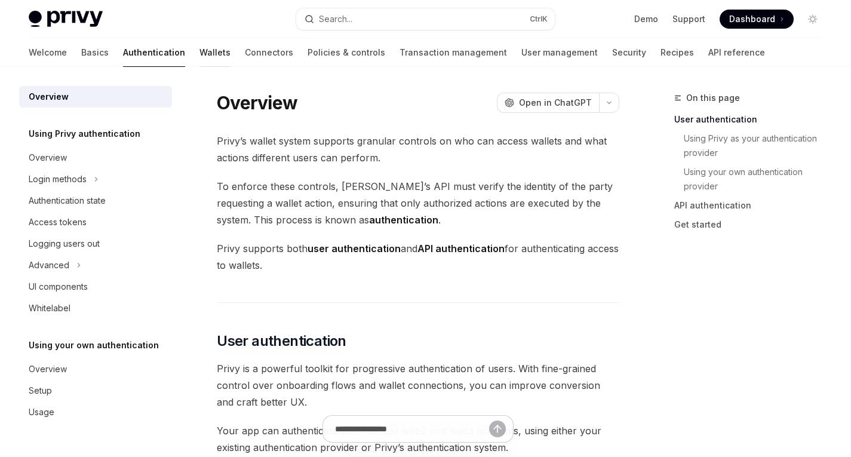
click at [199, 59] on link "Wallets" at bounding box center [214, 52] width 31 height 29
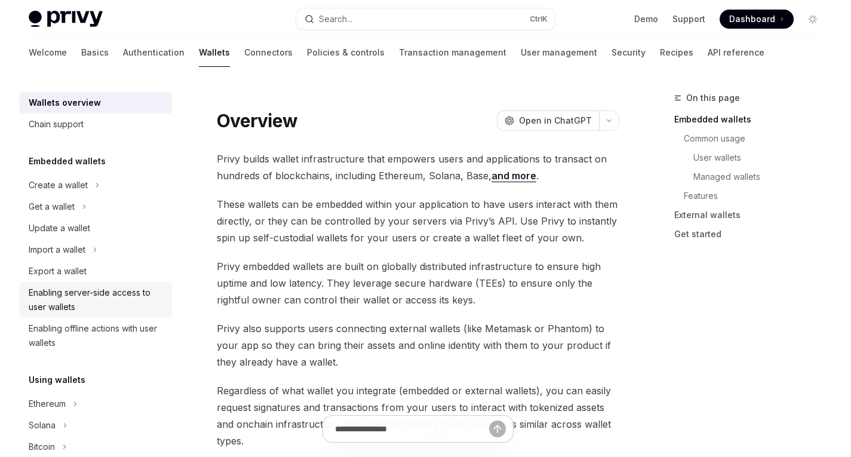
scroll to position [57, 0]
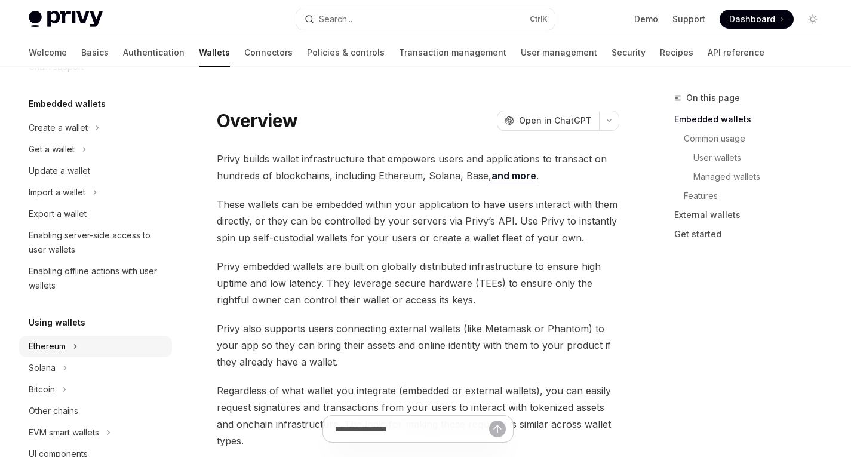
click at [61, 344] on div "Ethereum" at bounding box center [47, 346] width 37 height 14
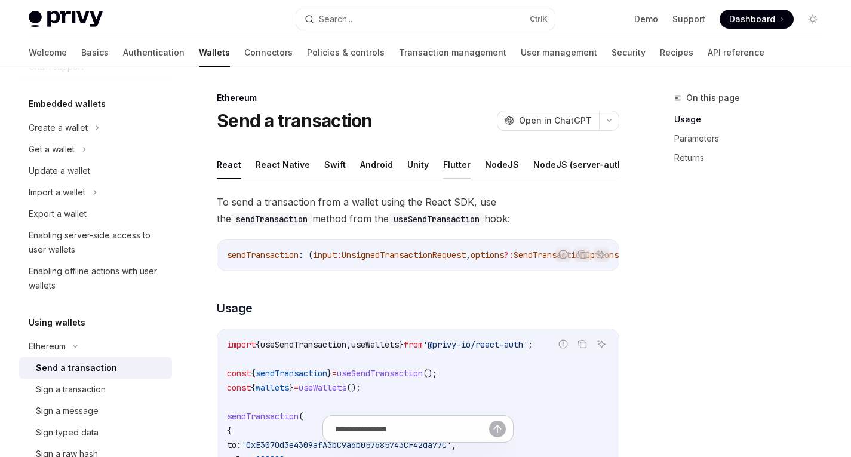
click at [450, 161] on button "Flutter" at bounding box center [456, 164] width 27 height 28
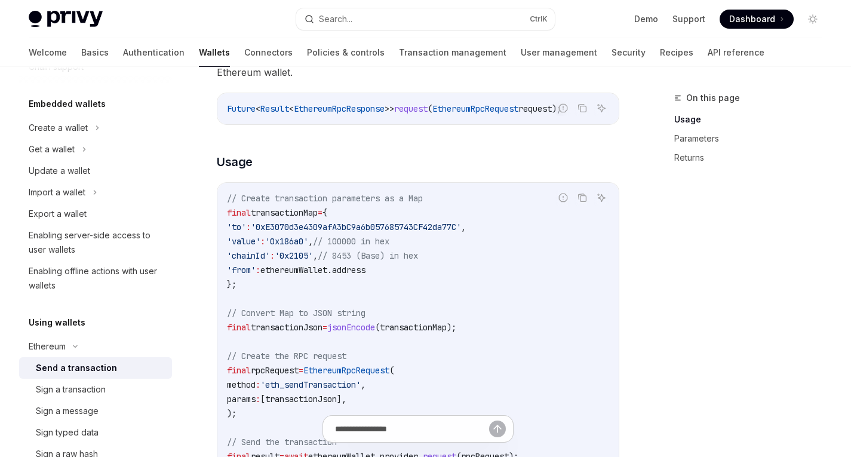
scroll to position [209, 0]
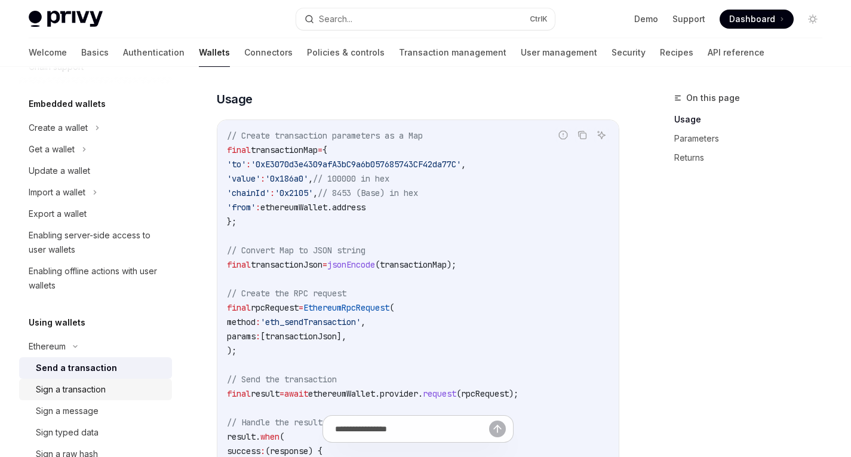
click at [94, 386] on div "Sign a transaction" at bounding box center [71, 389] width 70 height 14
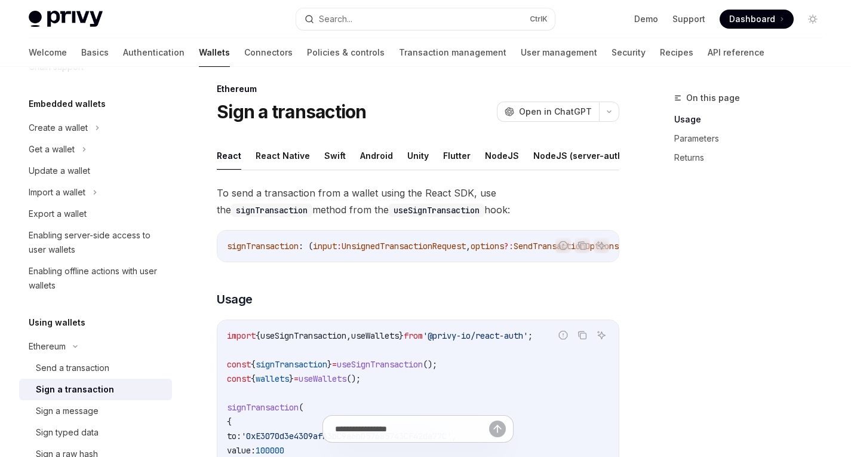
scroll to position [10, 0]
click at [448, 156] on button "Flutter" at bounding box center [456, 155] width 27 height 28
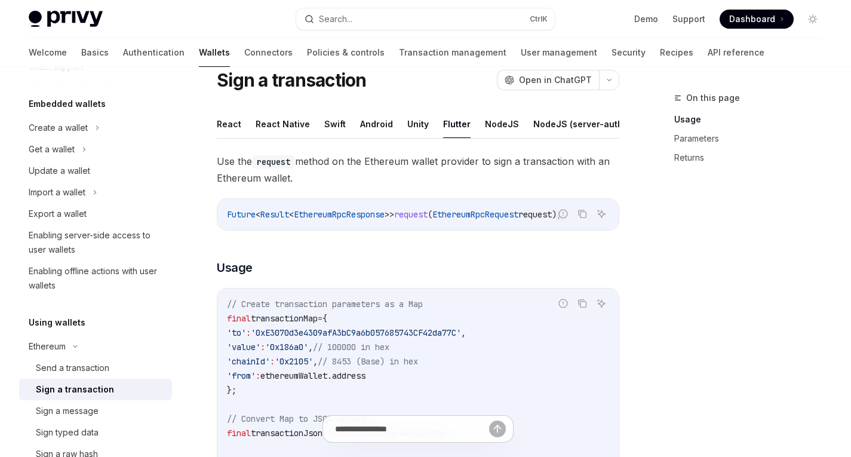
scroll to position [40, 0]
click at [360, 123] on button "Android" at bounding box center [376, 124] width 33 height 28
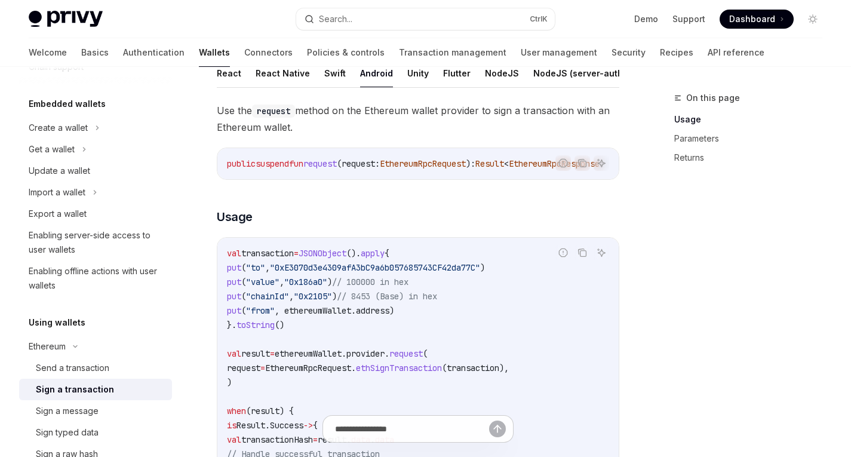
scroll to position [92, 0]
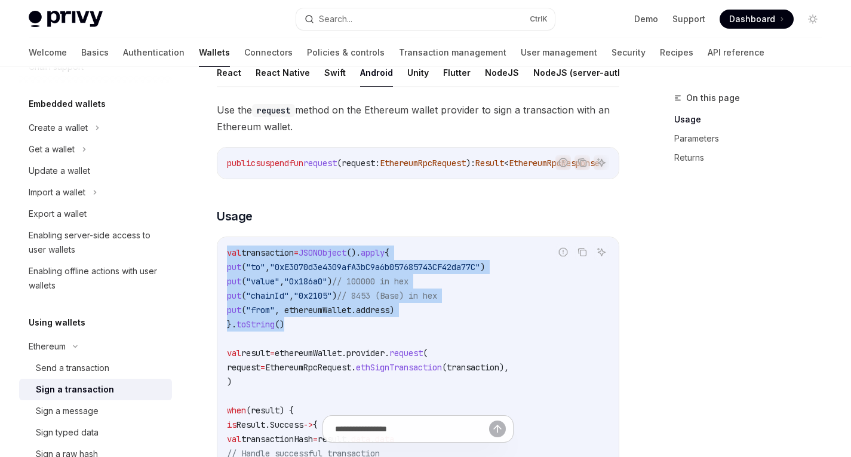
drag, startPoint x: 297, startPoint y: 339, endPoint x: 211, endPoint y: 266, distance: 113.1
copy code "val transaction = JSONObject (). apply { put ( "to" , "0xE3070d3e4309afA3bC9a6b…"
click at [318, 272] on span ""0xE3070d3e4309afA3bC9a6b057685743CF42da77C"" at bounding box center [375, 267] width 210 height 11
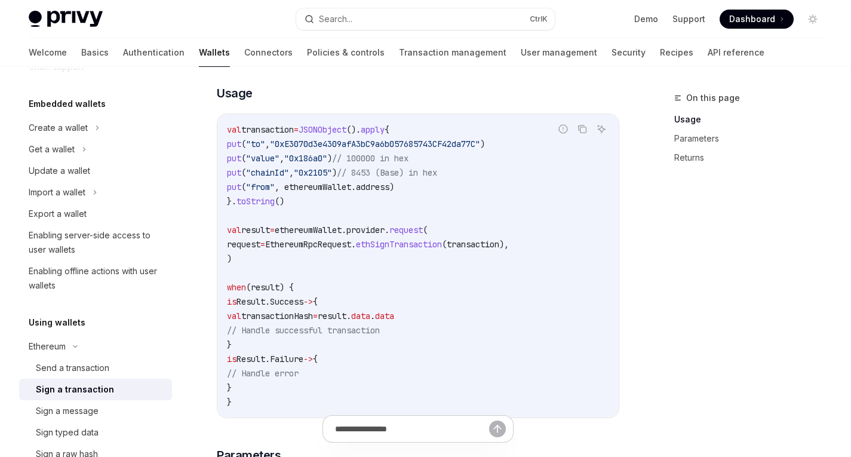
scroll to position [217, 0]
click at [708, 42] on link "API reference" at bounding box center [736, 52] width 57 height 29
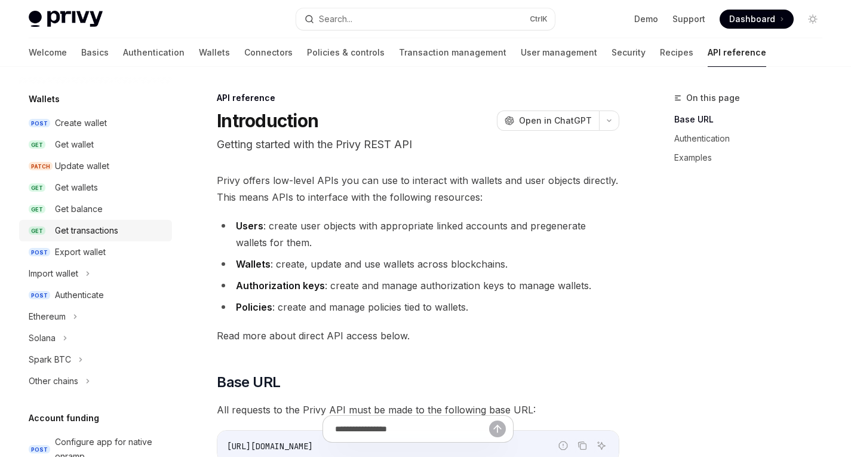
scroll to position [99, 0]
drag, startPoint x: 66, startPoint y: 323, endPoint x: 86, endPoint y: 325, distance: 20.4
click at [66, 323] on div "Ethereum" at bounding box center [95, 315] width 153 height 21
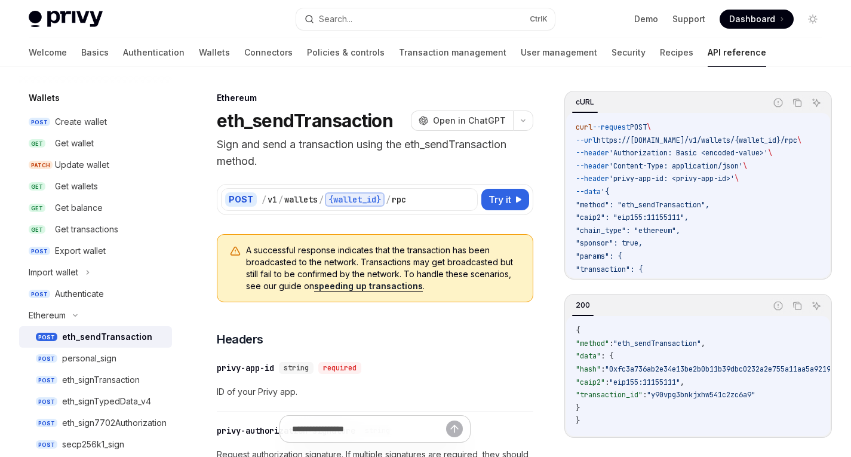
click at [87, 336] on div "eth_sendTransaction" at bounding box center [107, 337] width 90 height 14
type textarea "*"
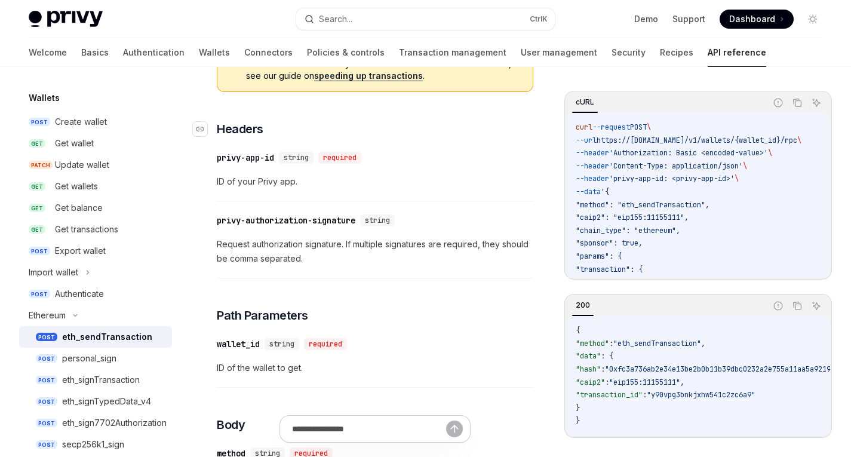
scroll to position [230, 0]
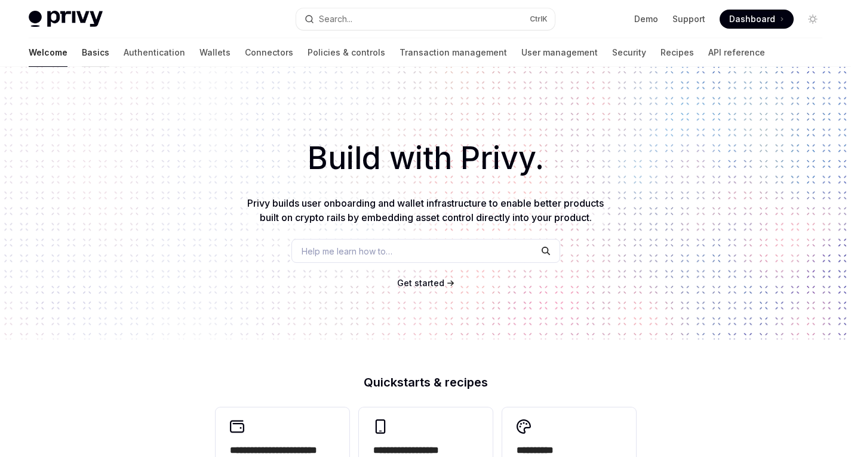
click at [82, 55] on link "Basics" at bounding box center [95, 52] width 27 height 29
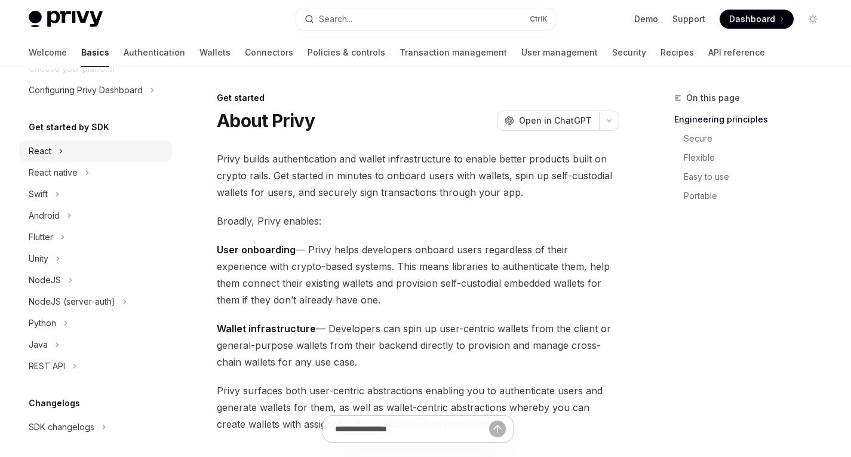
scroll to position [92, 0]
click at [51, 226] on div "Flutter" at bounding box center [95, 236] width 153 height 21
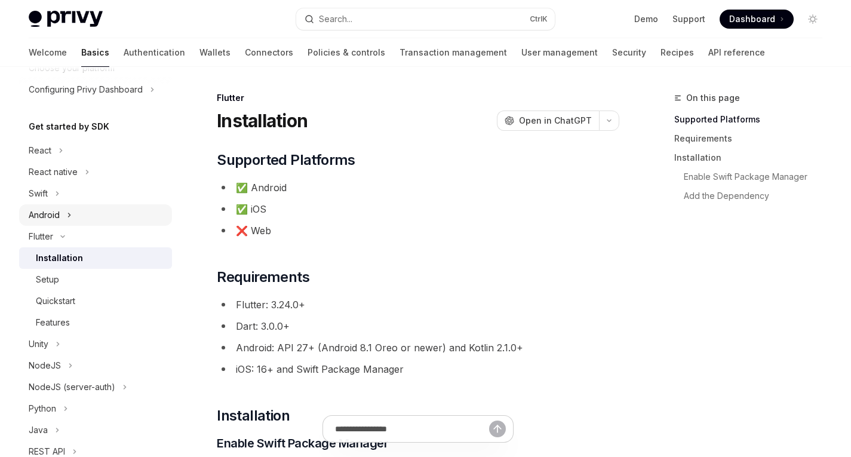
click at [60, 214] on div "Android" at bounding box center [95, 214] width 153 height 21
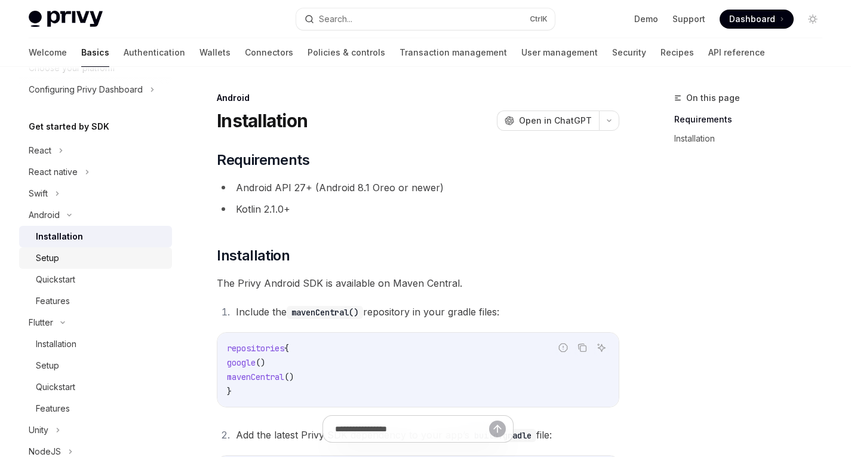
click at [60, 262] on div "Setup" at bounding box center [100, 258] width 129 height 14
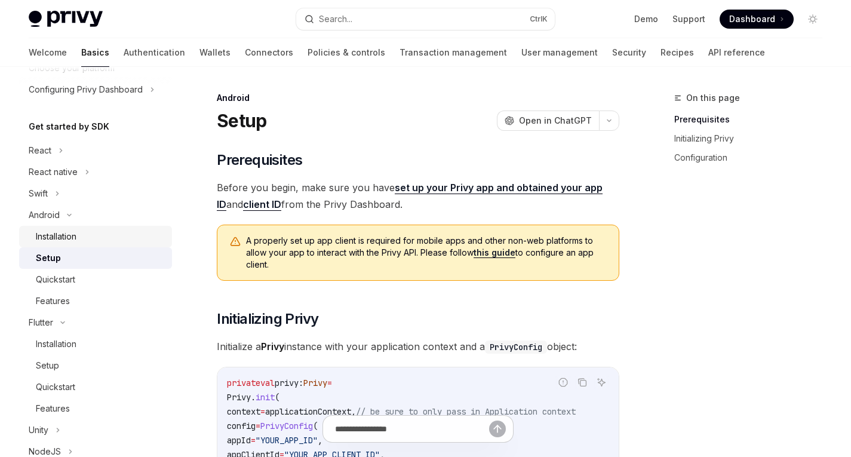
click at [56, 246] on link "Installation" at bounding box center [95, 236] width 153 height 21
type textarea "*"
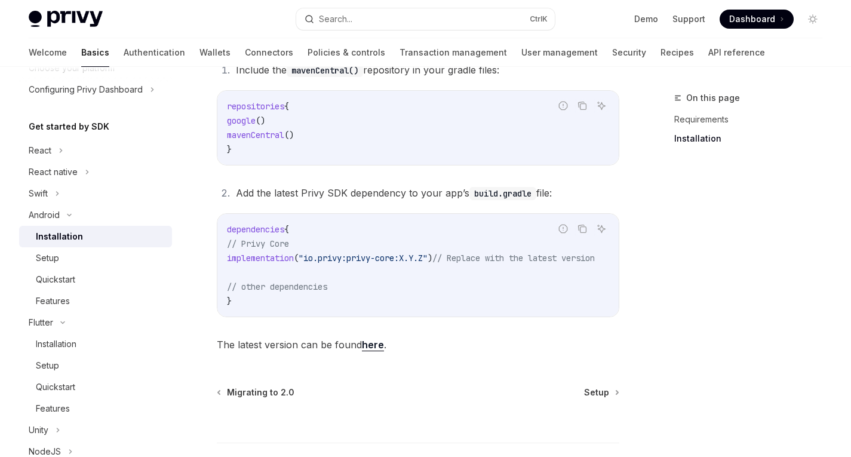
scroll to position [322, 0]
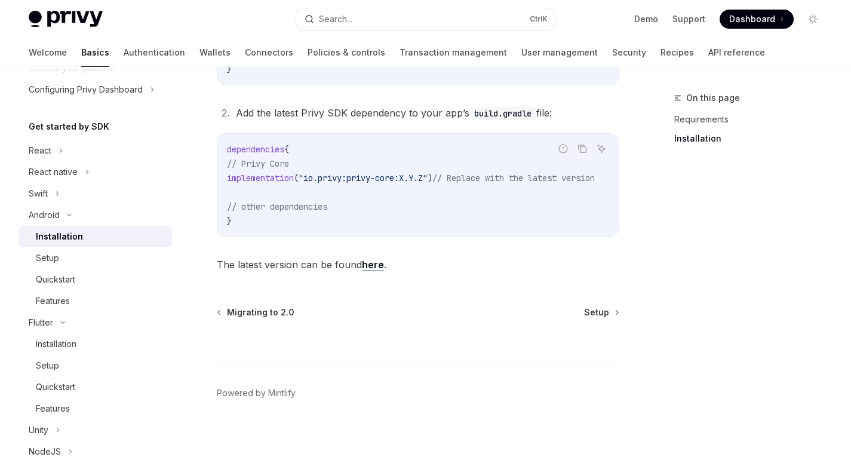
click at [372, 271] on link "here" at bounding box center [373, 265] width 22 height 13
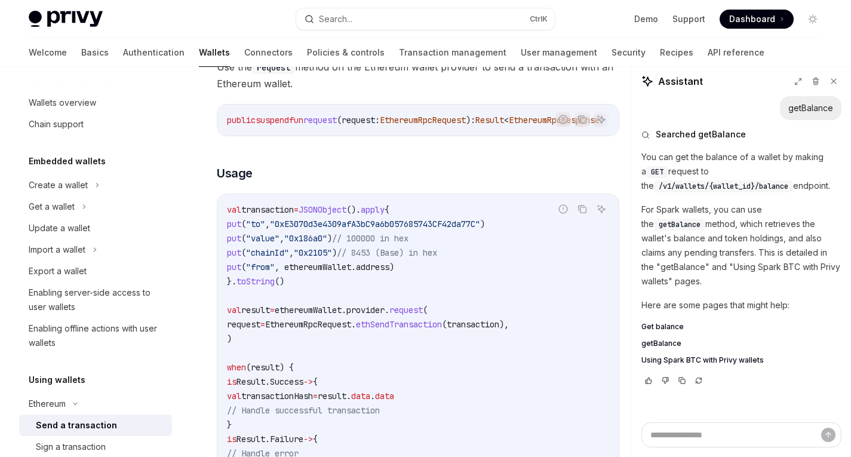
scroll to position [123, 0]
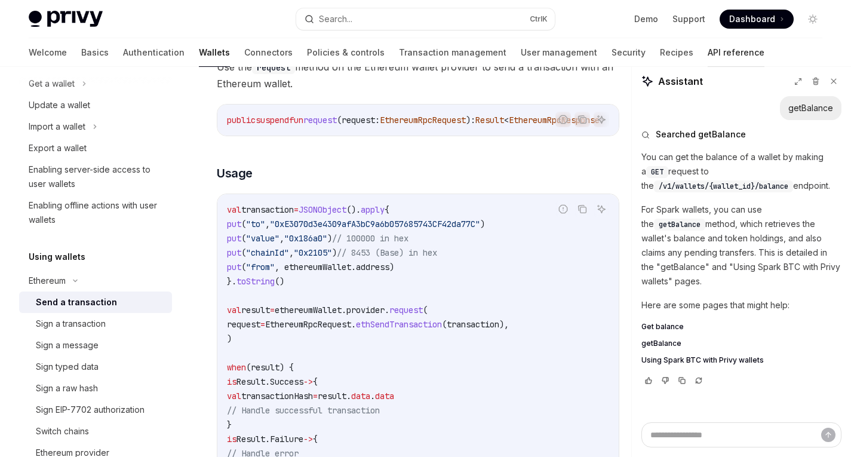
click at [708, 58] on link "API reference" at bounding box center [736, 52] width 57 height 29
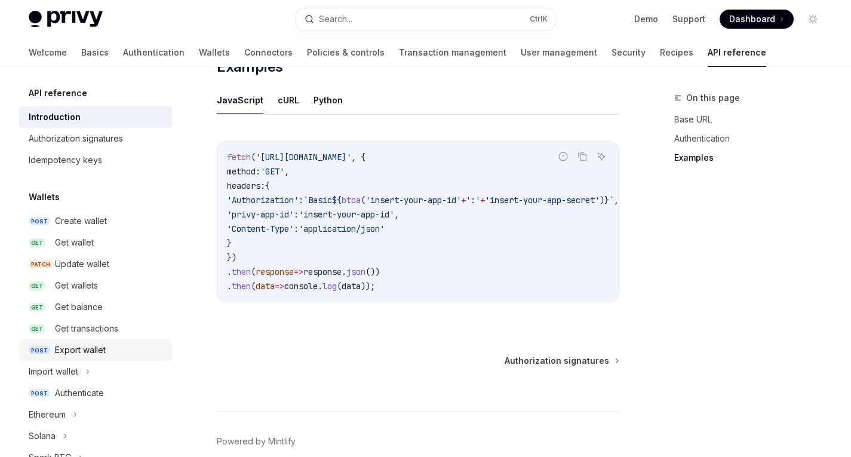
scroll to position [91, 0]
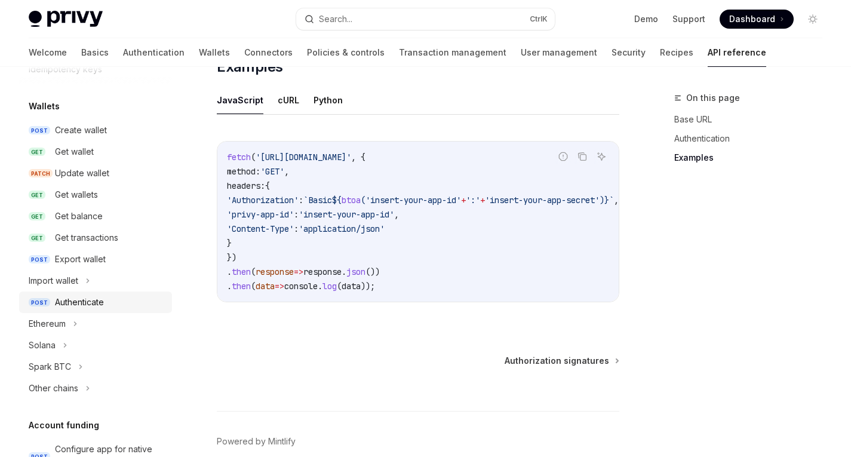
click at [93, 303] on div "Authenticate" at bounding box center [79, 302] width 49 height 14
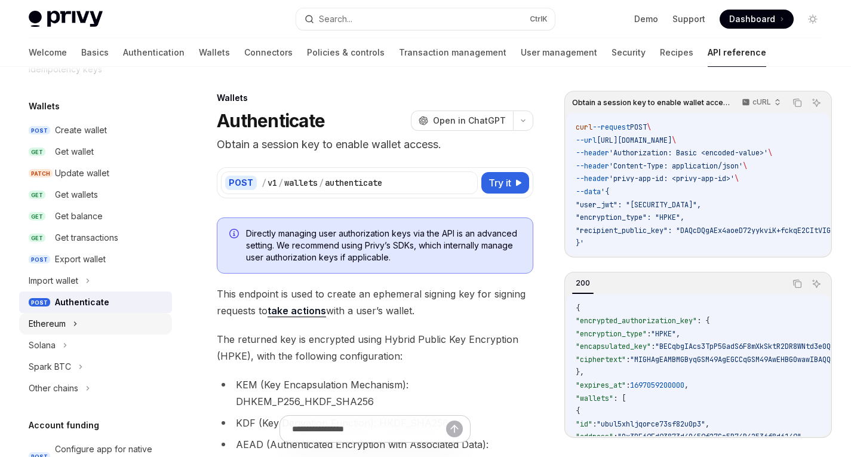
click at [55, 330] on div "Ethereum" at bounding box center [47, 323] width 37 height 14
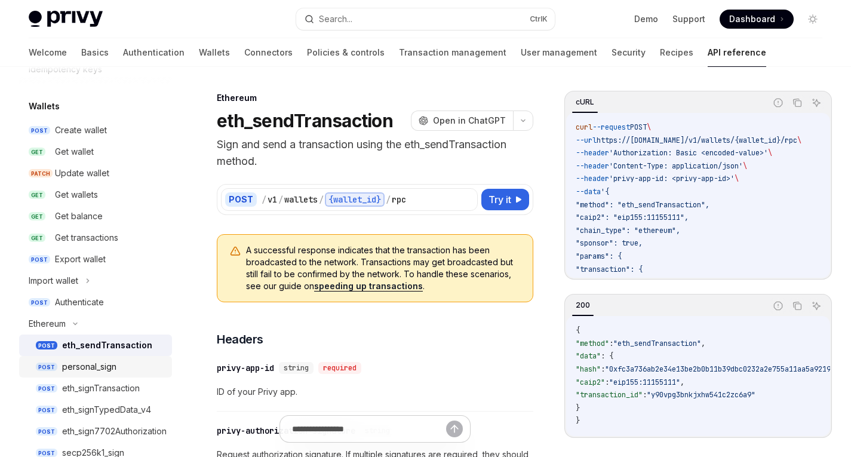
click at [83, 368] on div "personal_sign" at bounding box center [89, 366] width 54 height 14
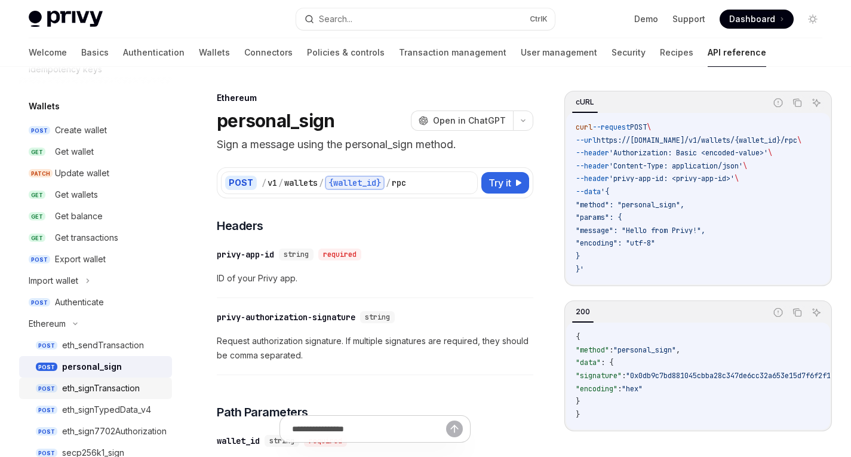
click at [92, 385] on div "eth_signTransaction" at bounding box center [101, 388] width 78 height 14
type textarea "*"
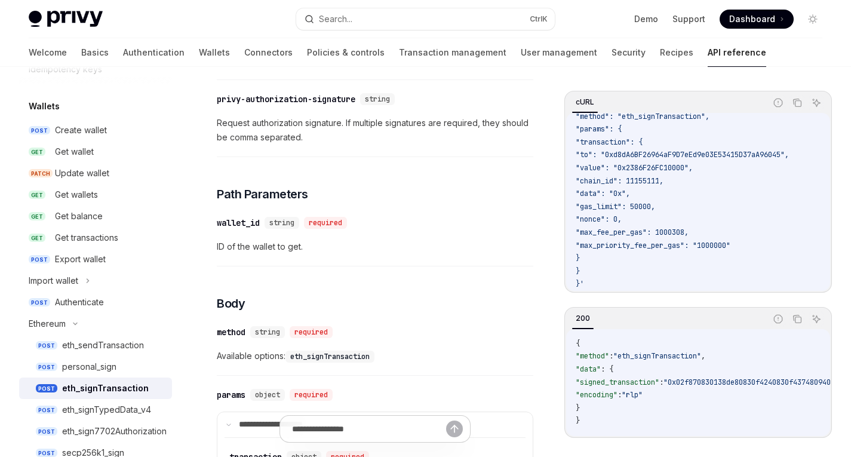
scroll to position [97, 0]
click at [622, 214] on span ""nonce": 0," at bounding box center [599, 219] width 46 height 10
click at [676, 213] on code "curl --request POST \ --url https://[DOMAIN_NAME]/v1/wallets/{wallet_id}/rpc \ …" at bounding box center [703, 162] width 254 height 258
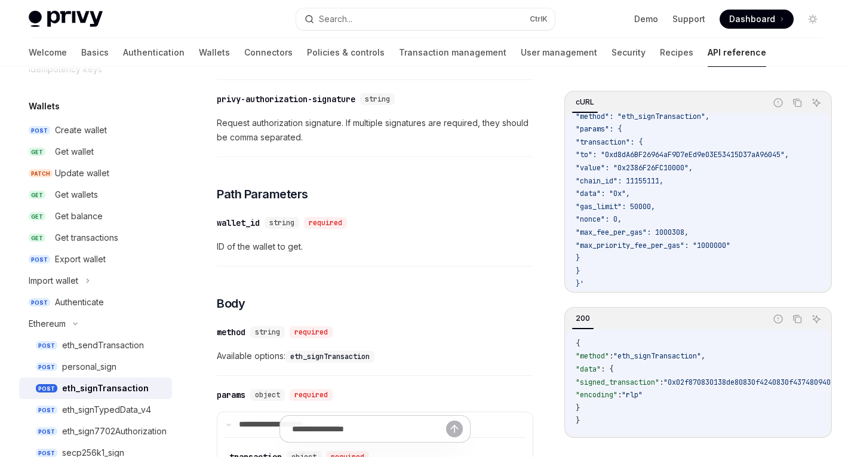
click at [622, 214] on span ""nonce": 0," at bounding box center [599, 219] width 46 height 10
click at [657, 210] on code "curl --request POST \ --url https://[DOMAIN_NAME]/v1/wallets/{wallet_id}/rpc \ …" at bounding box center [703, 162] width 254 height 258
